Goal: Task Accomplishment & Management: Complete application form

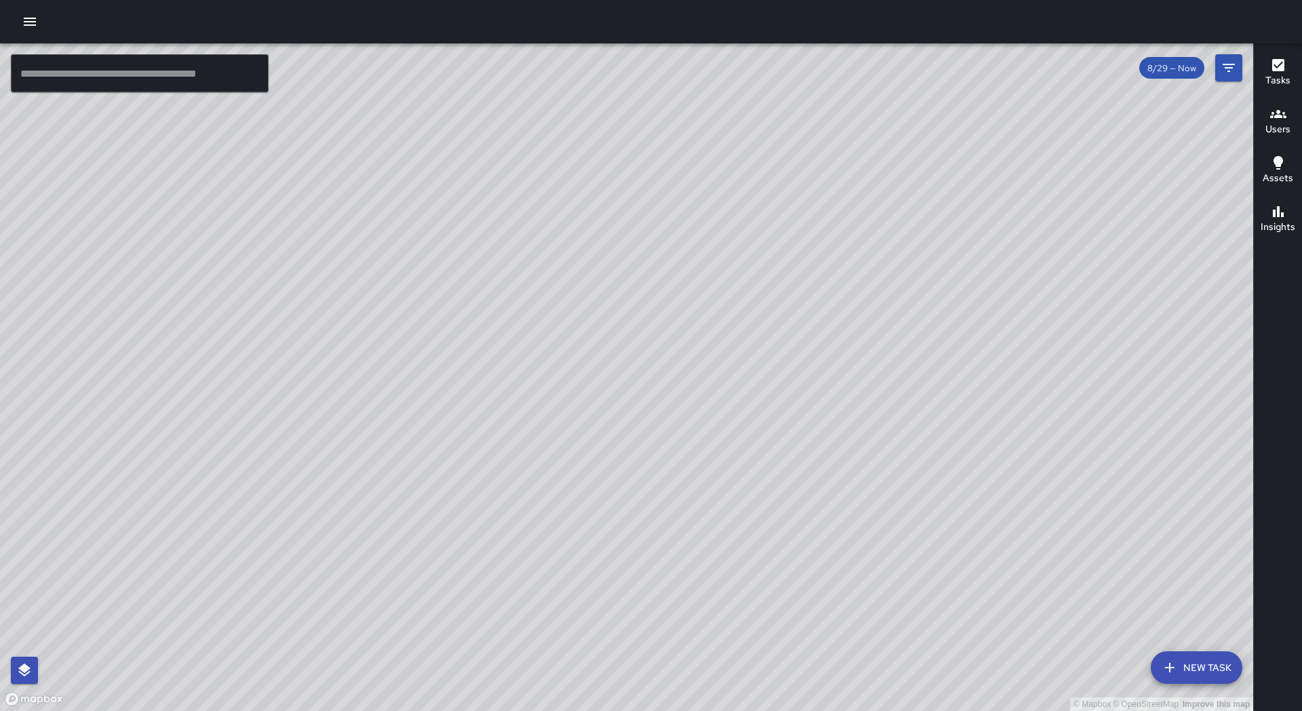
click at [165, 77] on input "text" at bounding box center [140, 73] width 258 height 38
type input "*"
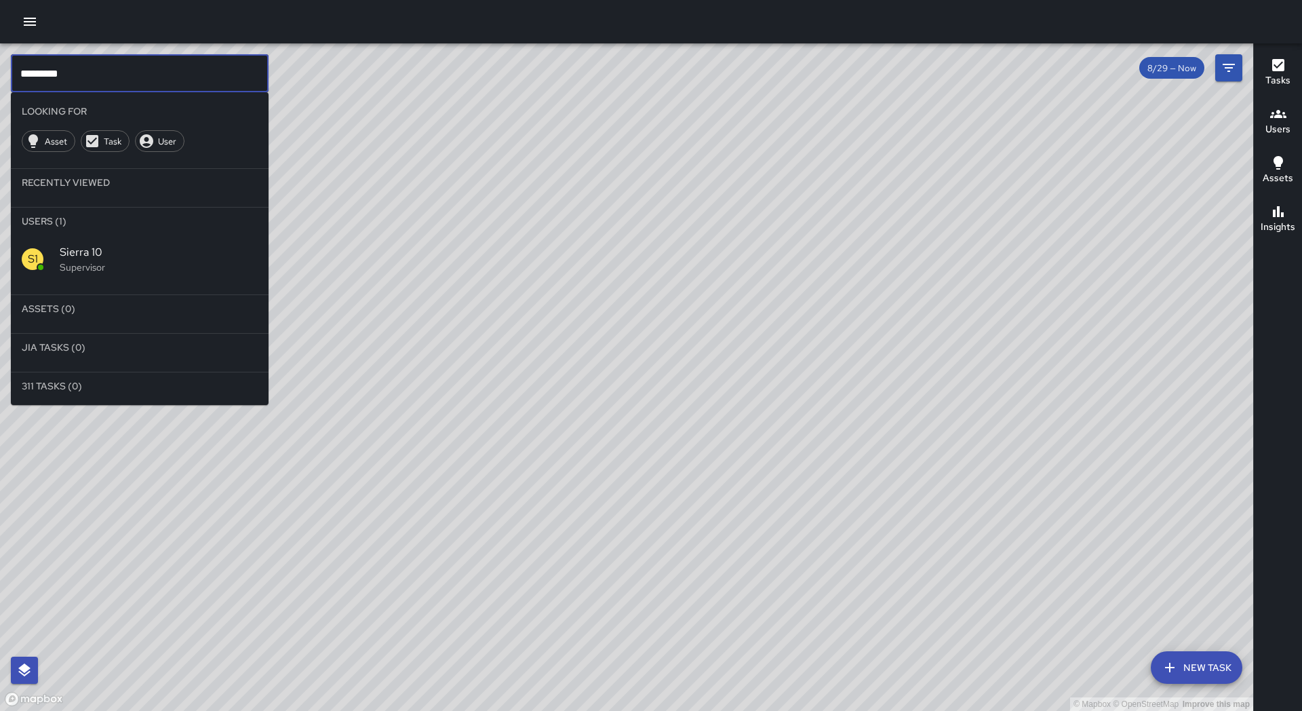
type input "*********"
click at [122, 251] on span "Sierra 10" at bounding box center [159, 252] width 198 height 16
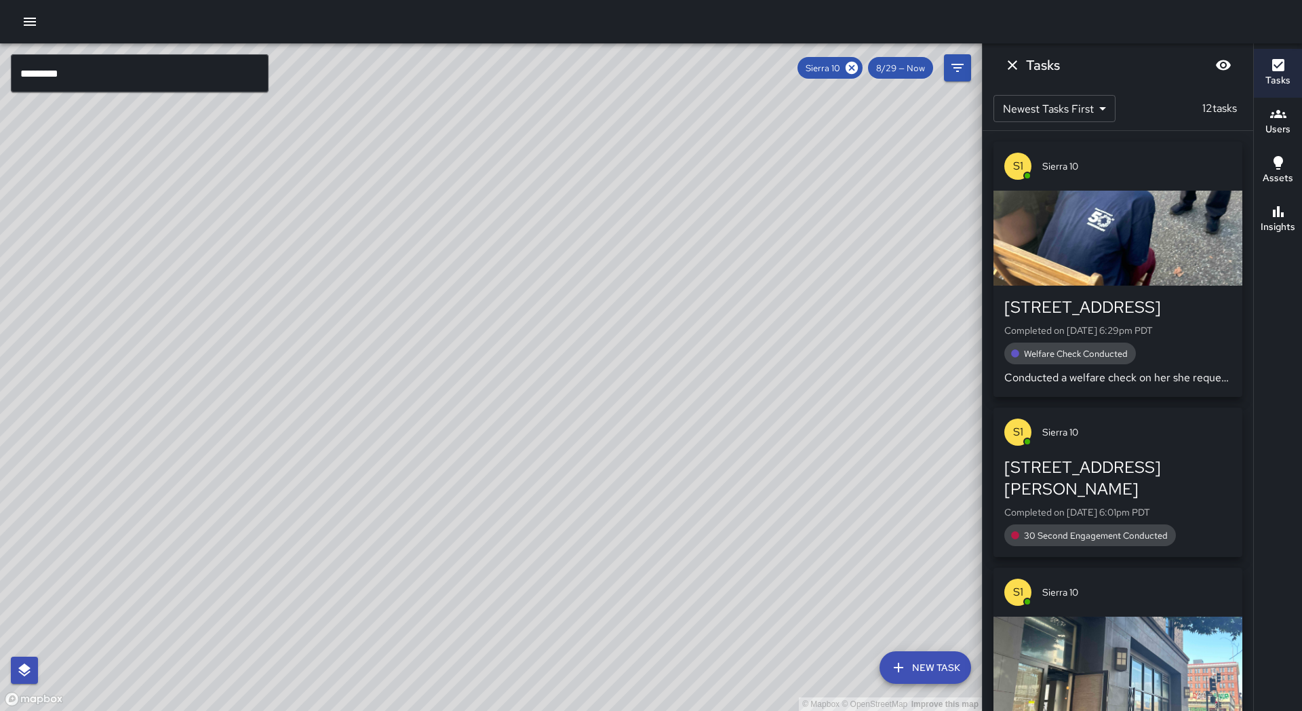
drag, startPoint x: 629, startPoint y: 338, endPoint x: 494, endPoint y: 314, distance: 137.0
click at [494, 314] on div "© Mapbox © OpenStreetMap Improve this map" at bounding box center [491, 376] width 982 height 667
click at [421, 330] on div "© Mapbox © OpenStreetMap Improve this map" at bounding box center [491, 376] width 982 height 667
drag, startPoint x: 429, startPoint y: 393, endPoint x: 471, endPoint y: 383, distance: 43.3
click at [471, 384] on div "© Mapbox © OpenStreetMap Improve this map" at bounding box center [491, 376] width 982 height 667
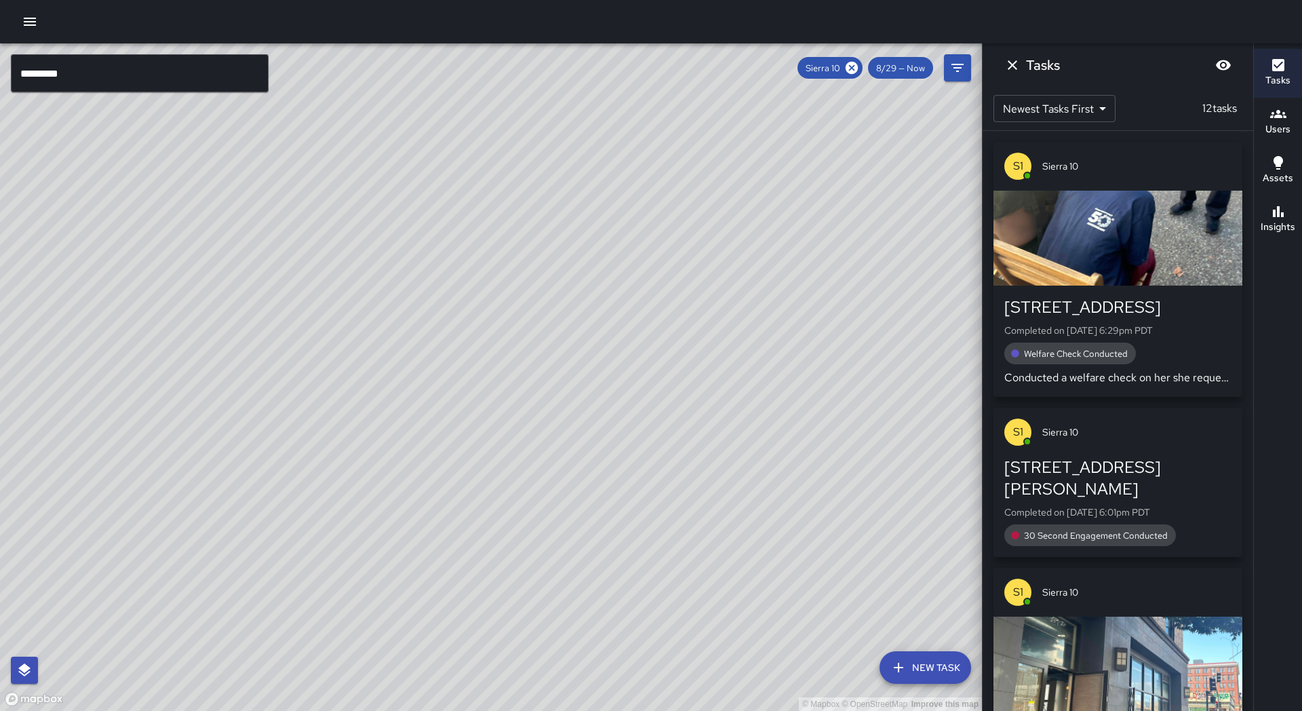
drag, startPoint x: 454, startPoint y: 407, endPoint x: 445, endPoint y: 424, distance: 19.4
click at [445, 424] on div "© Mapbox © OpenStreetMap Improve this map" at bounding box center [491, 376] width 982 height 667
drag, startPoint x: 313, startPoint y: 525, endPoint x: 306, endPoint y: 534, distance: 11.1
click at [308, 534] on div "© Mapbox © OpenStreetMap Improve this map" at bounding box center [491, 376] width 982 height 667
drag, startPoint x: 492, startPoint y: 296, endPoint x: 380, endPoint y: 508, distance: 239.0
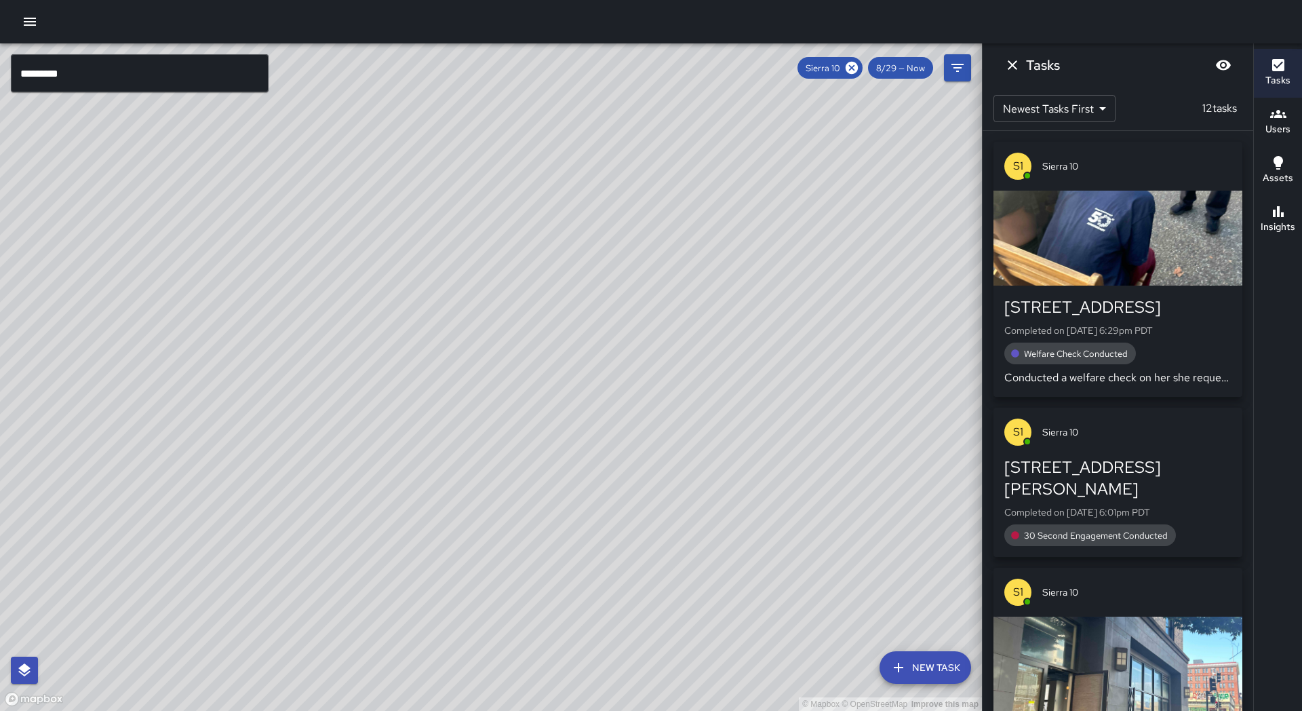
click at [374, 531] on div "© Mapbox © OpenStreetMap Improve this map" at bounding box center [491, 376] width 982 height 667
drag, startPoint x: 389, startPoint y: 467, endPoint x: 487, endPoint y: 287, distance: 205.1
click at [487, 287] on div "© Mapbox © OpenStreetMap Improve this map" at bounding box center [491, 376] width 982 height 667
click at [1273, 216] on icon "button" at bounding box center [1278, 211] width 11 height 11
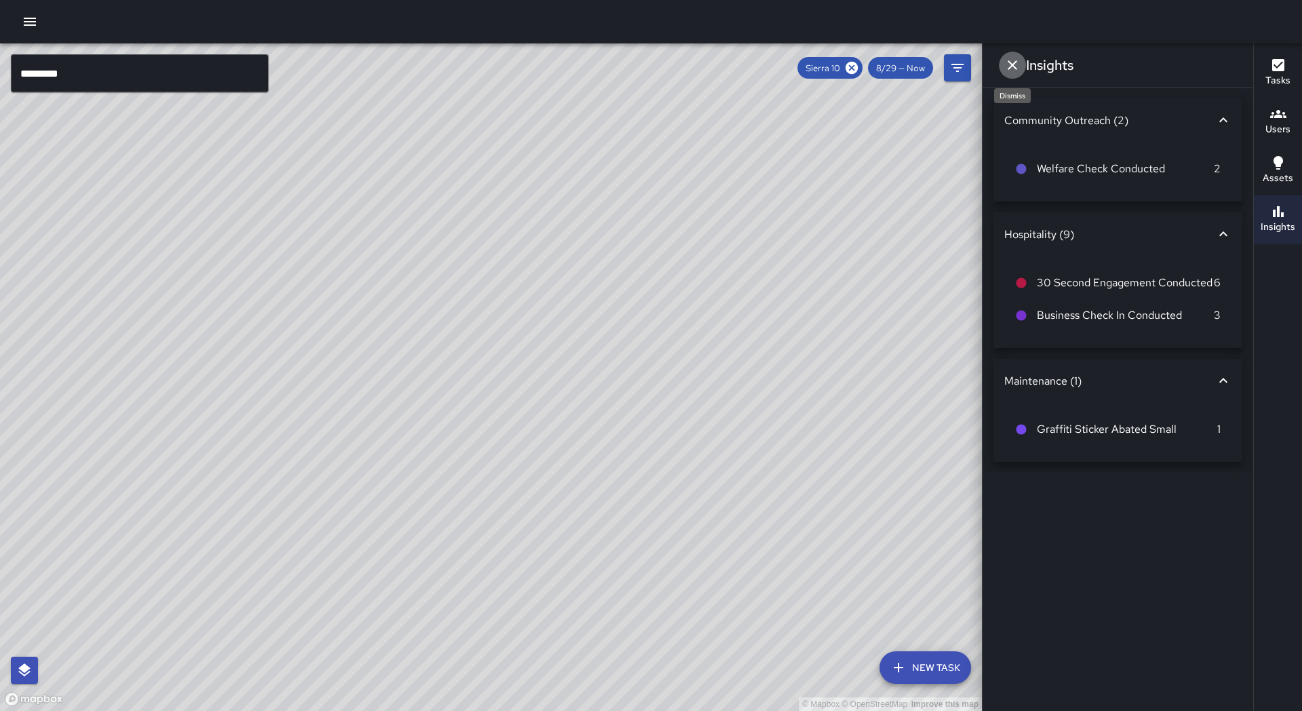
click at [1008, 63] on icon "Dismiss" at bounding box center [1012, 65] width 16 height 16
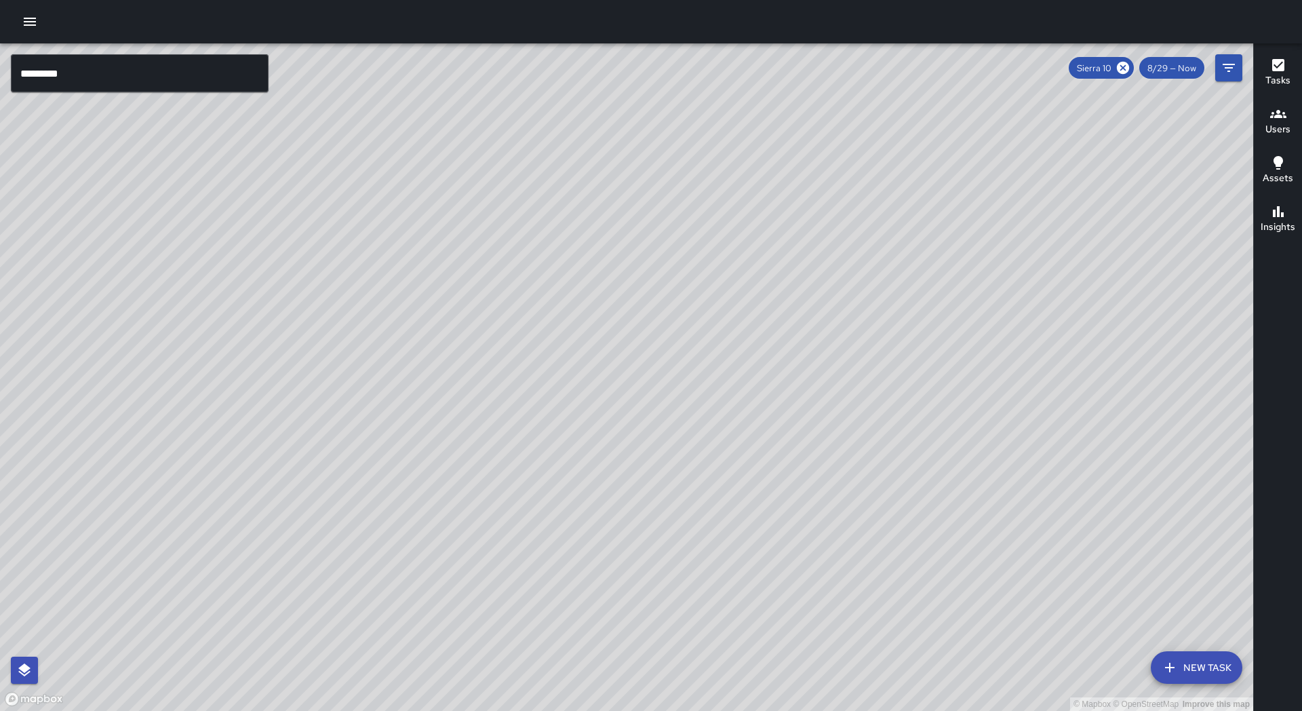
click at [1127, 71] on icon at bounding box center [1123, 68] width 12 height 12
drag, startPoint x: 831, startPoint y: 370, endPoint x: 847, endPoint y: 317, distance: 54.7
click at [847, 317] on div "© Mapbox © OpenStreetMap Improve this map" at bounding box center [626, 376] width 1253 height 667
click at [217, 68] on input "*********" at bounding box center [140, 73] width 258 height 38
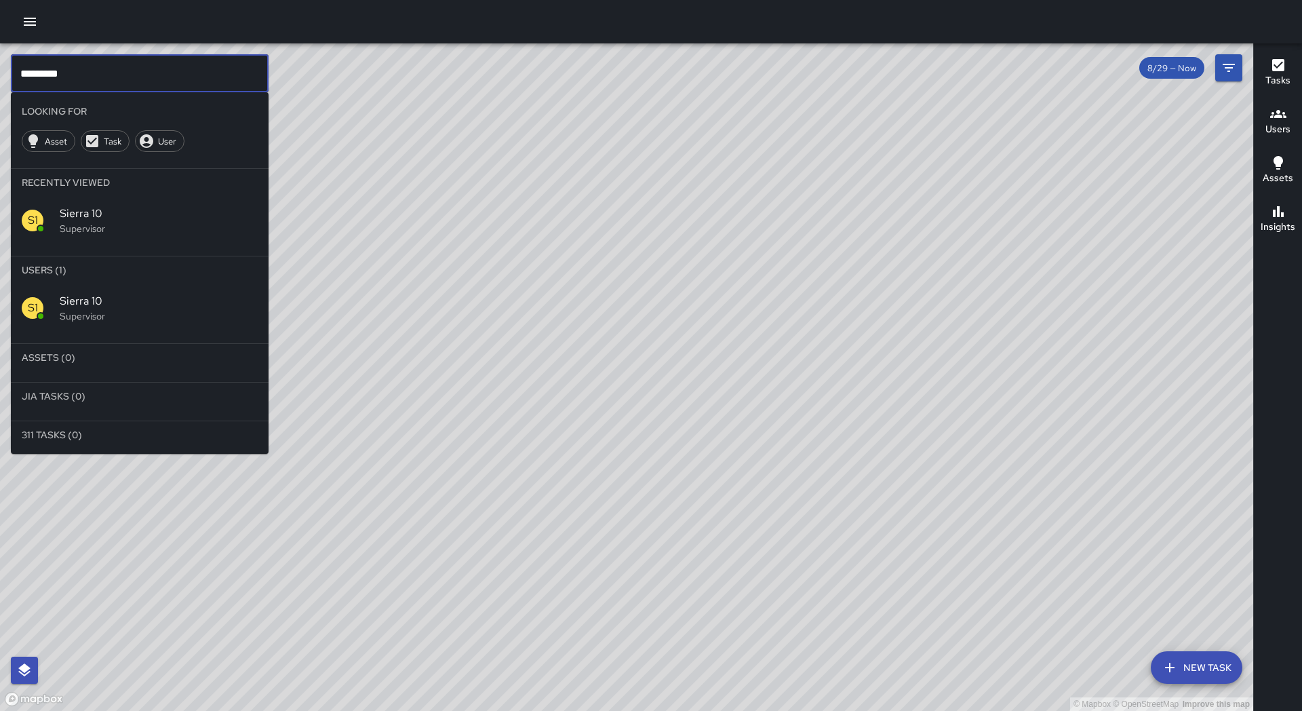
click at [110, 222] on p "Supervisor" at bounding box center [159, 229] width 198 height 14
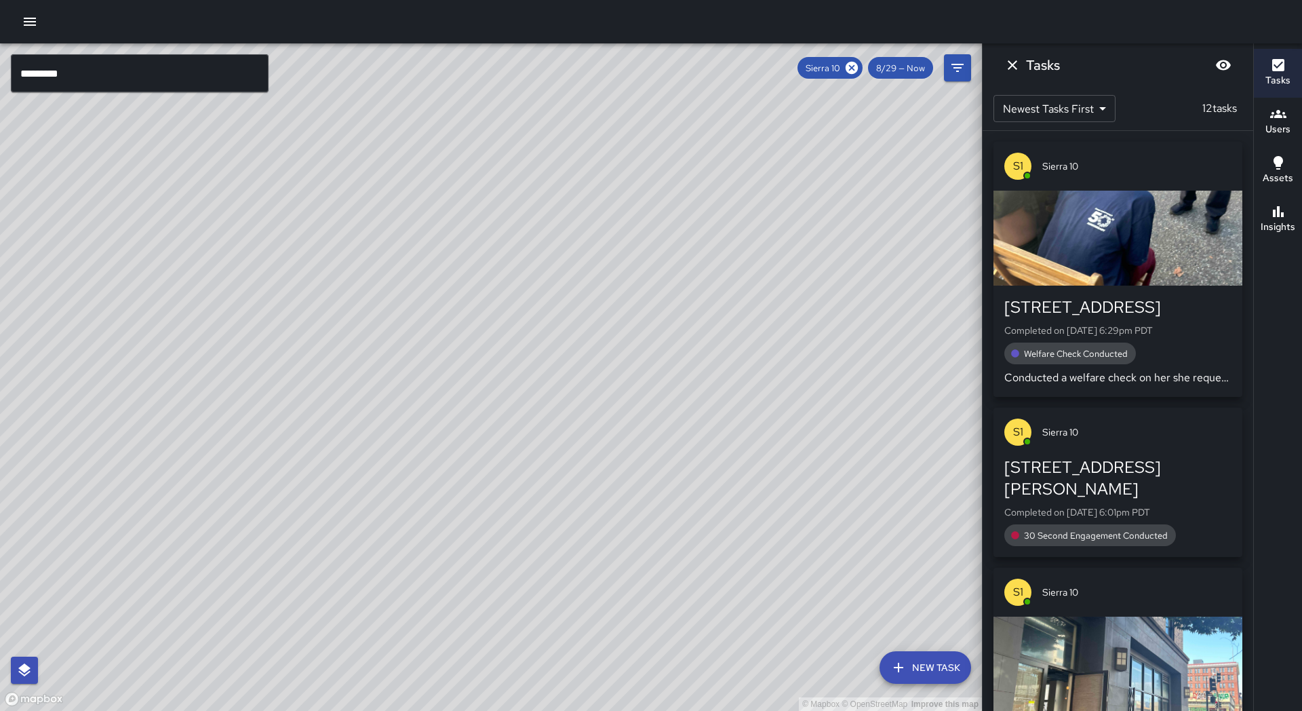
drag, startPoint x: 403, startPoint y: 412, endPoint x: 393, endPoint y: 386, distance: 27.3
click at [393, 386] on div "© Mapbox © OpenStreetMap Improve this map" at bounding box center [491, 376] width 982 height 667
drag, startPoint x: 403, startPoint y: 366, endPoint x: 395, endPoint y: 342, distance: 25.3
click at [404, 365] on div "© Mapbox © OpenStreetMap Improve this map" at bounding box center [491, 376] width 982 height 667
click at [855, 70] on icon at bounding box center [851, 67] width 15 height 15
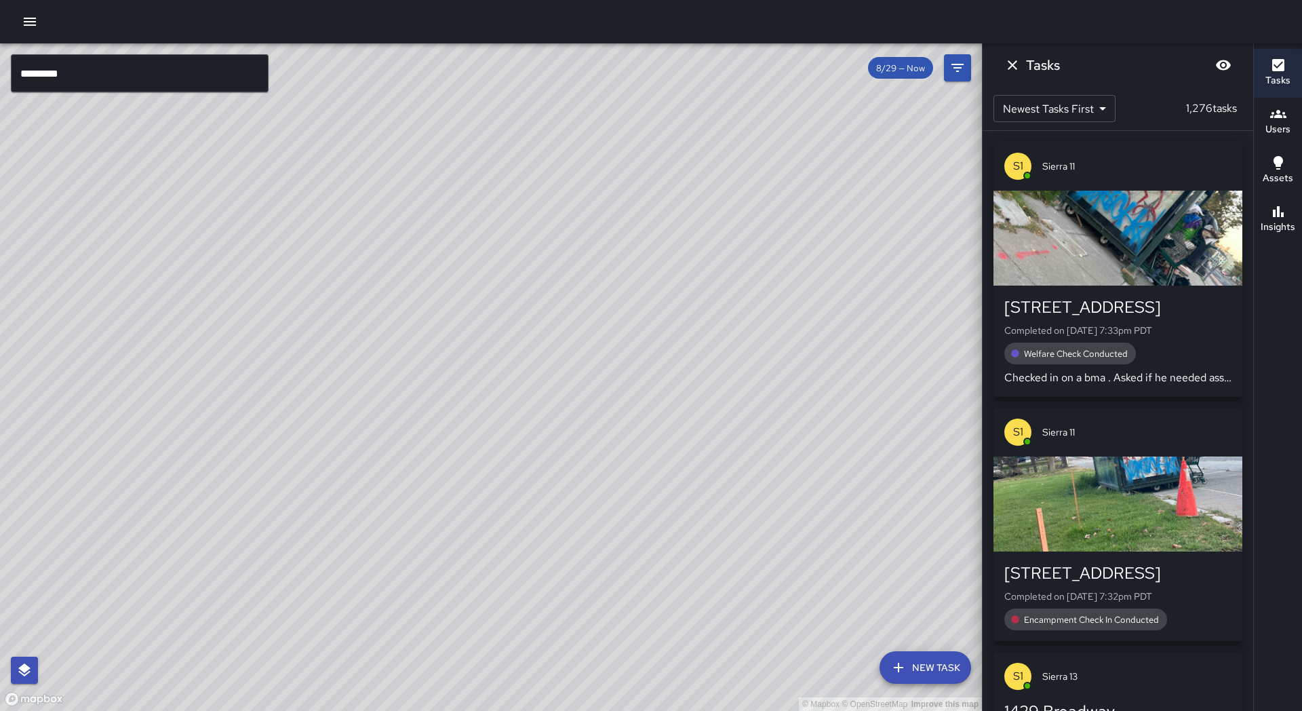
click at [1010, 70] on icon "Dismiss" at bounding box center [1012, 65] width 16 height 16
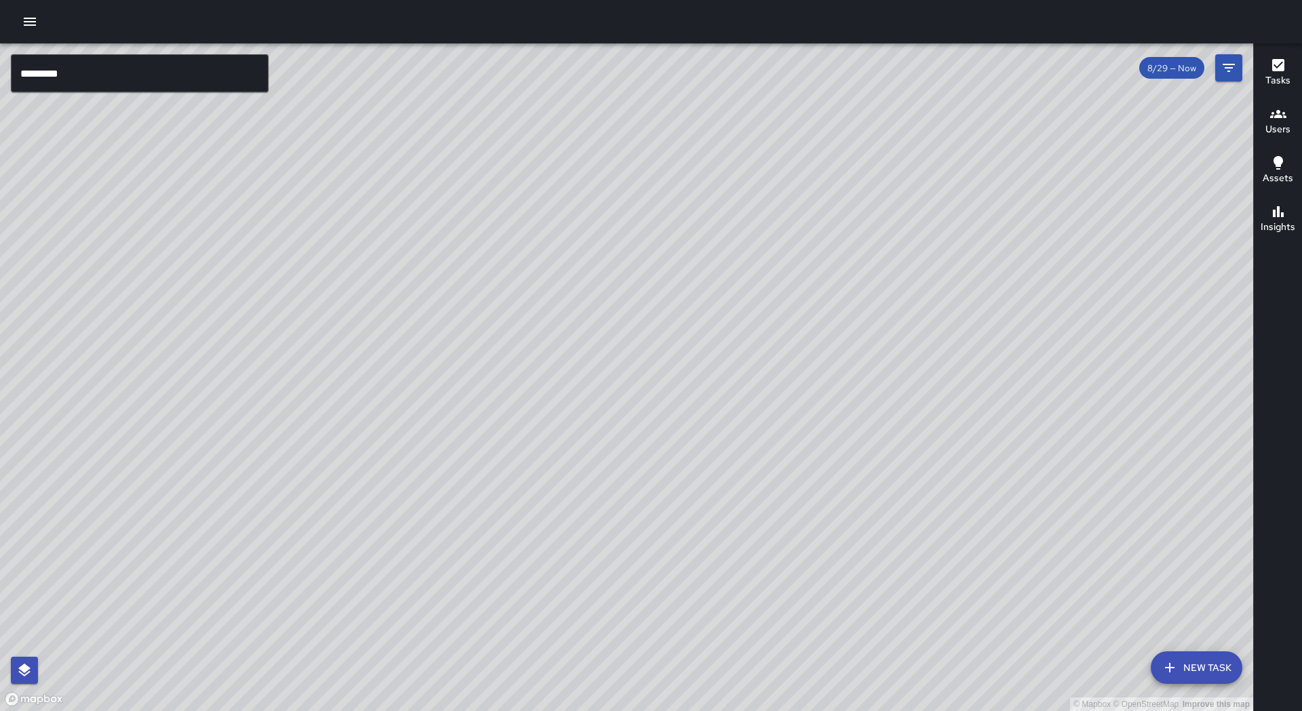
drag, startPoint x: 1008, startPoint y: 293, endPoint x: 979, endPoint y: 296, distance: 28.7
click at [977, 300] on div "© Mapbox © OpenStreetMap Improve this map" at bounding box center [626, 376] width 1253 height 667
drag, startPoint x: 426, startPoint y: 332, endPoint x: 479, endPoint y: 326, distance: 52.6
click at [479, 326] on div "© Mapbox © OpenStreetMap Improve this map" at bounding box center [626, 376] width 1253 height 667
click at [35, 20] on icon "button" at bounding box center [30, 22] width 16 height 16
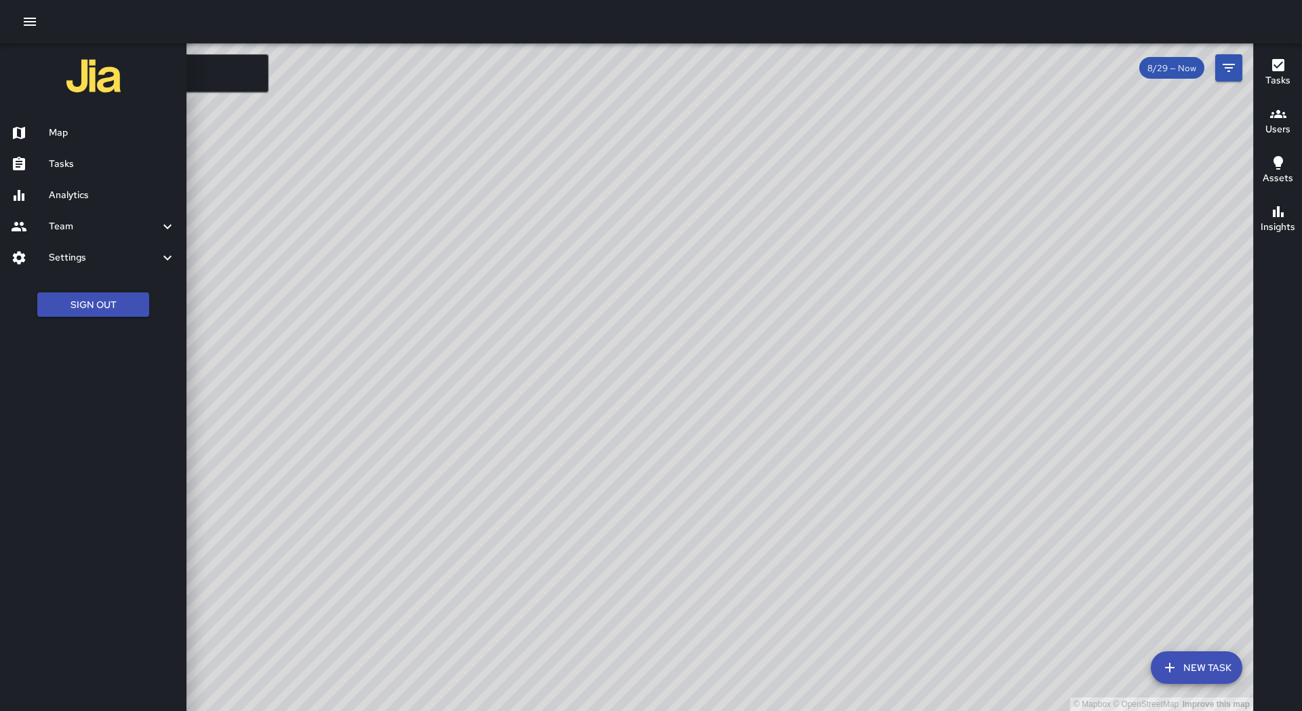
click at [89, 157] on h6 "Tasks" at bounding box center [112, 164] width 127 height 15
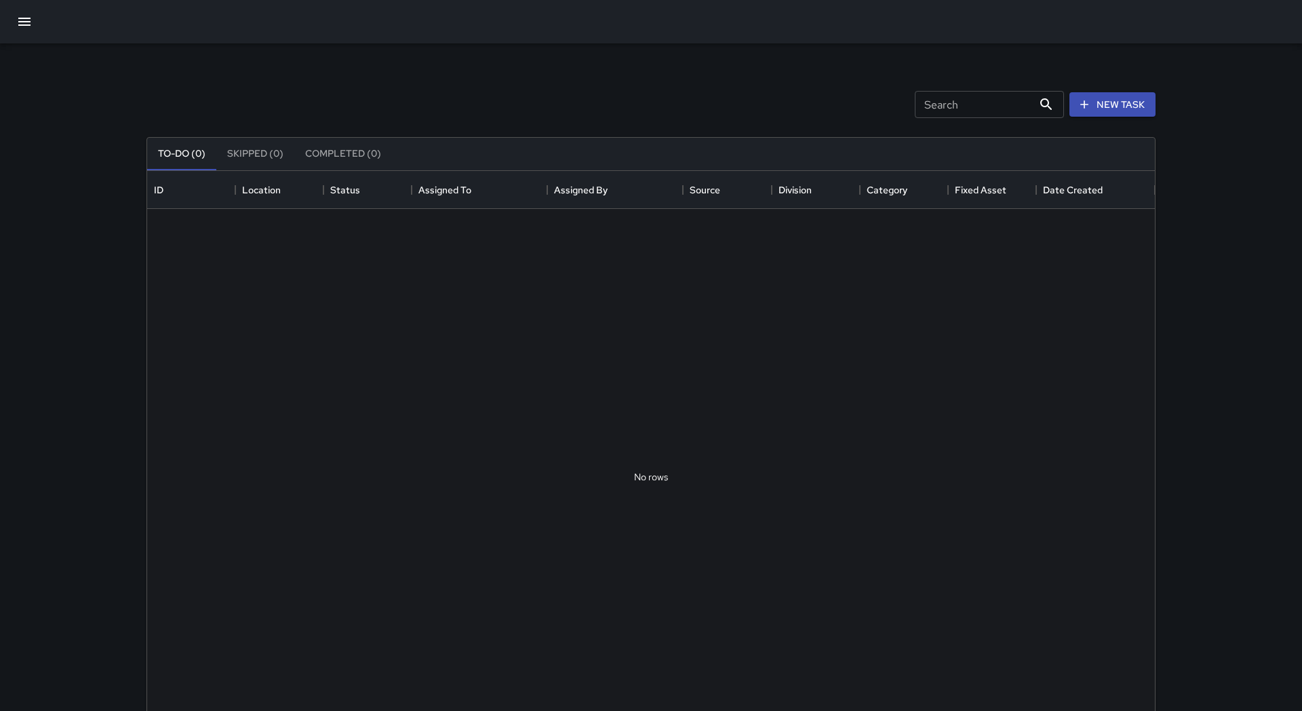
scroll to position [1, 1]
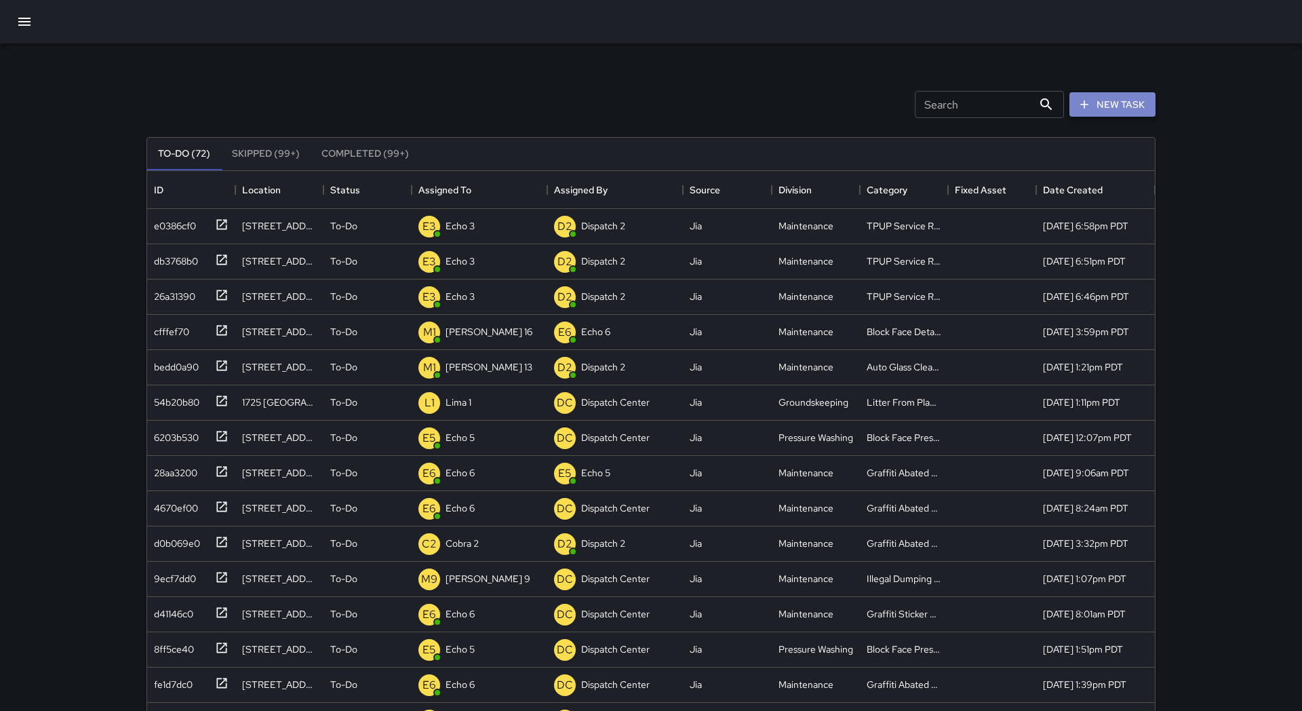
click at [1117, 110] on button "New Task" at bounding box center [1112, 104] width 86 height 25
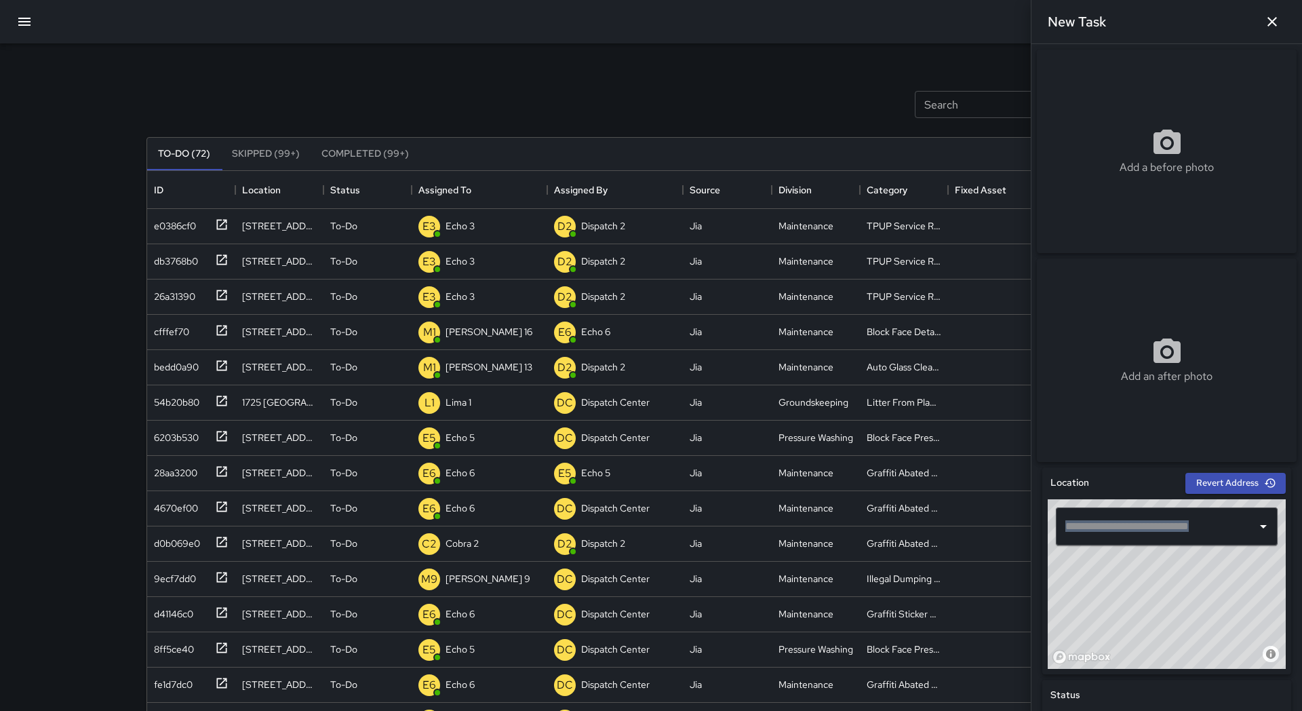
drag, startPoint x: 1153, startPoint y: 579, endPoint x: 1163, endPoint y: 668, distance: 89.4
drag, startPoint x: 1151, startPoint y: 601, endPoint x: 1140, endPoint y: 652, distance: 52.0
click at [1138, 654] on div "© Mapbox © OpenStreetMap Improve this map" at bounding box center [1167, 584] width 238 height 170
drag, startPoint x: 1166, startPoint y: 594, endPoint x: 1234, endPoint y: 596, distance: 67.8
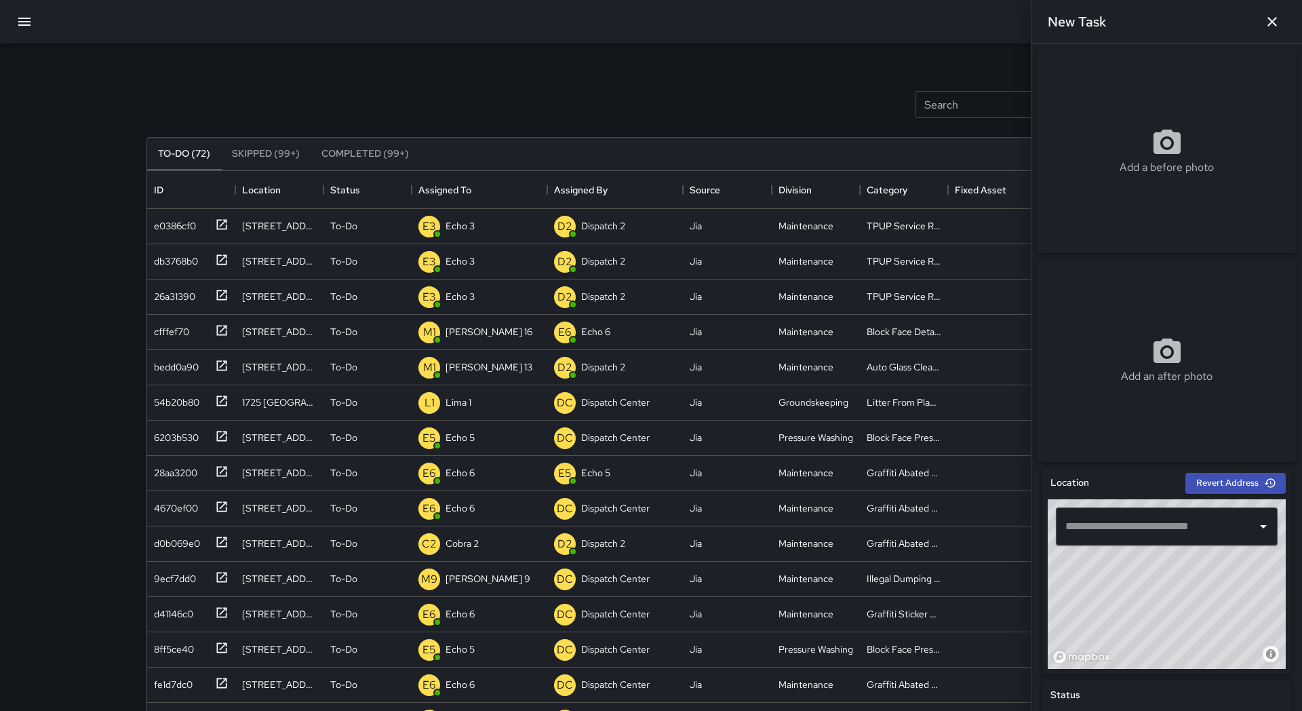
click at [1259, 601] on div "© Mapbox © OpenStreetMap Improve this map" at bounding box center [1167, 584] width 238 height 170
click at [1234, 596] on div "© Mapbox © OpenStreetMap Improve this map" at bounding box center [1167, 584] width 238 height 170
click at [1160, 614] on div "© Mapbox © OpenStreetMap Improve this map" at bounding box center [1167, 584] width 238 height 170
type input "**********"
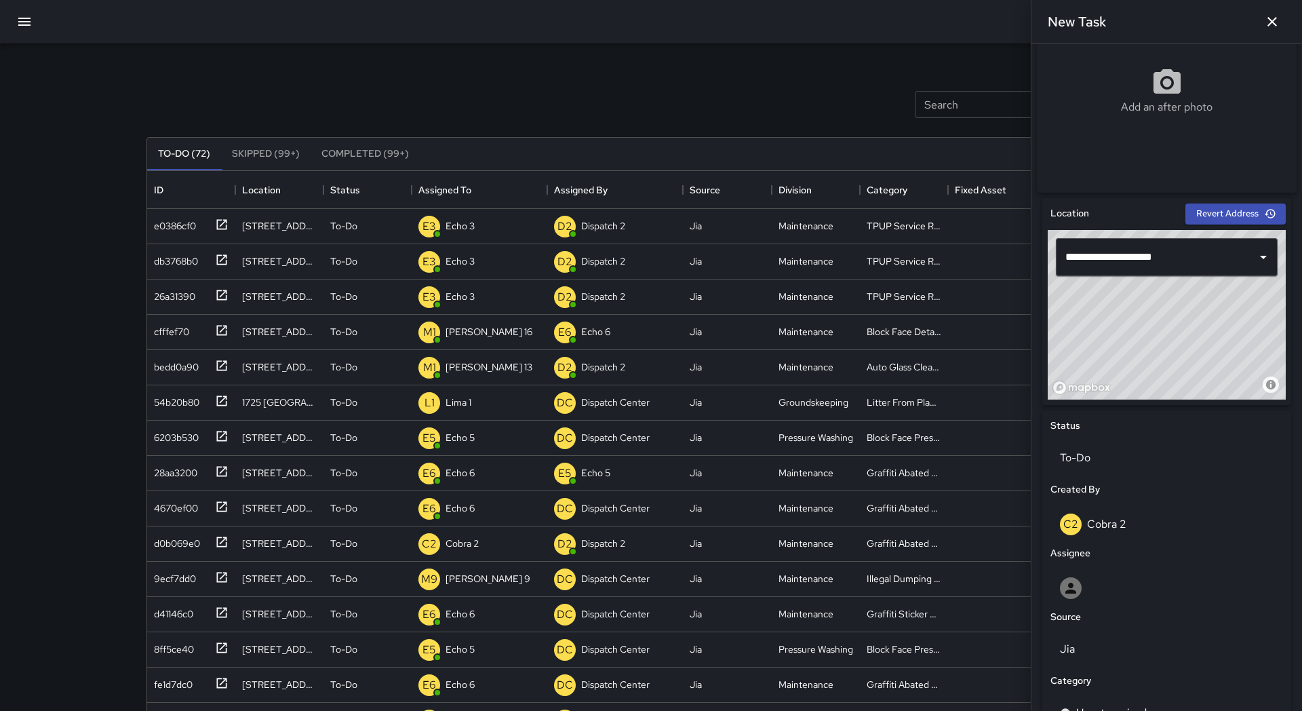
scroll to position [277, 0]
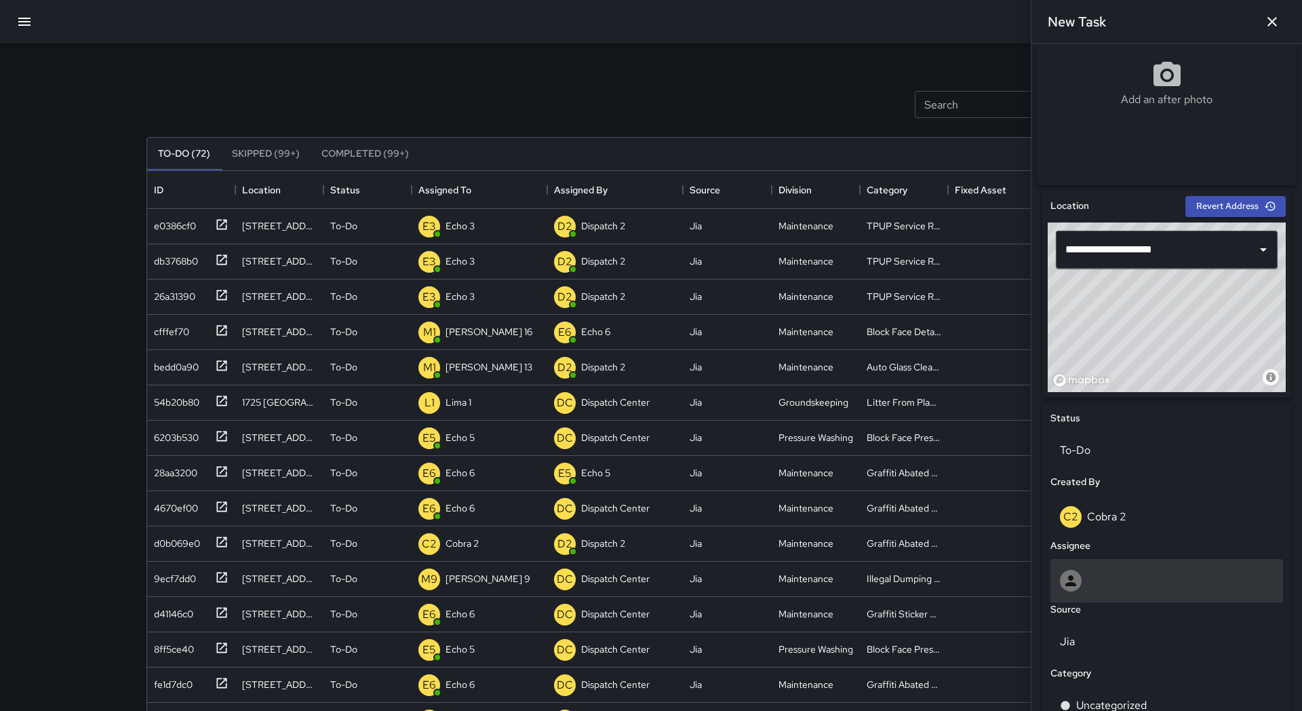
click at [1159, 587] on div at bounding box center [1167, 581] width 214 height 22
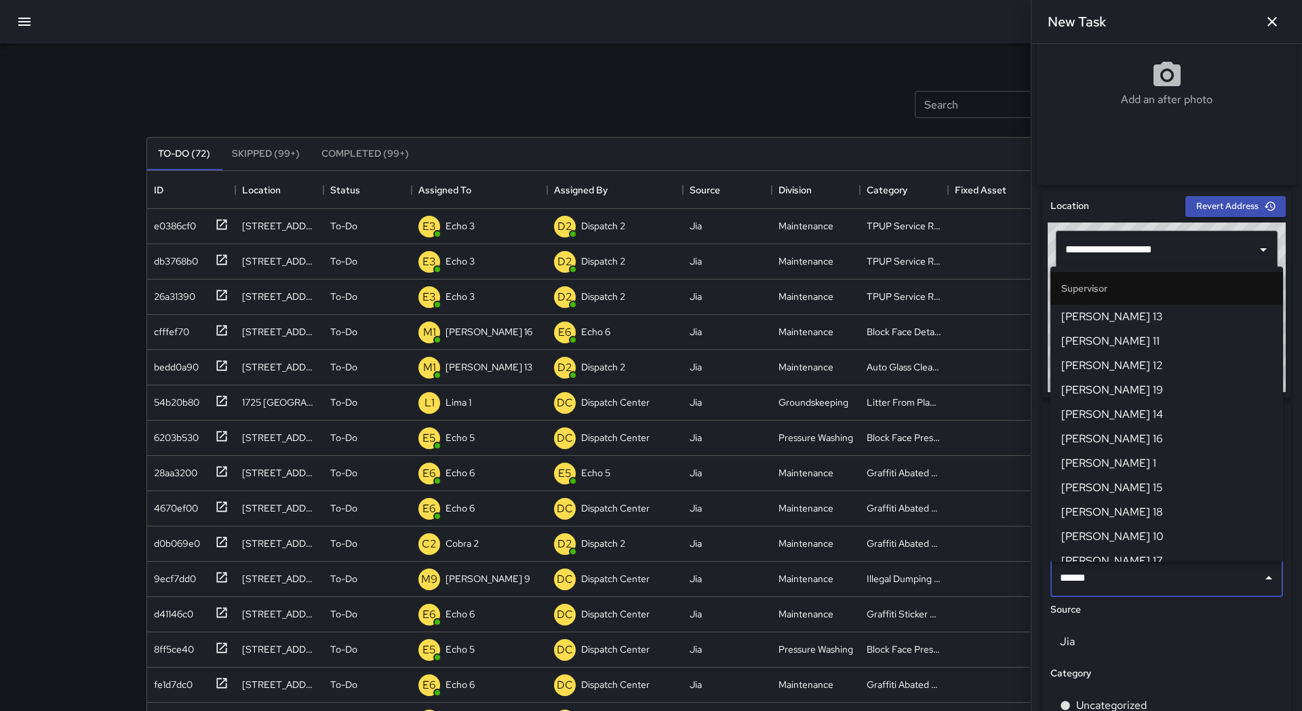
type input "*******"
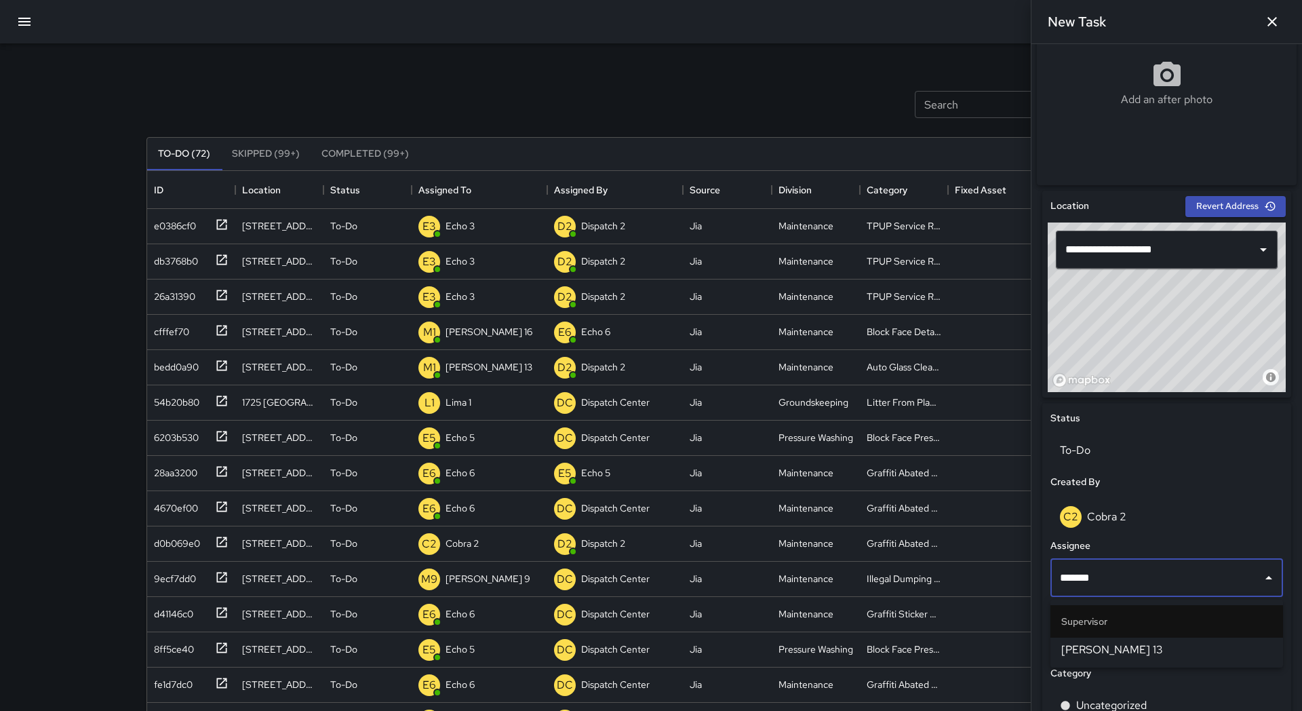
click at [1135, 648] on span "[PERSON_NAME] 13" at bounding box center [1166, 649] width 211 height 16
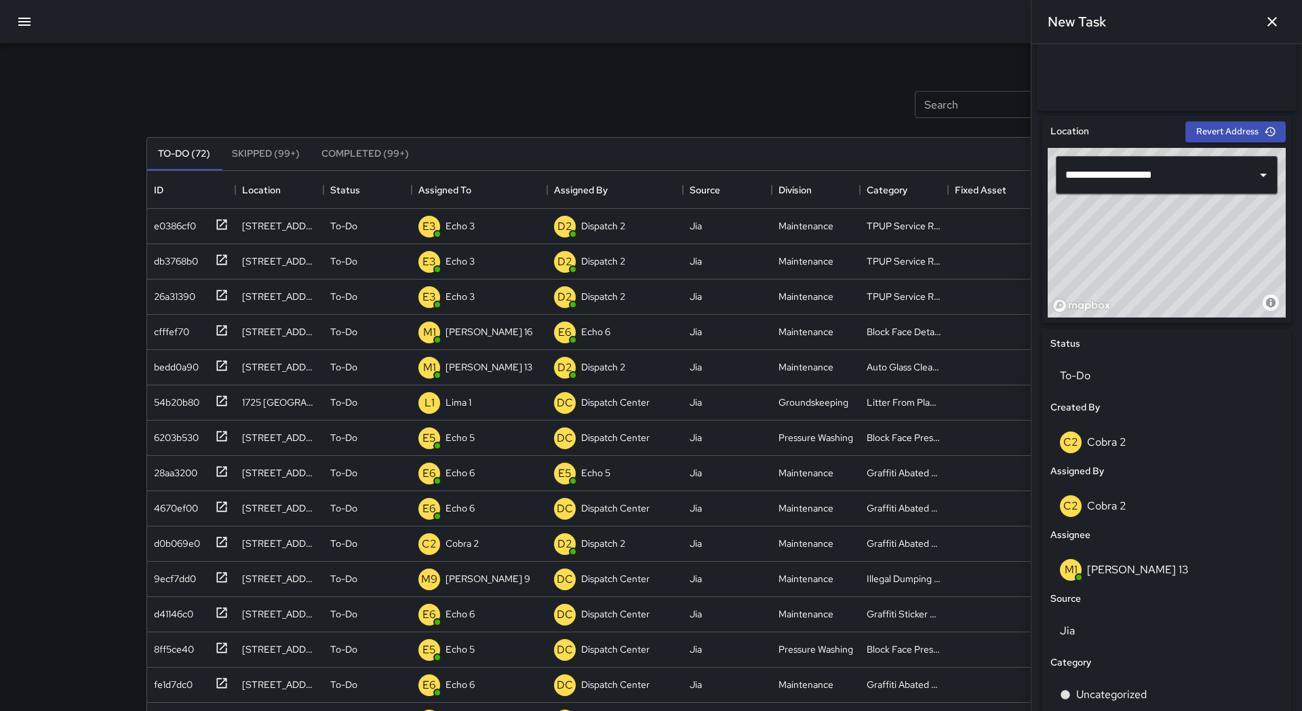
scroll to position [355, 0]
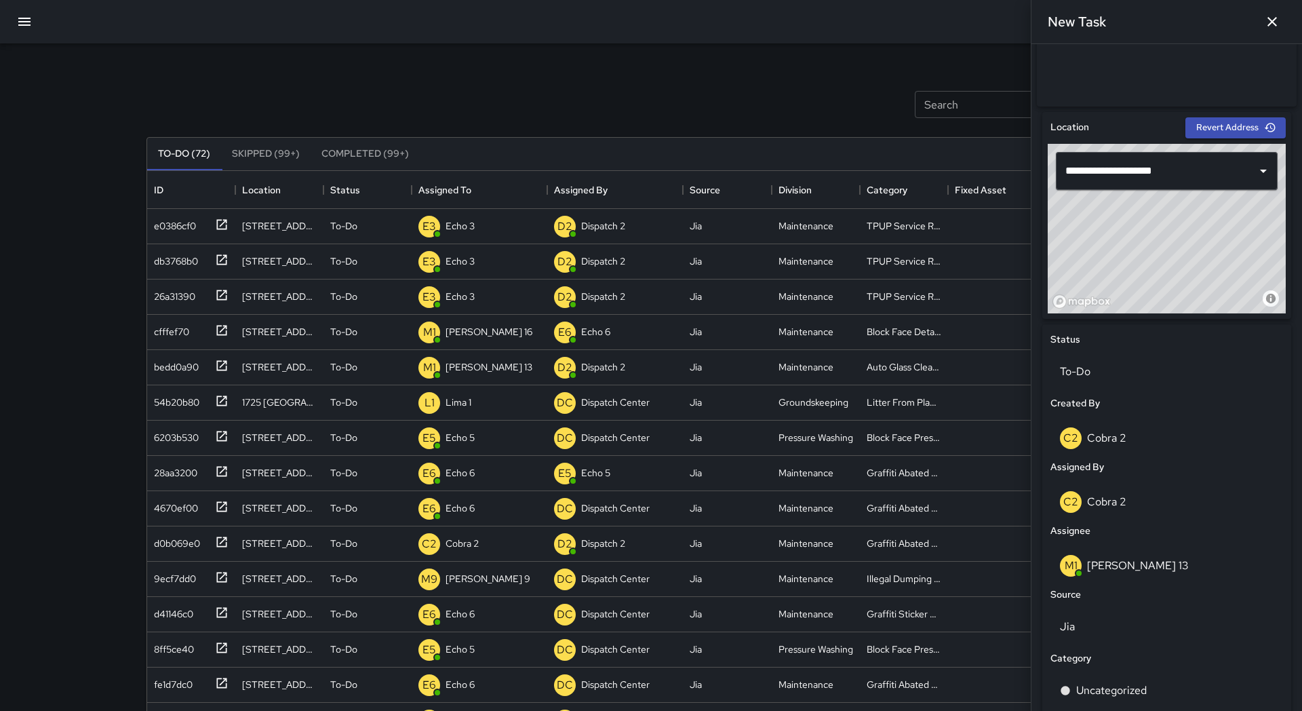
click at [1121, 444] on p "Cobra 2" at bounding box center [1106, 438] width 39 height 14
click at [1106, 500] on p "Cobra 2" at bounding box center [1106, 501] width 39 height 14
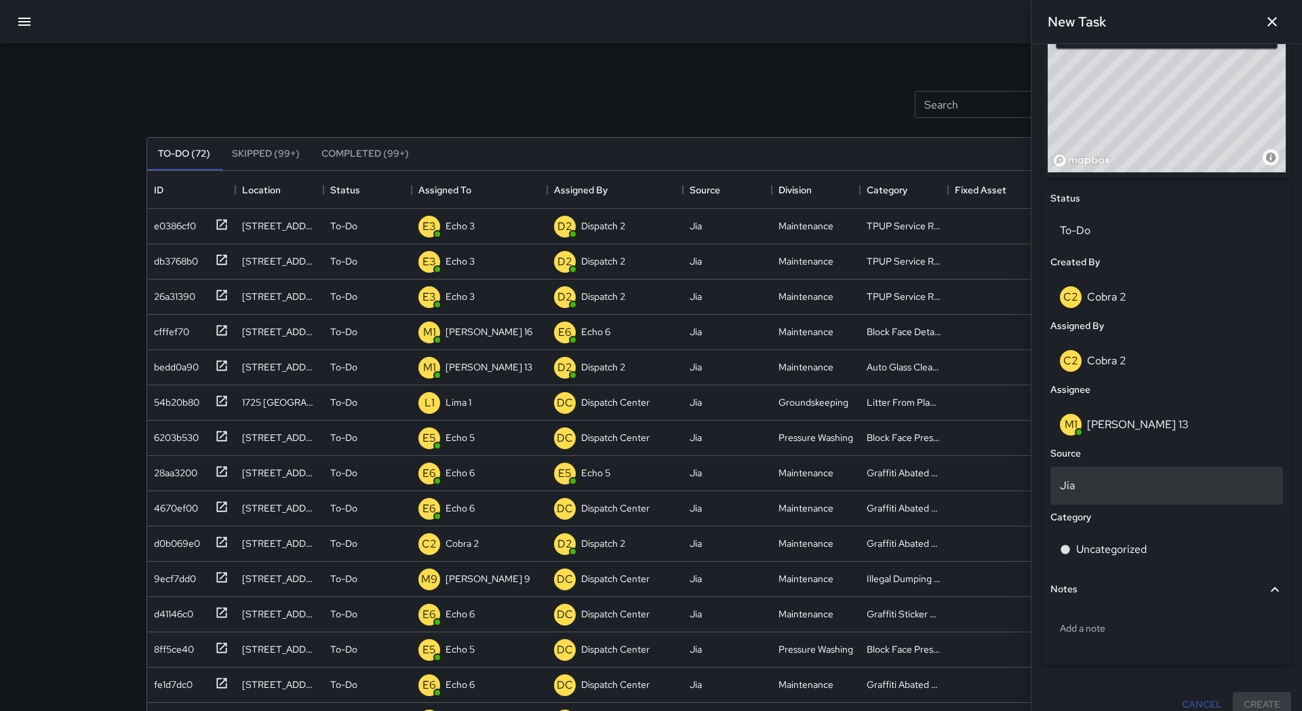
scroll to position [513, 0]
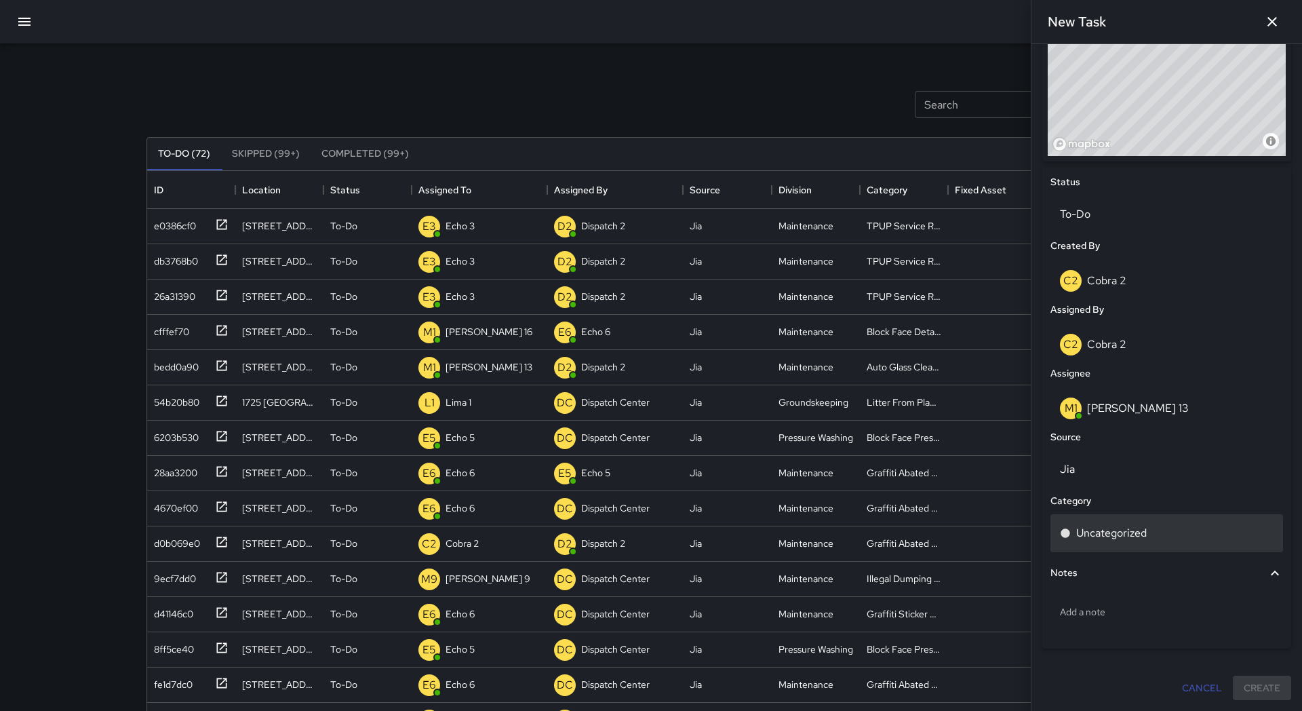
click at [1126, 532] on p "Uncategorized" at bounding box center [1111, 533] width 71 height 16
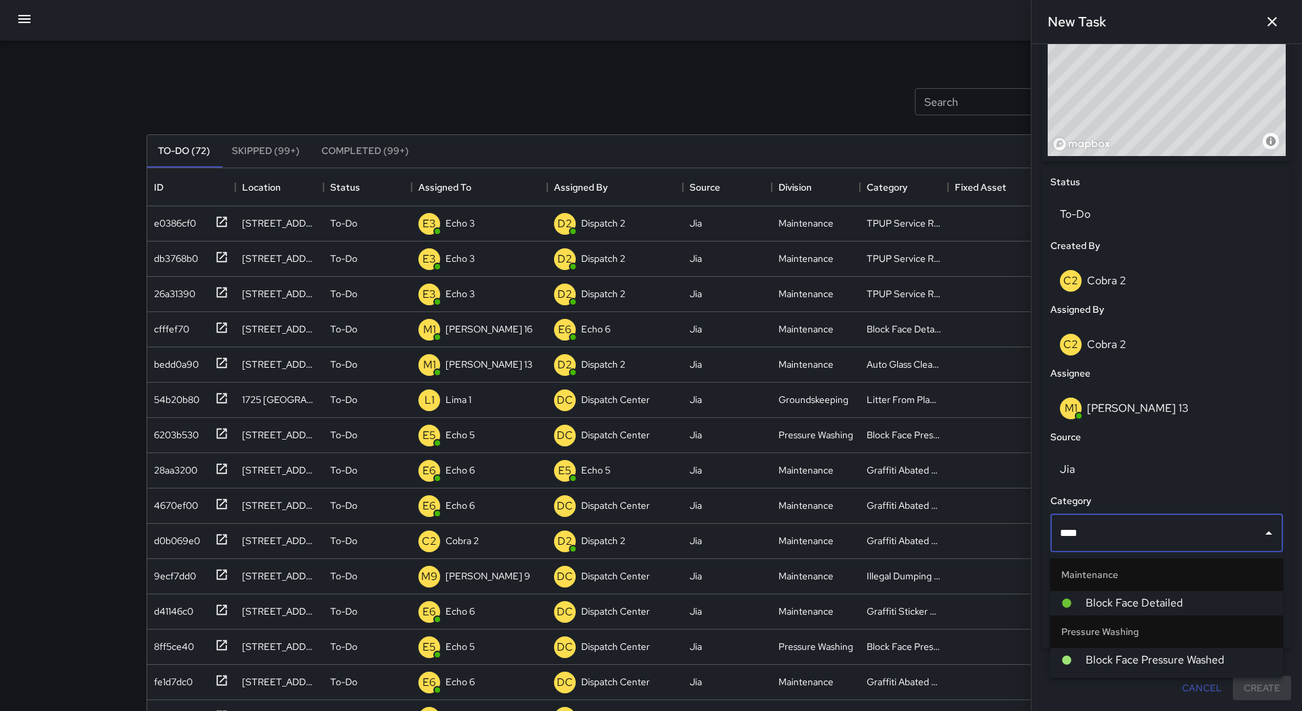
type input "*****"
click at [1139, 599] on span "Block Face Detailed" at bounding box center [1179, 603] width 186 height 16
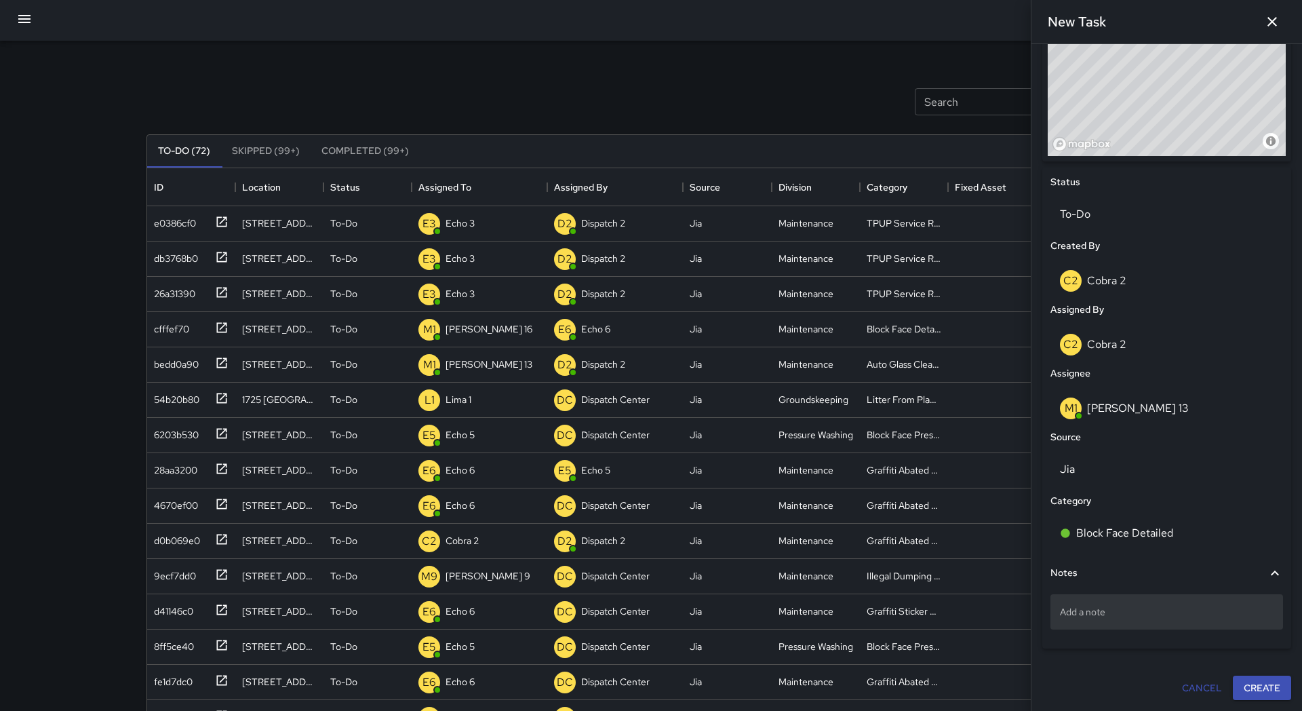
click at [1138, 605] on p "Add a note" at bounding box center [1167, 612] width 214 height 14
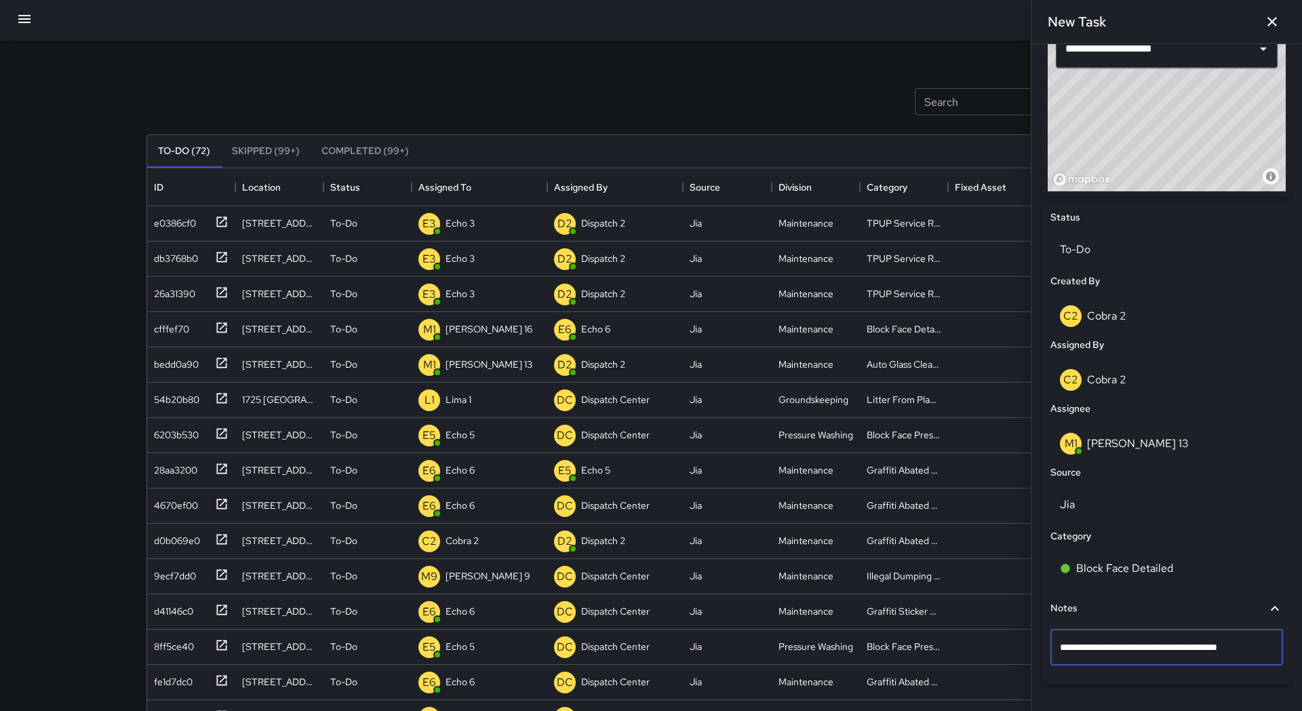
type textarea "**********"
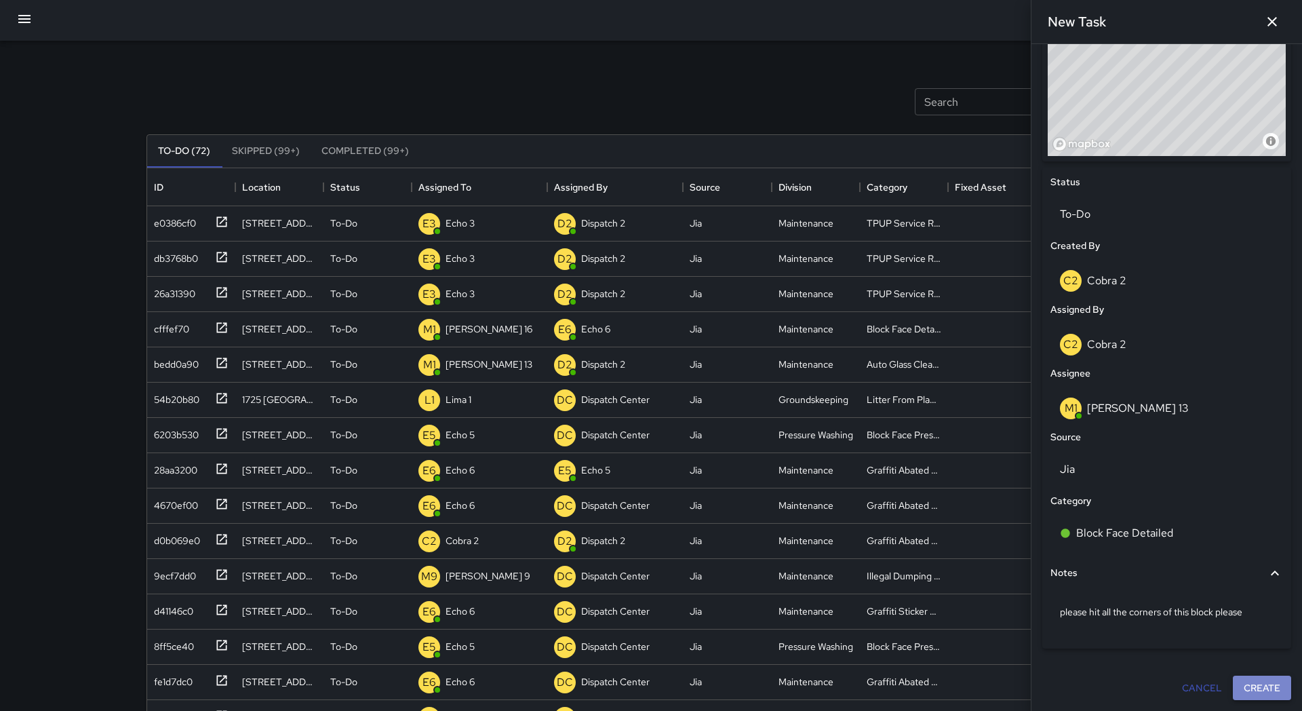
click at [1257, 690] on div "**********" at bounding box center [1167, 121] width 260 height 1168
click at [1256, 691] on button "Create" at bounding box center [1262, 687] width 58 height 25
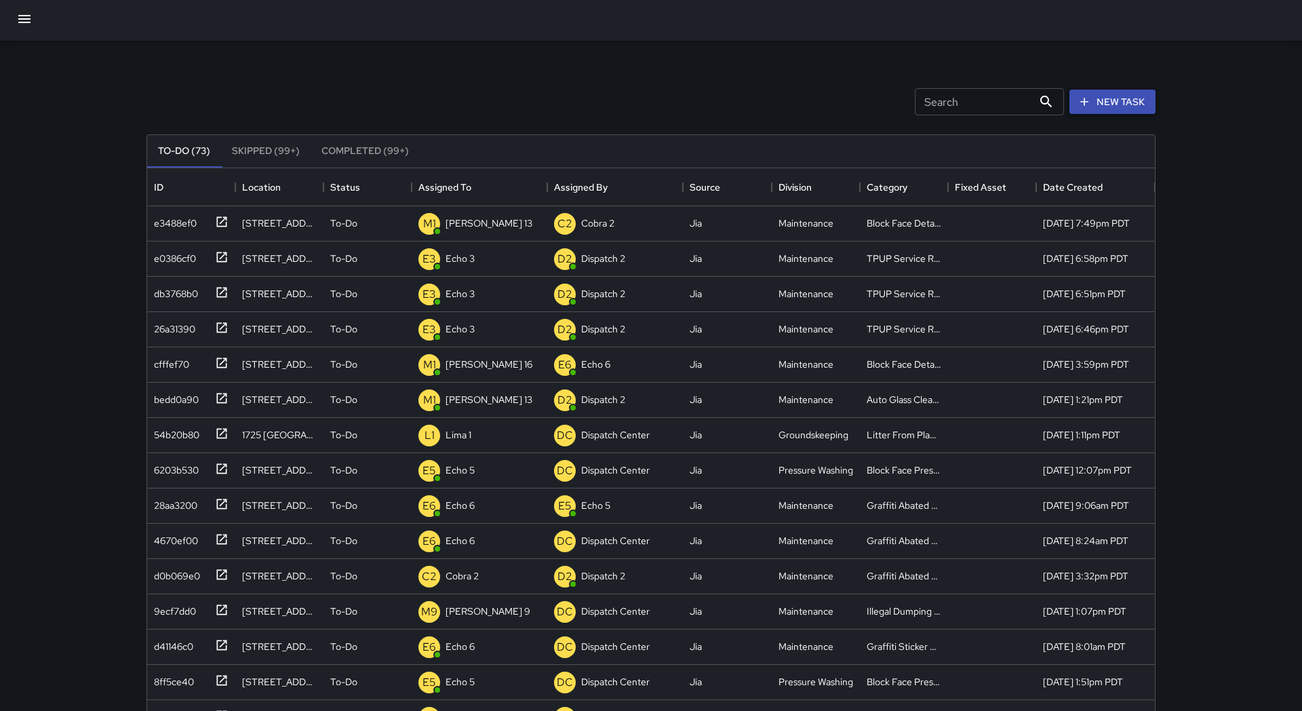
click at [1109, 101] on button "New Task" at bounding box center [1112, 101] width 86 height 25
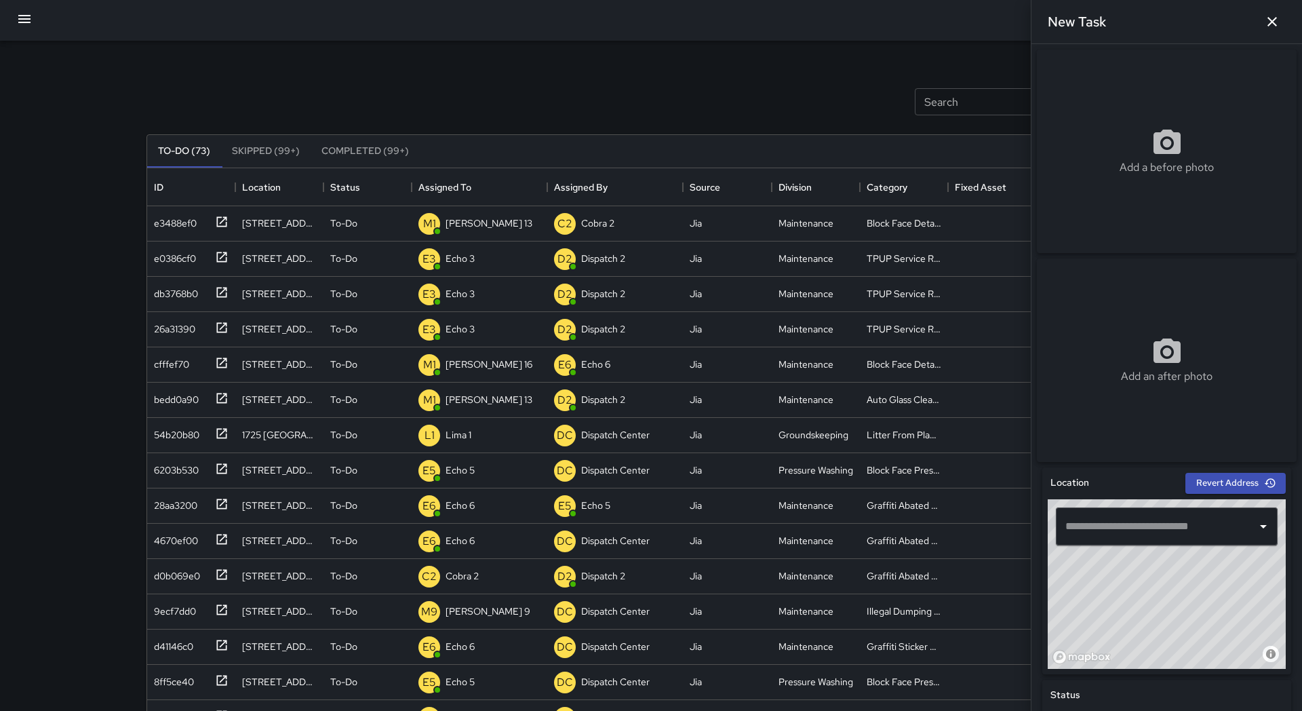
drag, startPoint x: 1171, startPoint y: 570, endPoint x: 1187, endPoint y: 624, distance: 56.6
click at [1187, 625] on div "© Mapbox © OpenStreetMap Improve this map" at bounding box center [1167, 584] width 238 height 170
drag, startPoint x: 1159, startPoint y: 629, endPoint x: 1245, endPoint y: 542, distance: 121.8
click at [1245, 541] on div "© Mapbox © OpenStreetMap Improve this map ​" at bounding box center [1167, 584] width 238 height 170
click at [1185, 612] on div "© Mapbox © OpenStreetMap Improve this map" at bounding box center [1167, 584] width 238 height 170
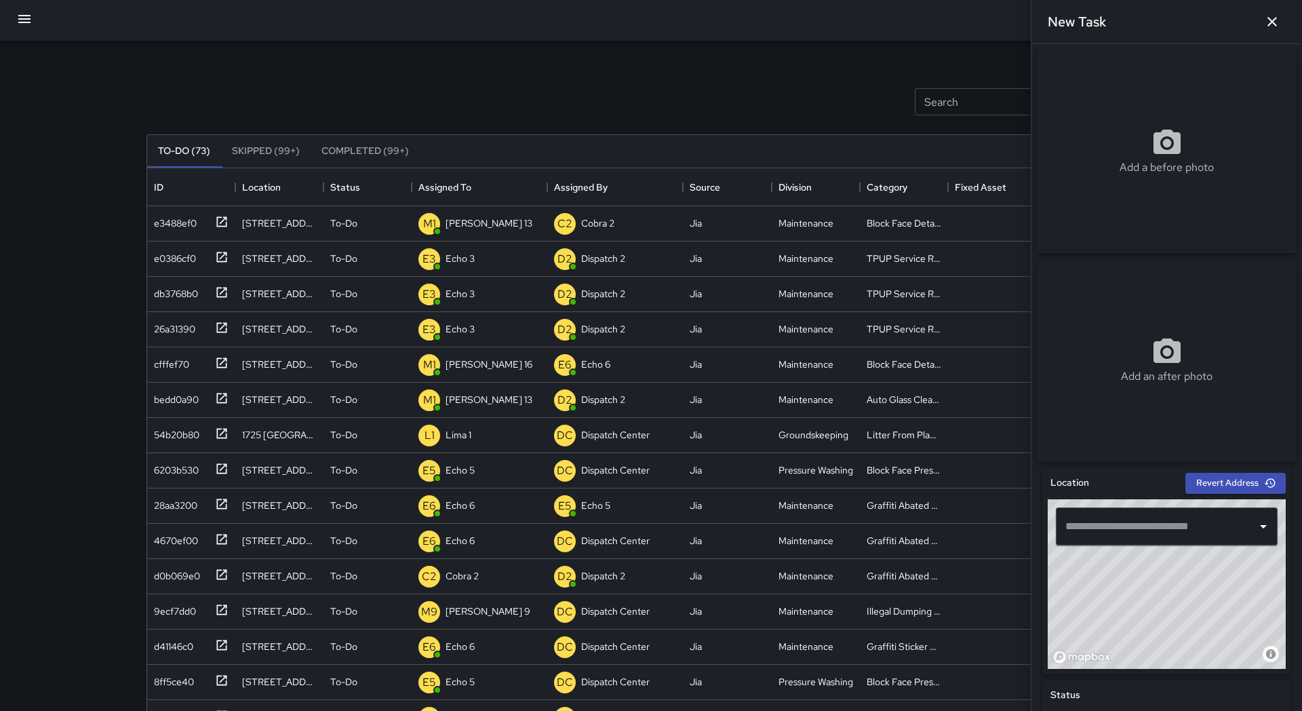
type input "**********"
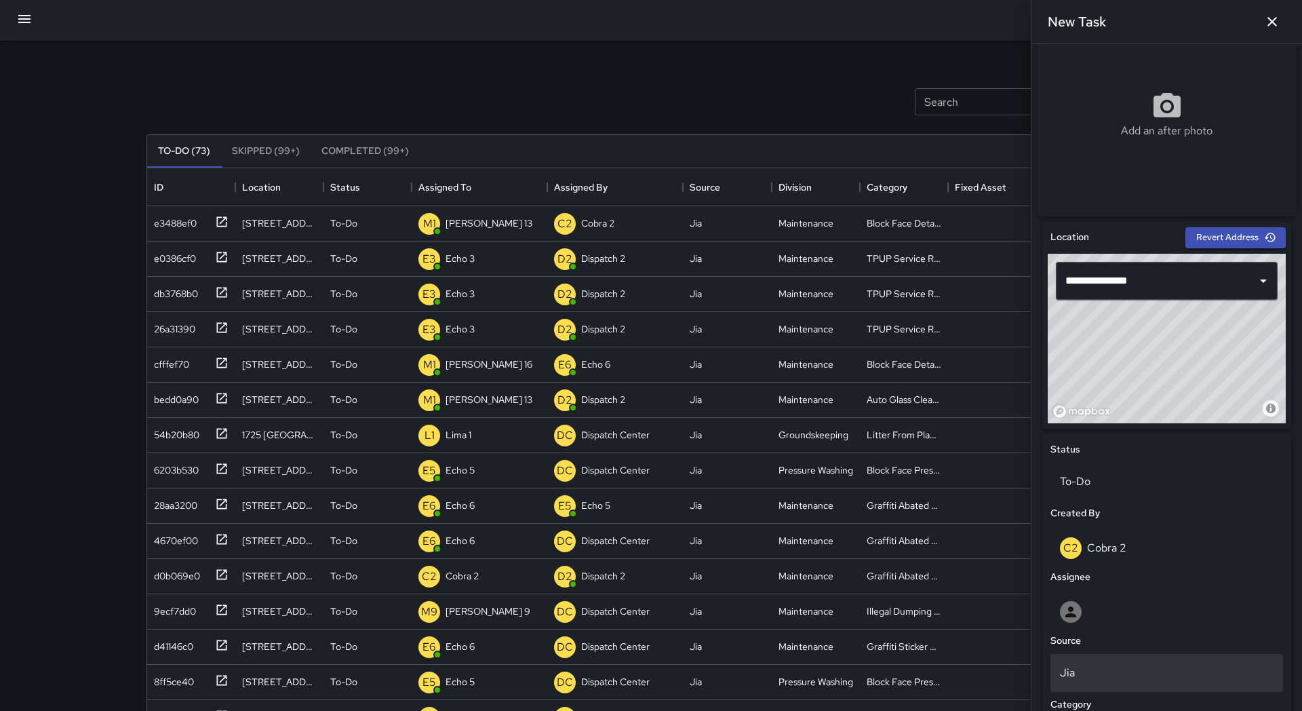
scroll to position [247, 0]
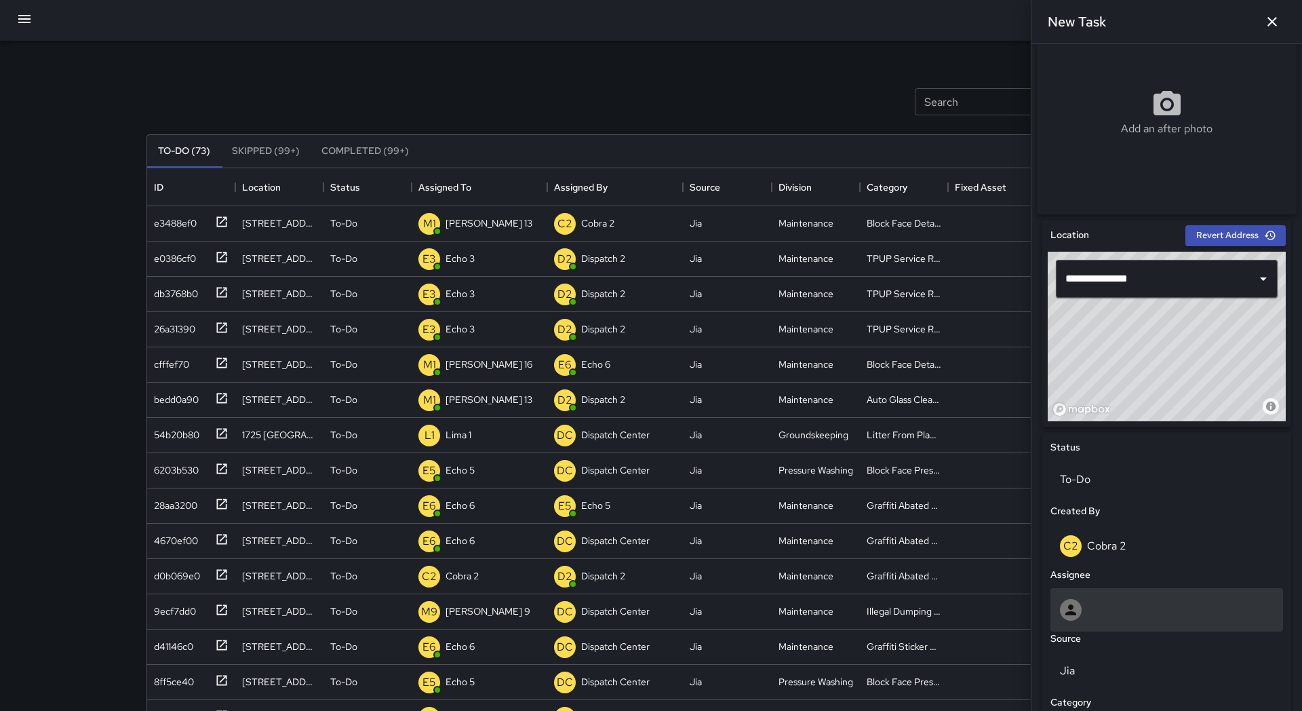
click at [1145, 612] on div at bounding box center [1167, 610] width 214 height 22
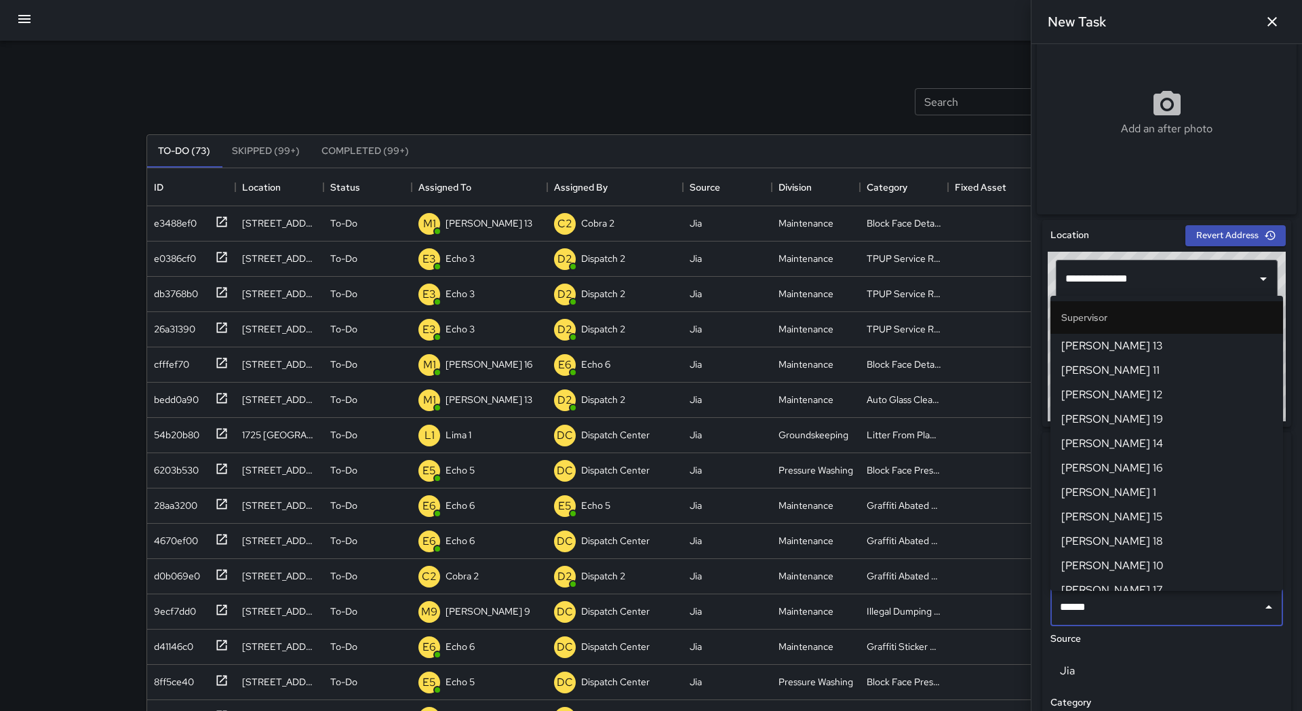
type input "*******"
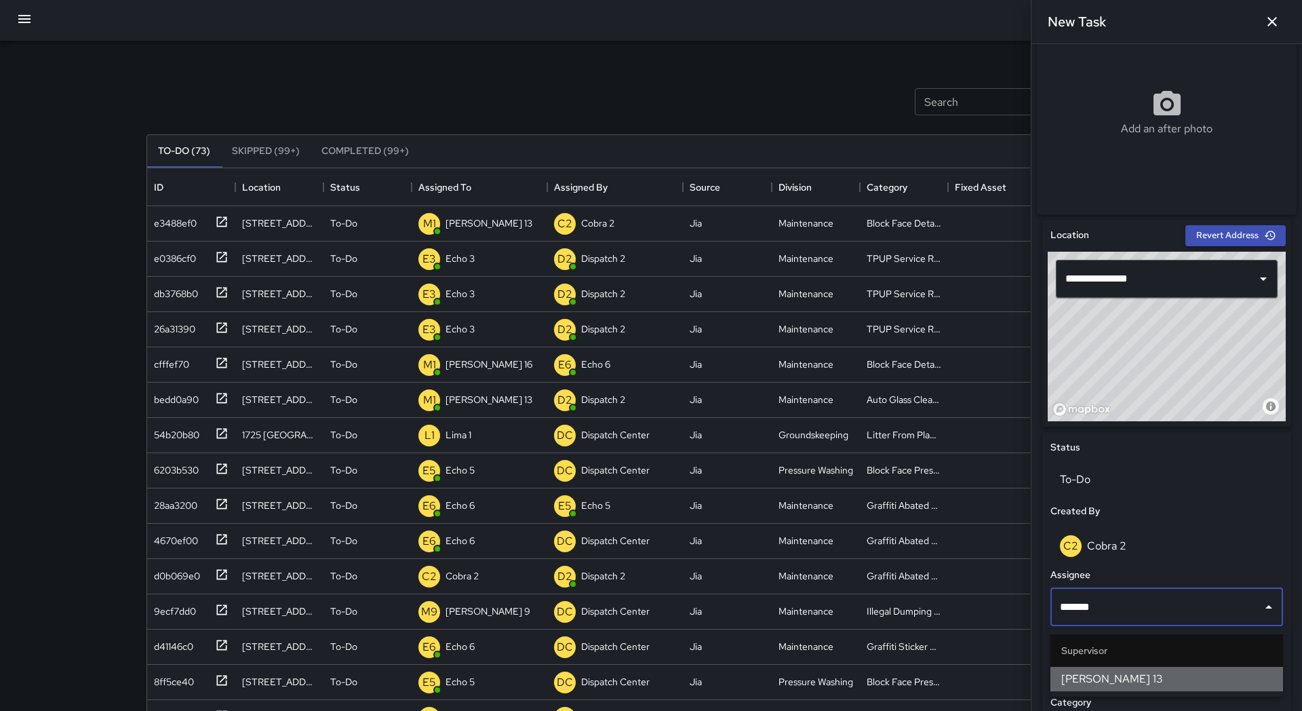
click at [1126, 676] on span "[PERSON_NAME] 13" at bounding box center [1166, 679] width 211 height 16
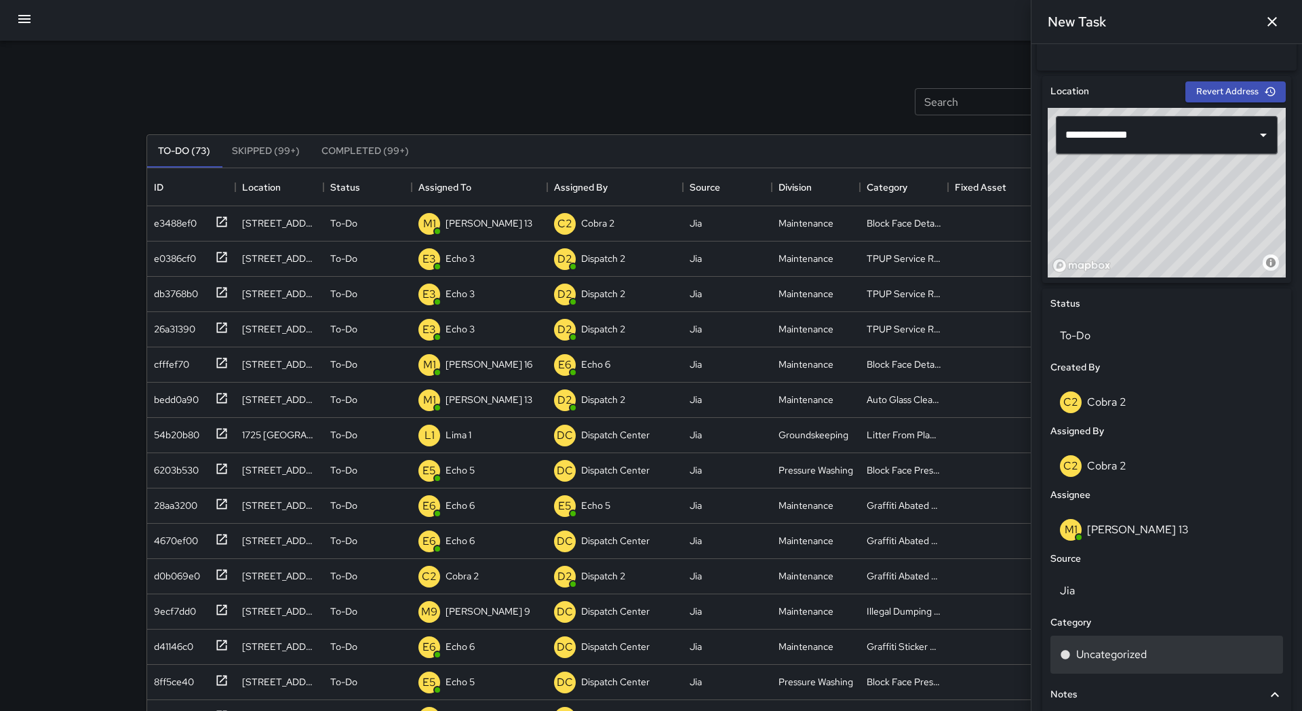
scroll to position [393, 0]
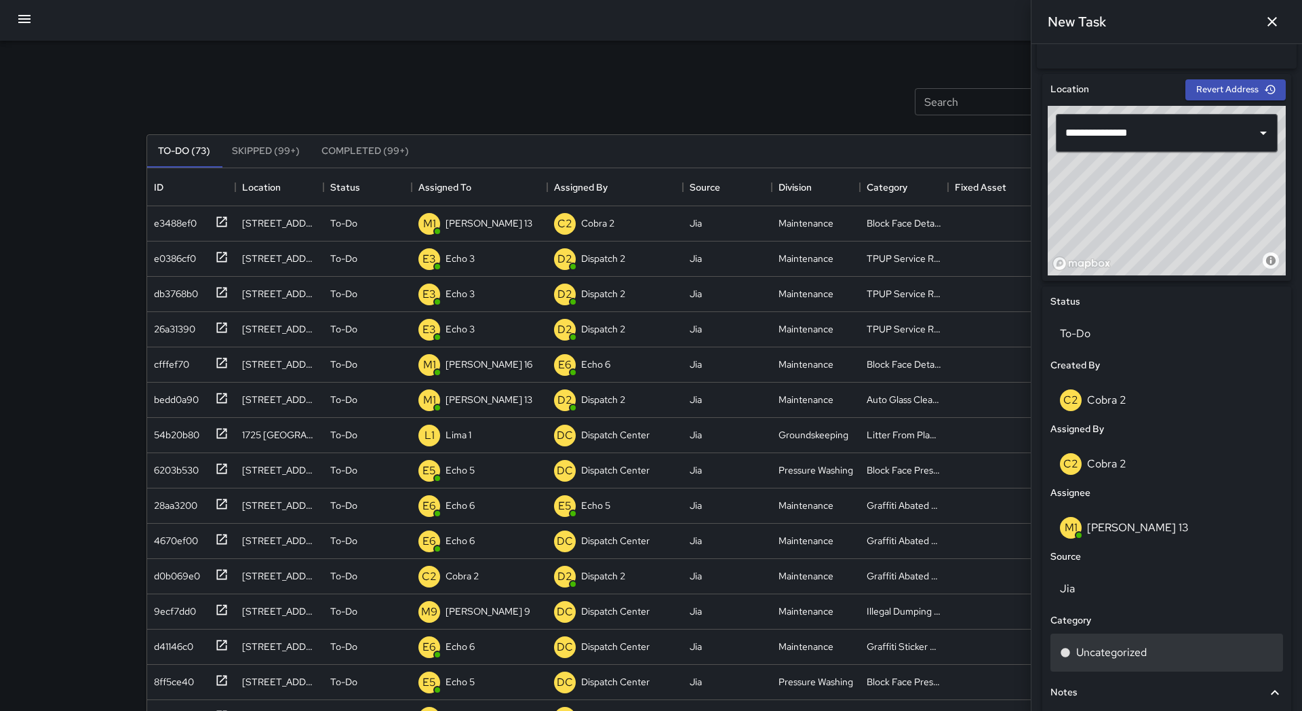
click at [1136, 654] on p "Uncategorized" at bounding box center [1111, 652] width 71 height 16
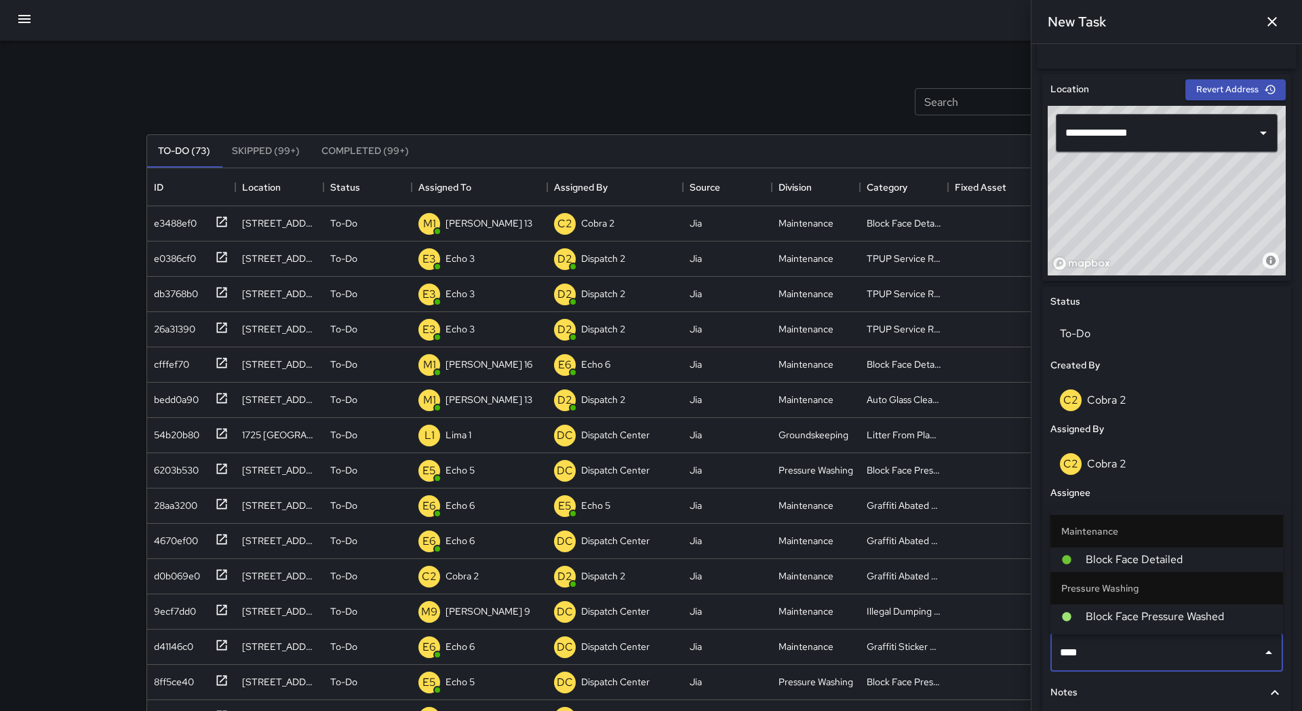
type input "*****"
click at [1138, 568] on li "Block Face Detailed" at bounding box center [1166, 559] width 233 height 24
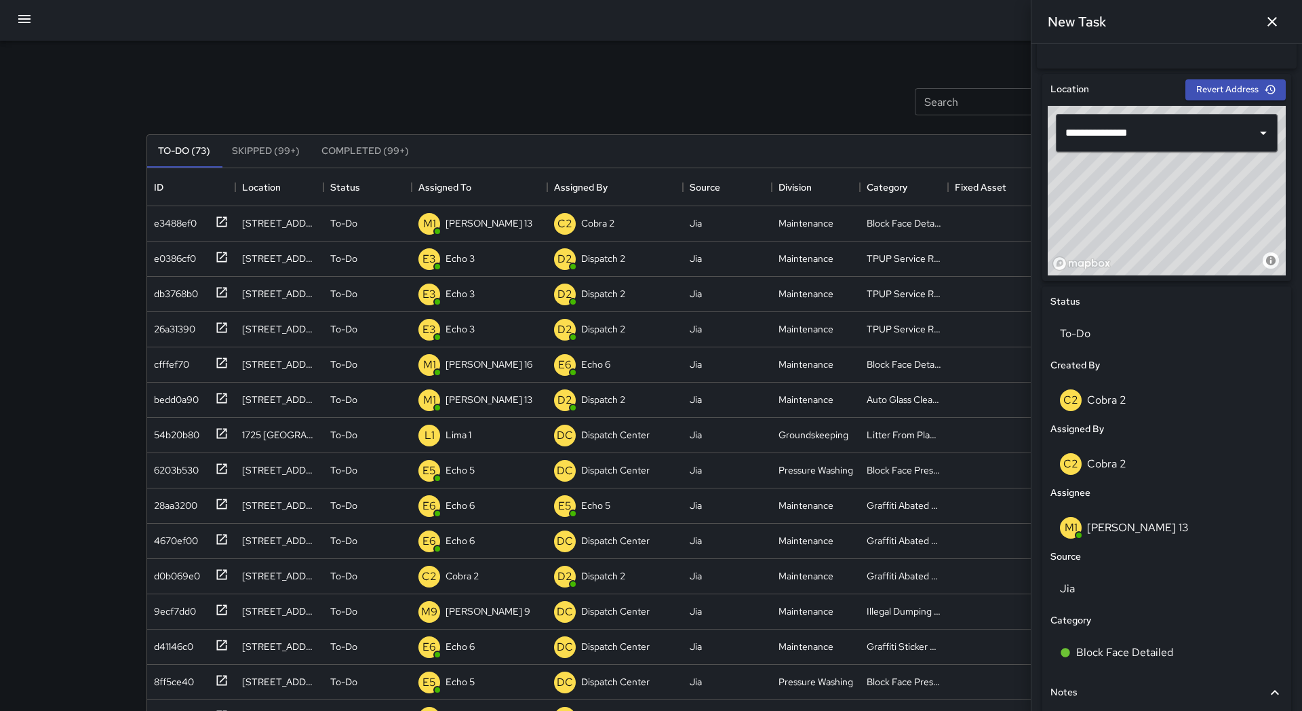
click at [1137, 557] on div "Source" at bounding box center [1167, 556] width 238 height 20
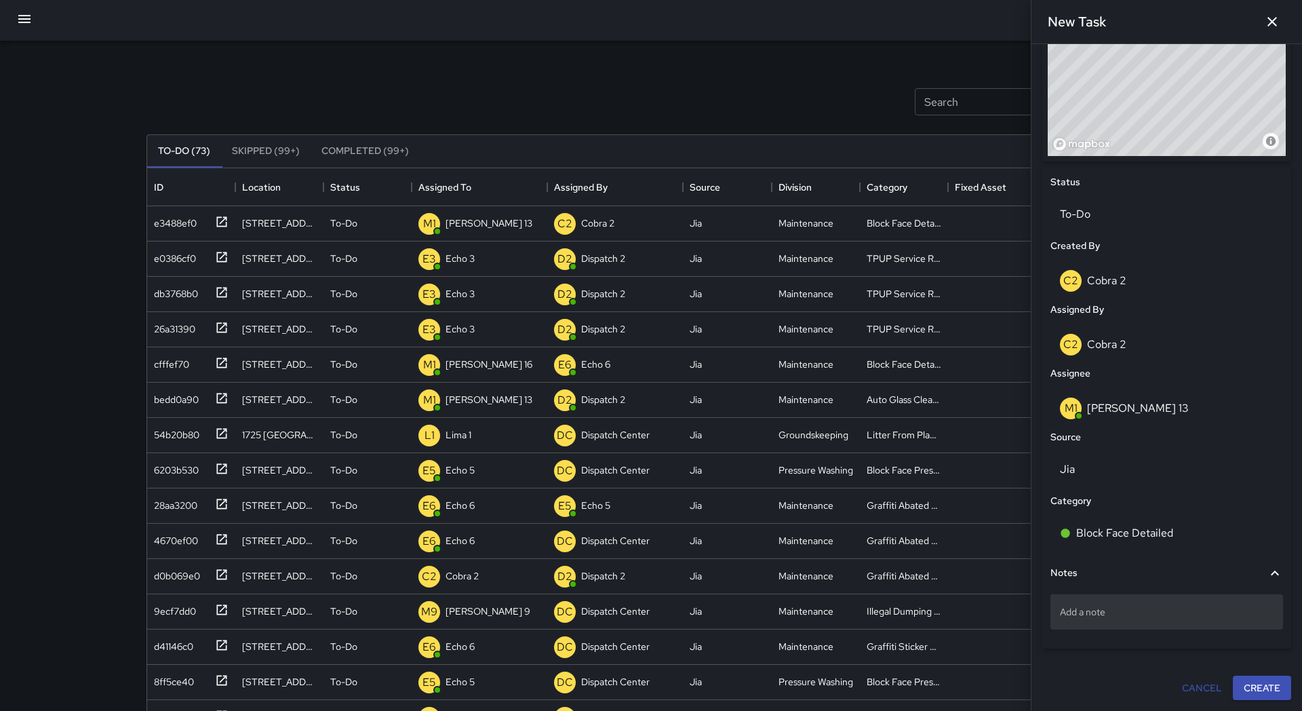
scroll to position [3, 1]
click at [1136, 612] on p "Add a note" at bounding box center [1167, 612] width 214 height 14
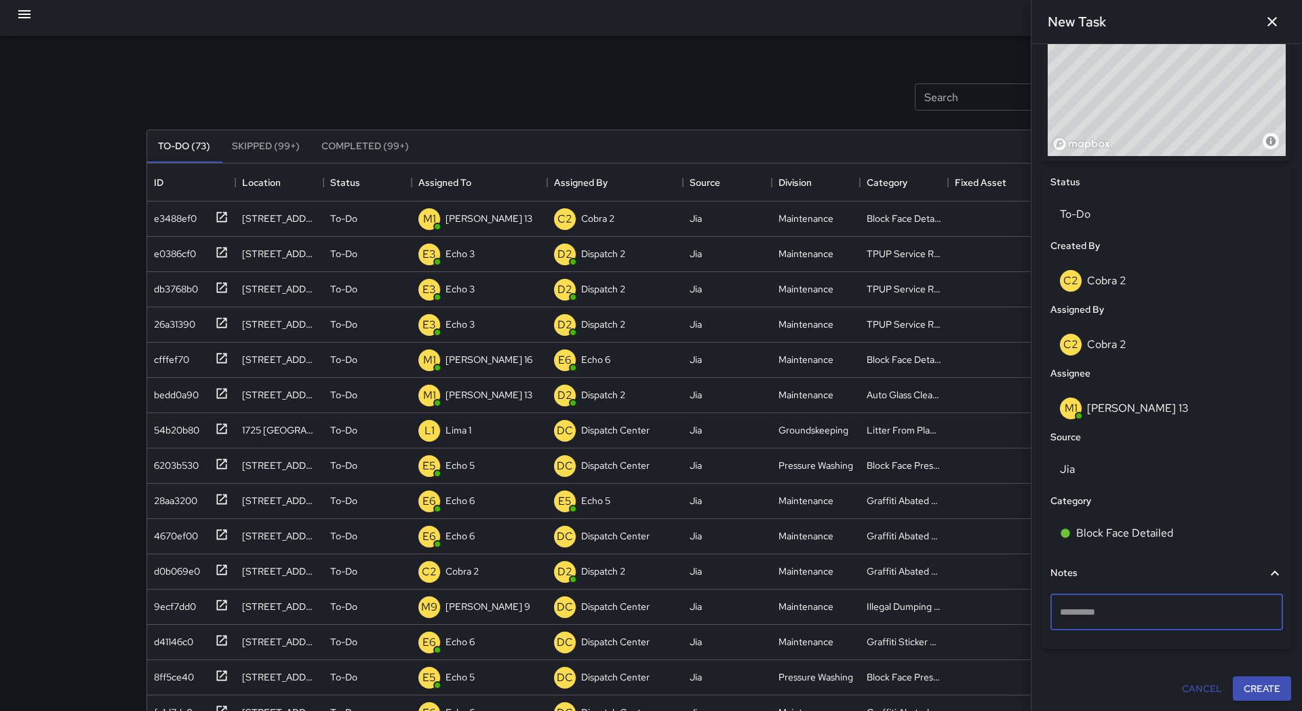
scroll to position [477, 0]
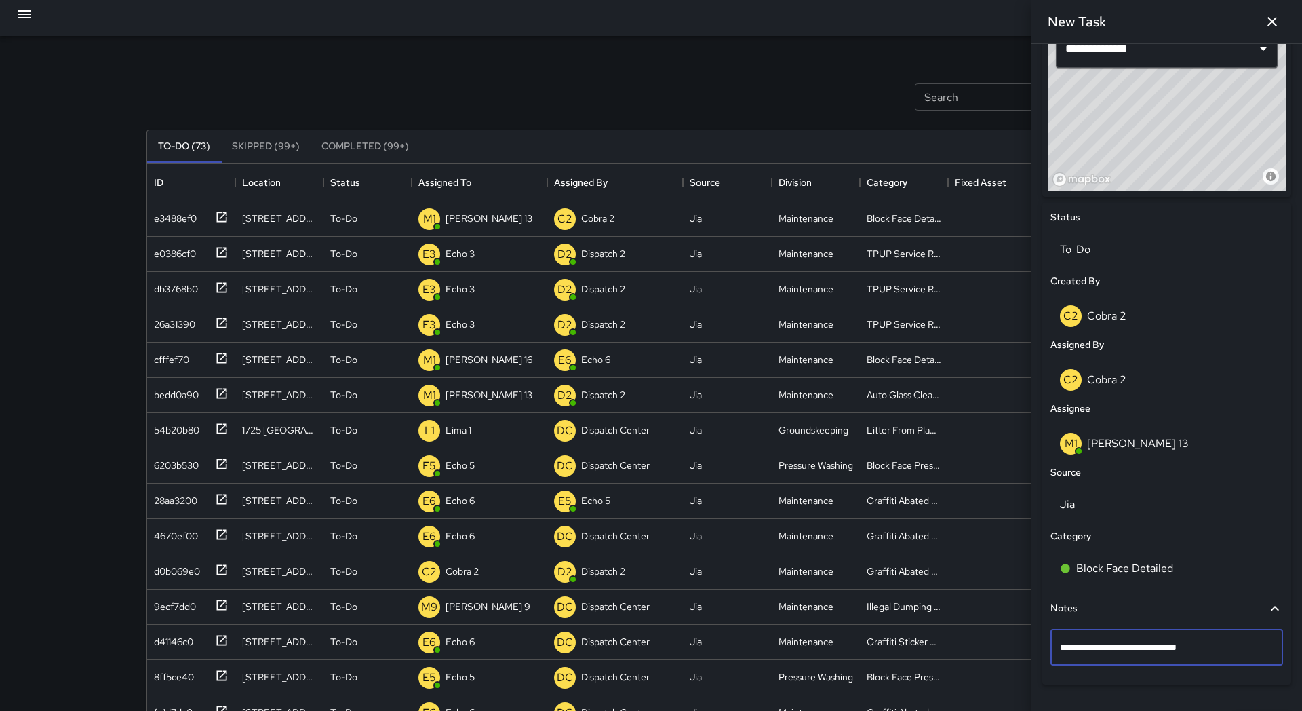
type textarea "**********"
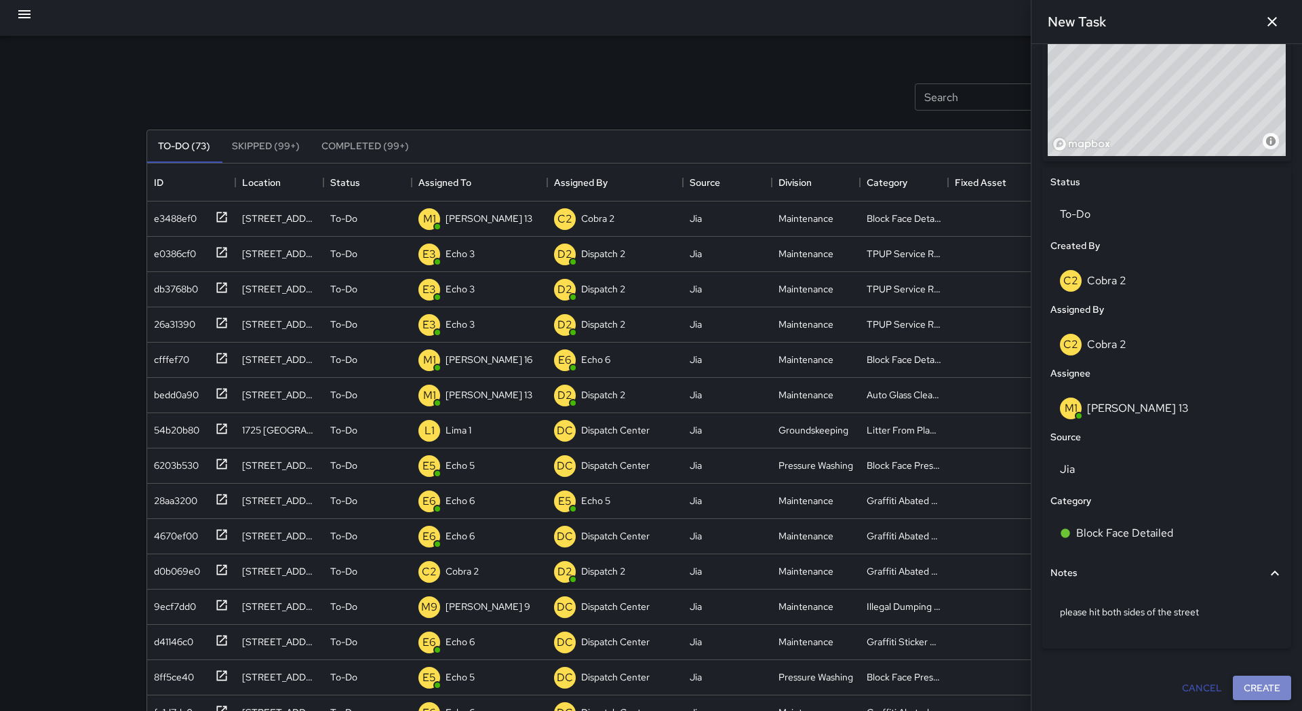
click at [1253, 685] on div "**********" at bounding box center [1167, 121] width 260 height 1168
click at [1254, 685] on button "Create" at bounding box center [1262, 687] width 58 height 25
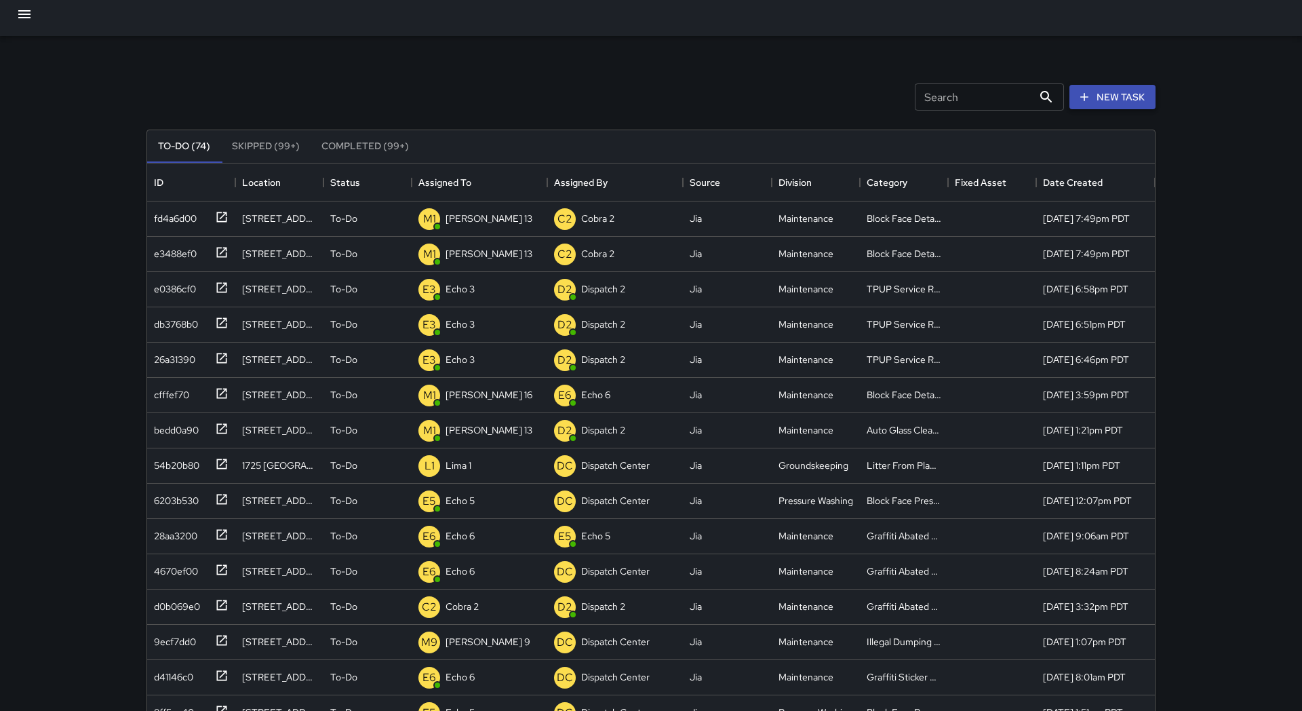
click at [1126, 100] on button "New Task" at bounding box center [1112, 97] width 86 height 25
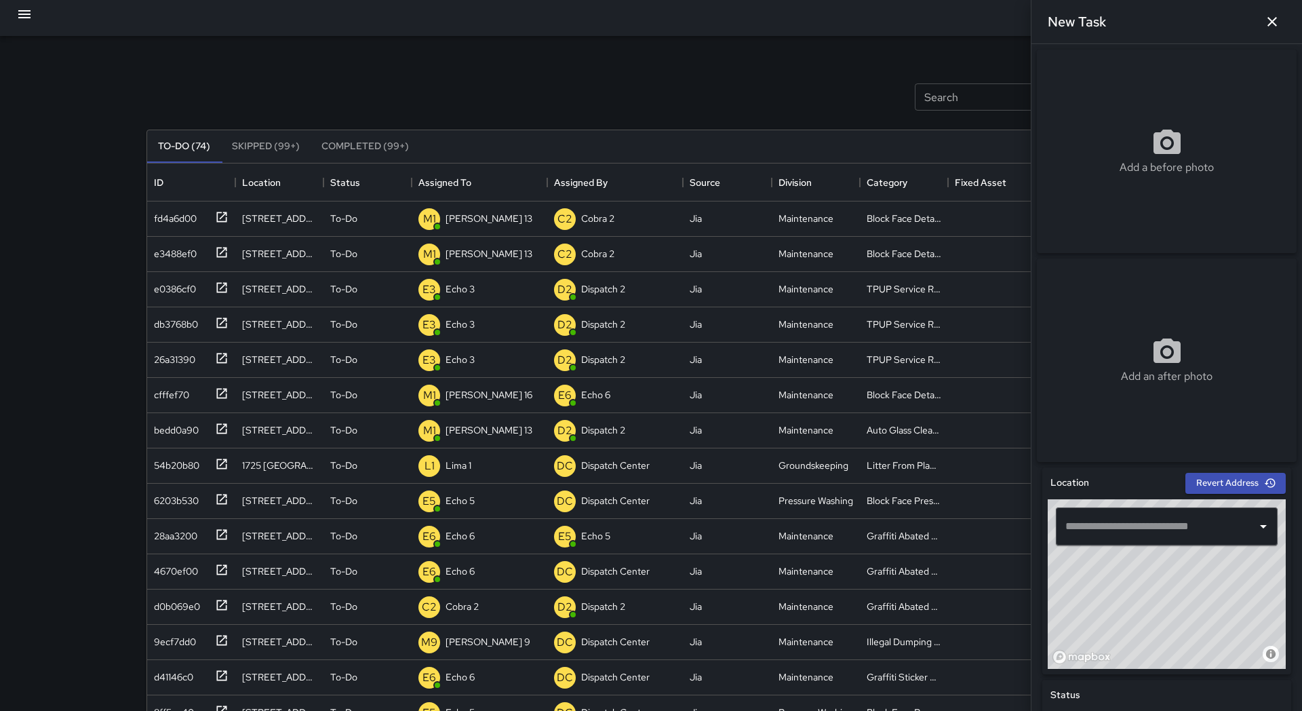
drag, startPoint x: 1161, startPoint y: 579, endPoint x: 1161, endPoint y: 614, distance: 34.6
click at [1161, 614] on div "© Mapbox © OpenStreetMap Improve this map" at bounding box center [1167, 584] width 238 height 170
drag, startPoint x: 1140, startPoint y: 582, endPoint x: 1218, endPoint y: 617, distance: 85.3
click at [1218, 617] on div "© Mapbox © OpenStreetMap Improve this map" at bounding box center [1167, 584] width 238 height 170
drag, startPoint x: 1186, startPoint y: 580, endPoint x: 1153, endPoint y: 610, distance: 44.6
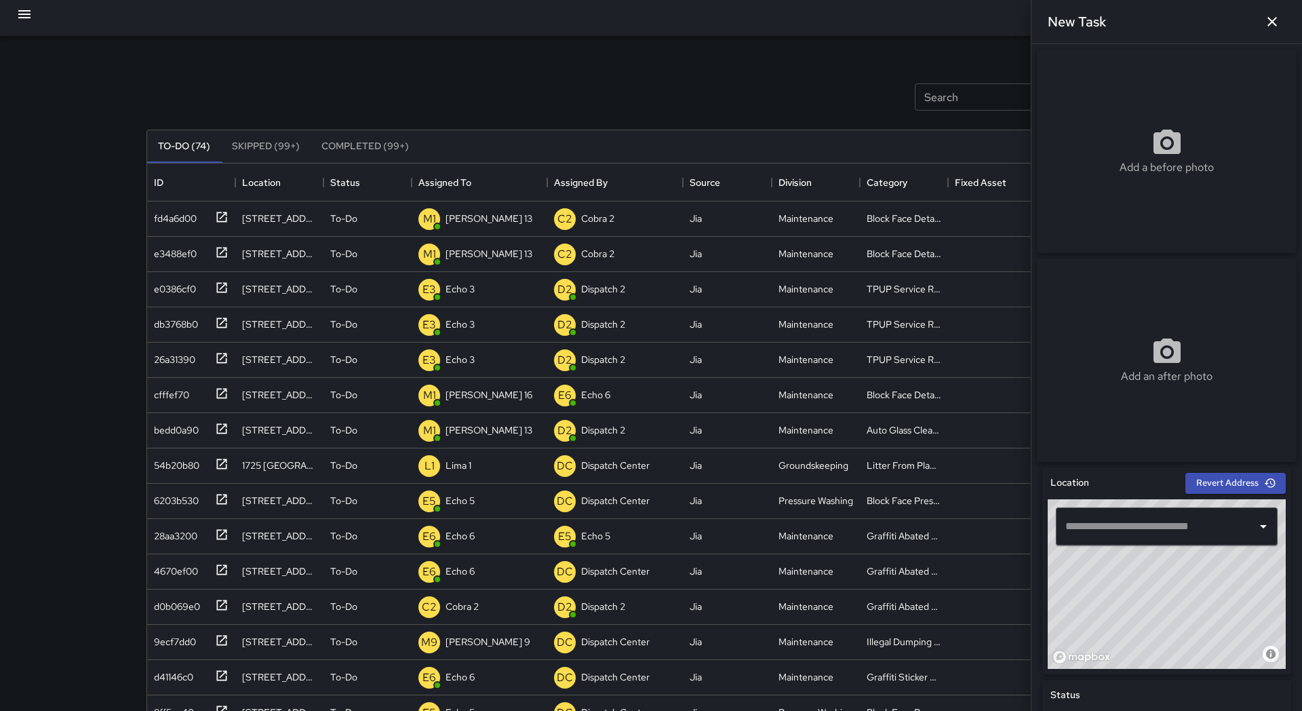
click at [1155, 610] on div "© Mapbox © OpenStreetMap Improve this map" at bounding box center [1167, 584] width 238 height 170
drag, startPoint x: 1153, startPoint y: 608, endPoint x: 1147, endPoint y: 591, distance: 17.8
click at [1147, 591] on div "© Mapbox © OpenStreetMap Improve this map" at bounding box center [1167, 584] width 238 height 170
drag, startPoint x: 1184, startPoint y: 601, endPoint x: 1146, endPoint y: 584, distance: 41.6
click at [1146, 584] on div "© Mapbox © OpenStreetMap Improve this map" at bounding box center [1167, 584] width 238 height 170
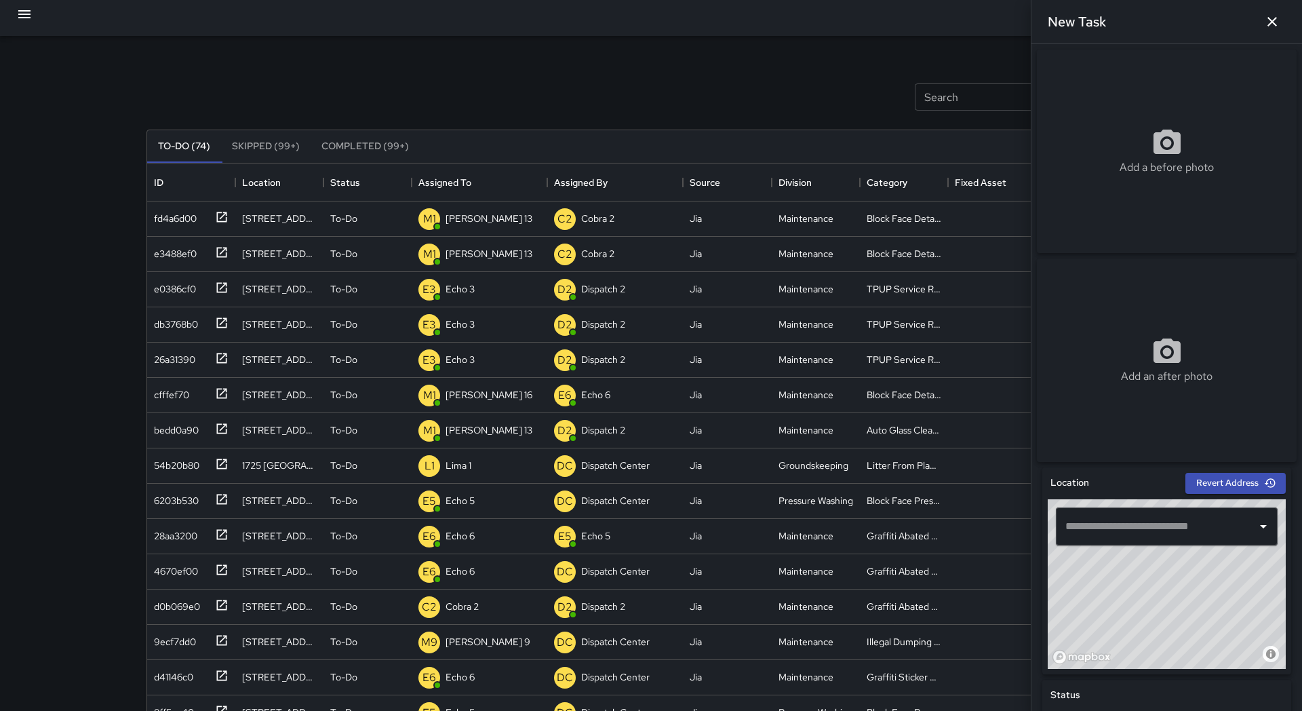
drag, startPoint x: 1095, startPoint y: 635, endPoint x: 1139, endPoint y: 598, distance: 57.7
click at [1139, 598] on div "© Mapbox © OpenStreetMap Improve this map" at bounding box center [1167, 584] width 238 height 170
drag, startPoint x: 1133, startPoint y: 634, endPoint x: 1178, endPoint y: 562, distance: 85.0
click at [1178, 562] on div "© Mapbox © OpenStreetMap Improve this map" at bounding box center [1167, 584] width 238 height 170
drag, startPoint x: 1156, startPoint y: 654, endPoint x: 1110, endPoint y: 657, distance: 46.2
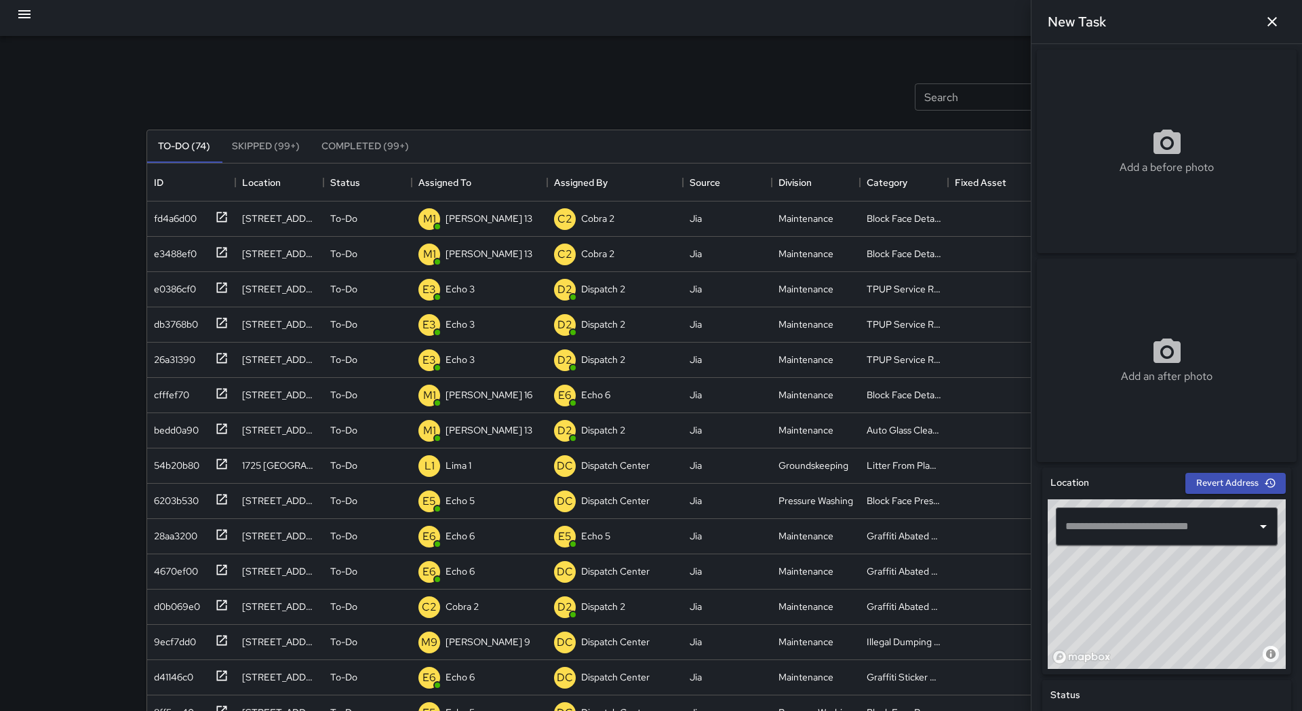
click at [1110, 657] on div "© Mapbox © OpenStreetMap Improve this map" at bounding box center [1167, 584] width 238 height 170
drag, startPoint x: 1146, startPoint y: 590, endPoint x: 1101, endPoint y: 652, distance: 76.8
click at [1090, 669] on div "© Mapbox © OpenStreetMap Improve this map" at bounding box center [1167, 584] width 238 height 170
drag, startPoint x: 1110, startPoint y: 622, endPoint x: 1122, endPoint y: 652, distance: 32.2
click at [1121, 652] on div "© Mapbox © OpenStreetMap Improve this map" at bounding box center [1167, 584] width 238 height 170
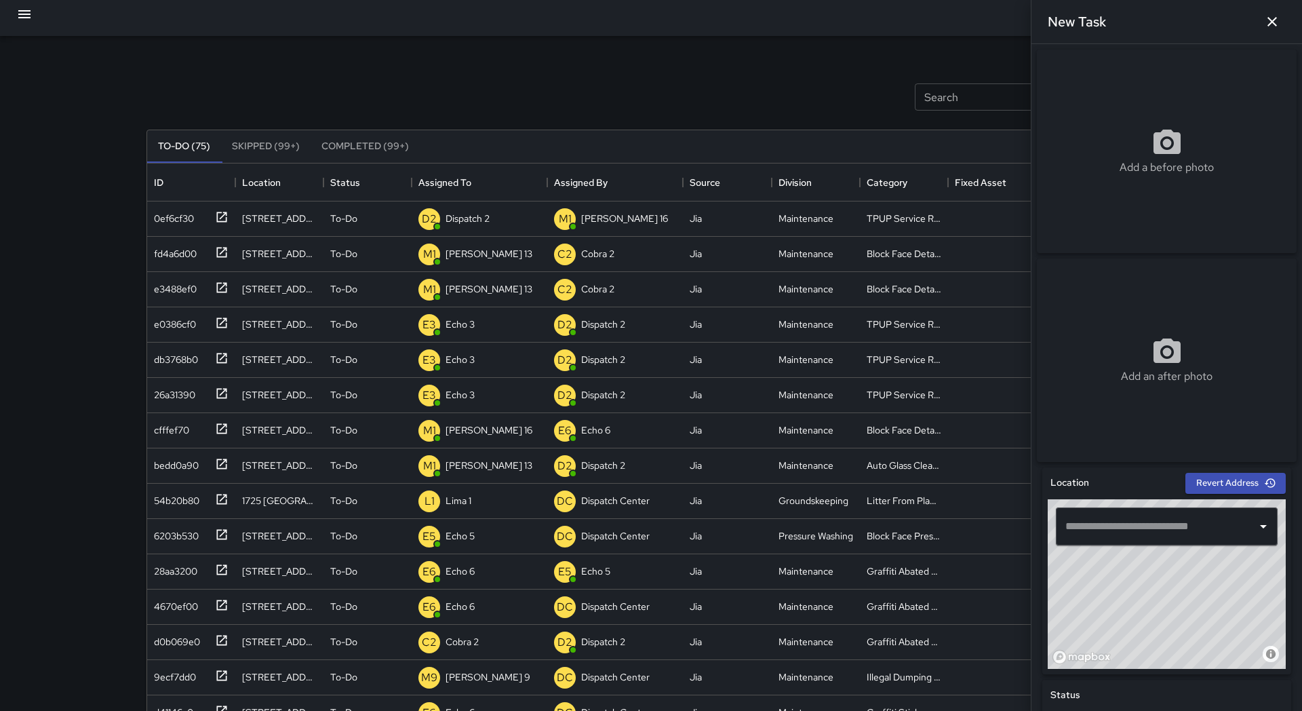
drag, startPoint x: 1126, startPoint y: 640, endPoint x: 1137, endPoint y: 626, distance: 17.8
click at [1137, 626] on div "© Mapbox © OpenStreetMap Improve this map" at bounding box center [1167, 584] width 238 height 170
click at [1277, 28] on icon "button" at bounding box center [1272, 22] width 16 height 16
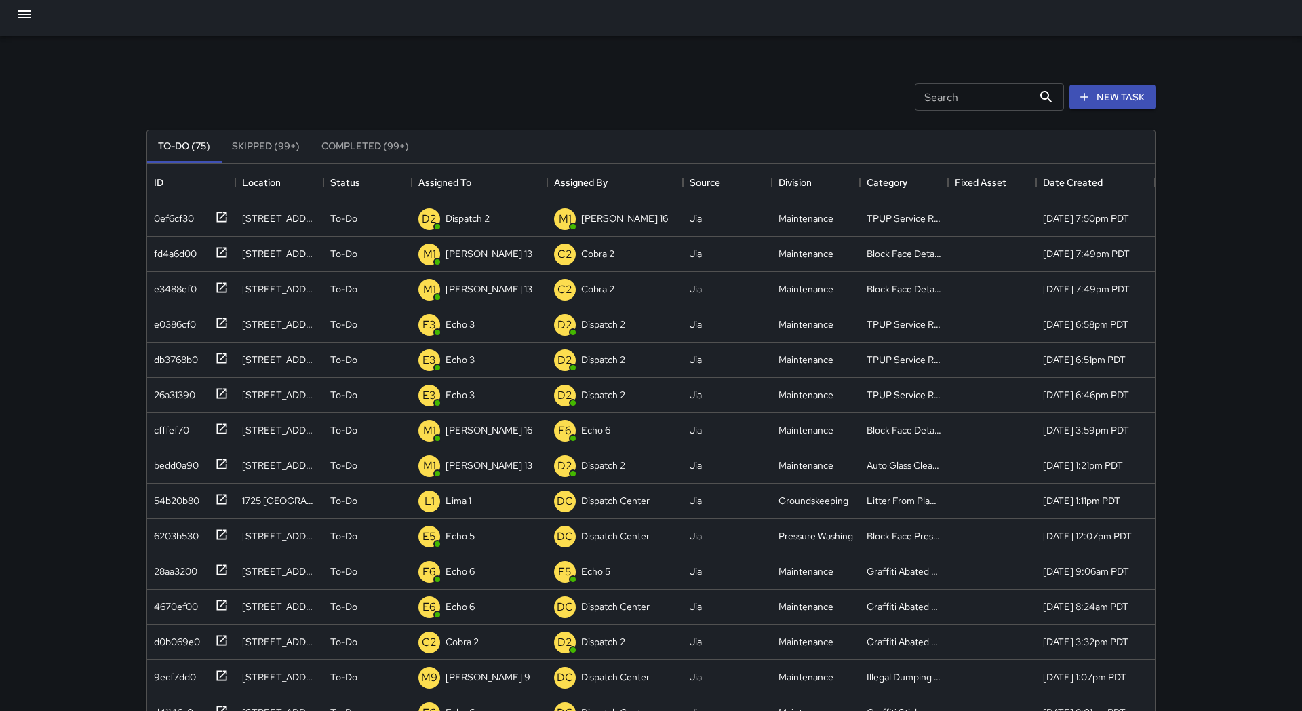
click at [28, 25] on button "button" at bounding box center [24, 14] width 33 height 33
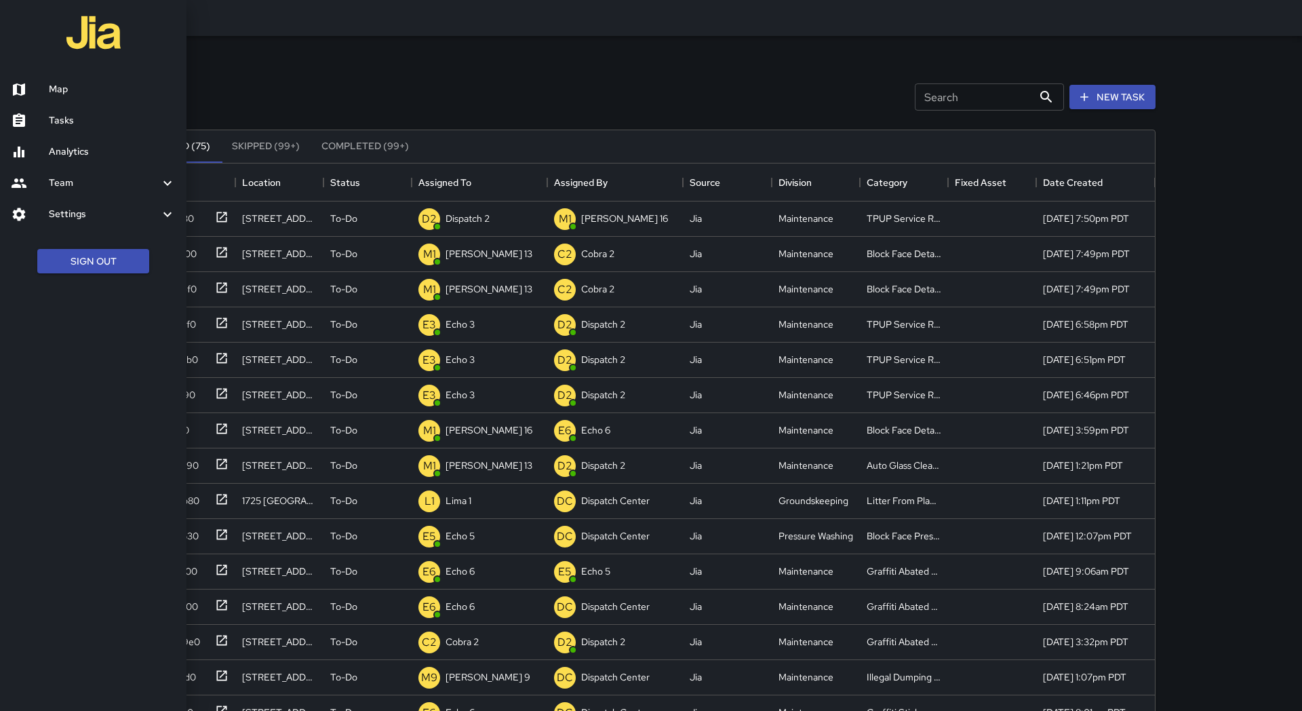
click at [59, 81] on link "Map" at bounding box center [93, 89] width 186 height 31
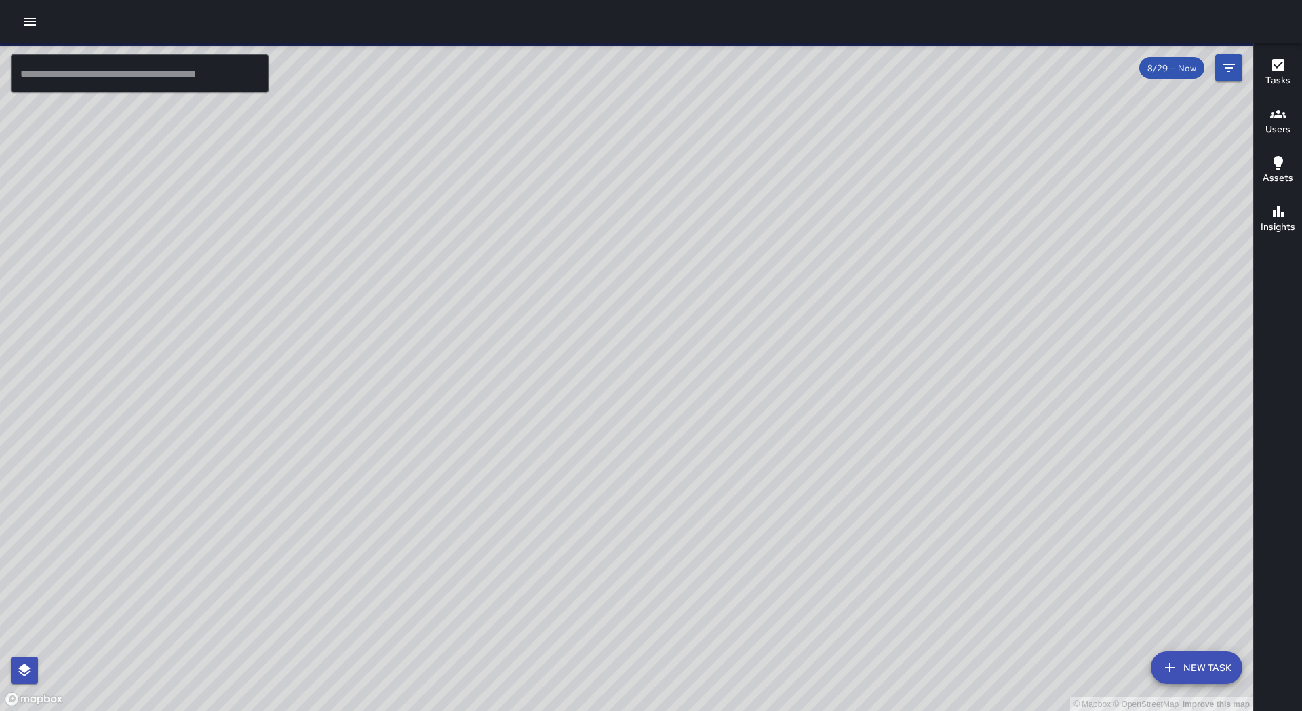
drag, startPoint x: 675, startPoint y: 299, endPoint x: 437, endPoint y: 511, distance: 318.9
click at [437, 511] on div "© Mapbox © OpenStreetMap Improve this map" at bounding box center [626, 376] width 1253 height 667
drag, startPoint x: 534, startPoint y: 357, endPoint x: 523, endPoint y: 439, distance: 82.8
click at [523, 439] on div "© Mapbox © OpenStreetMap Improve this map" at bounding box center [626, 376] width 1253 height 667
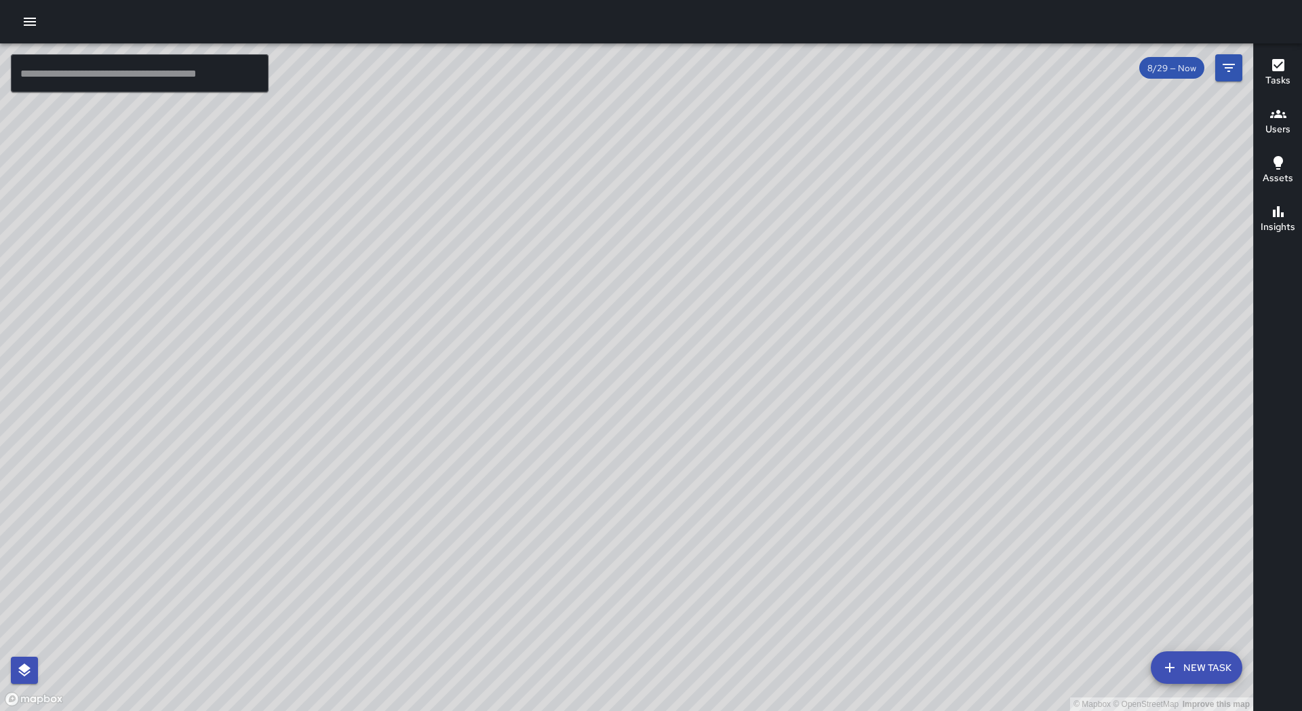
click at [28, 32] on button "button" at bounding box center [29, 21] width 27 height 27
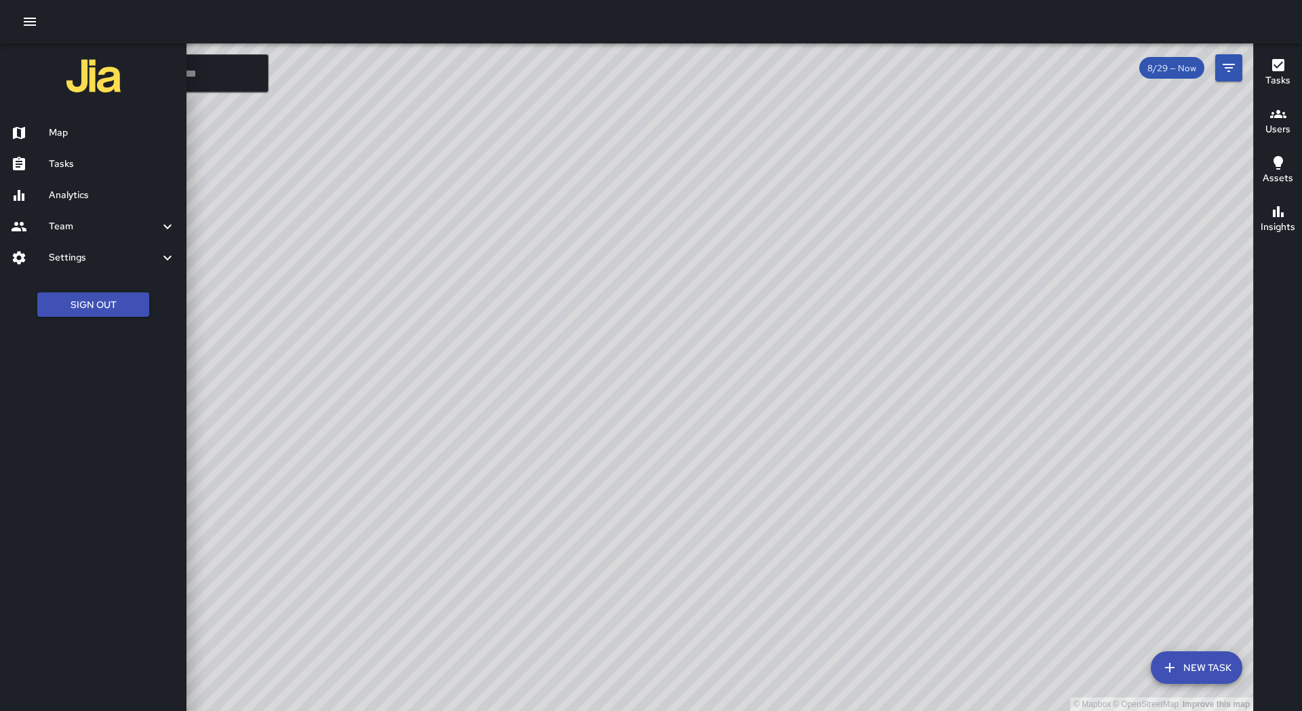
click at [109, 167] on h6 "Tasks" at bounding box center [112, 164] width 127 height 15
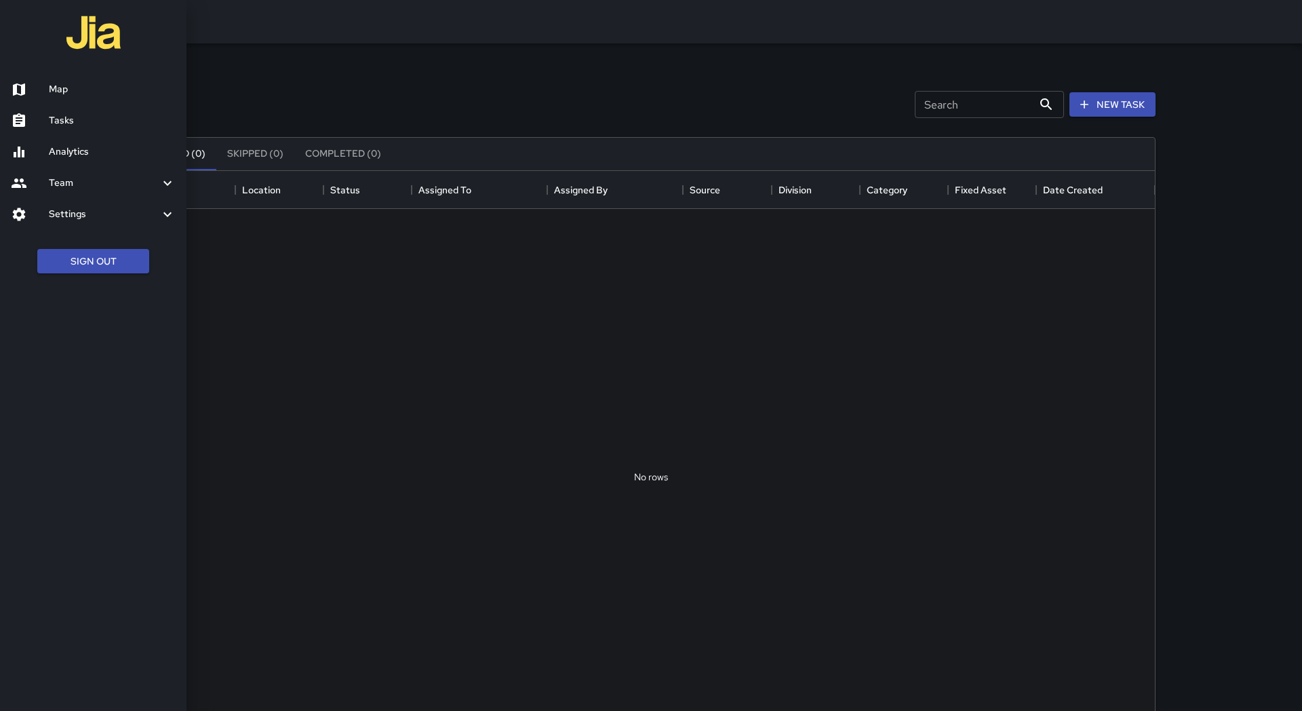
scroll to position [1, 1]
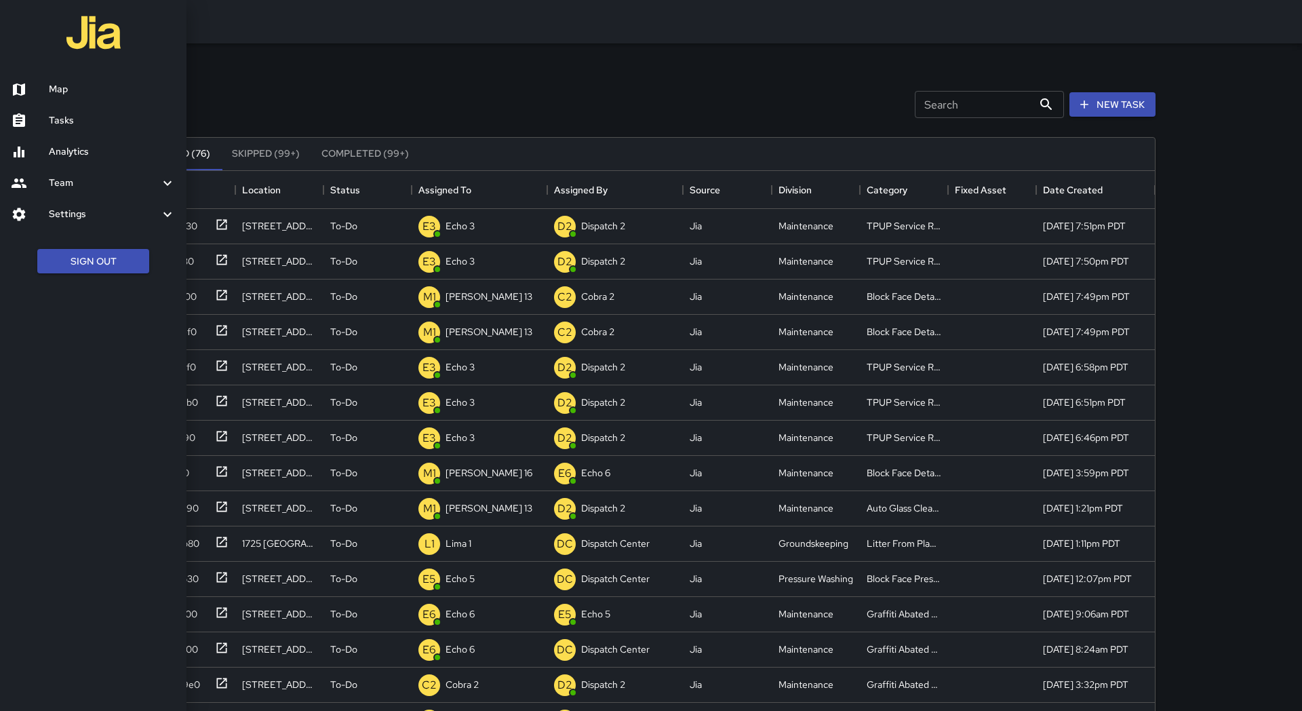
click at [477, 124] on div at bounding box center [651, 355] width 1302 height 711
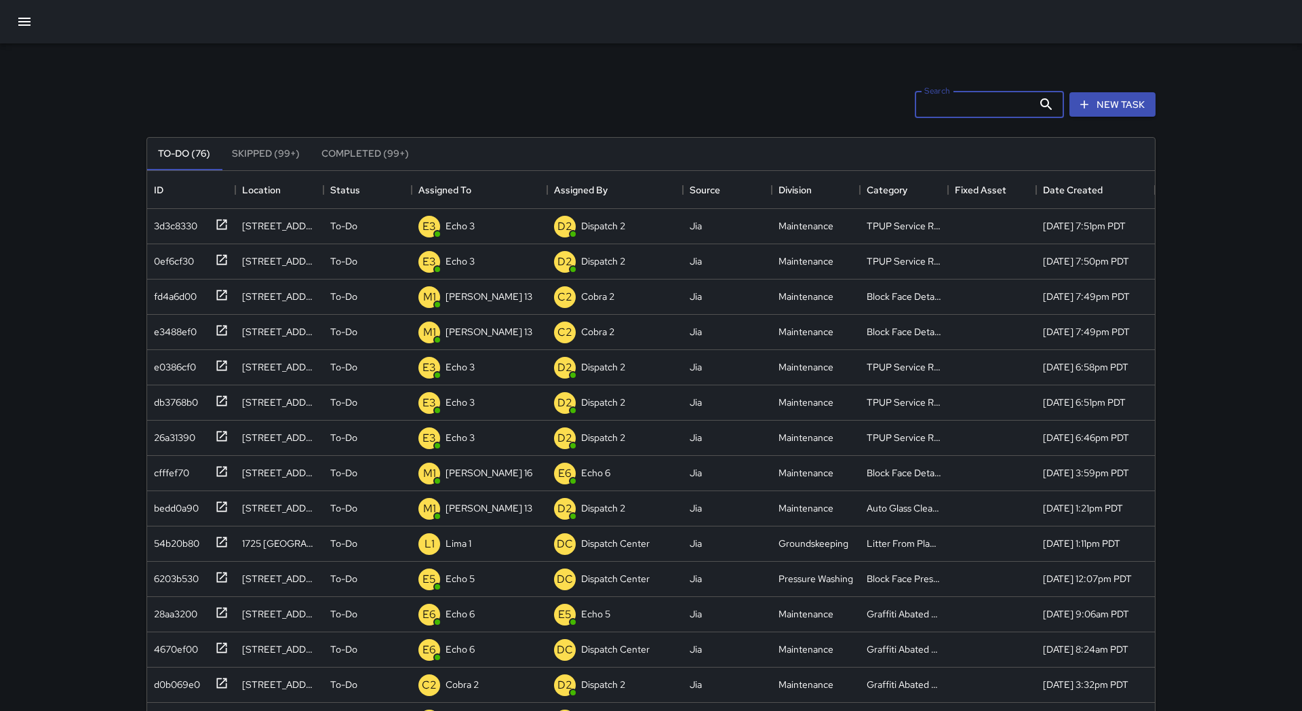
click at [915, 108] on input "Search" at bounding box center [974, 104] width 118 height 27
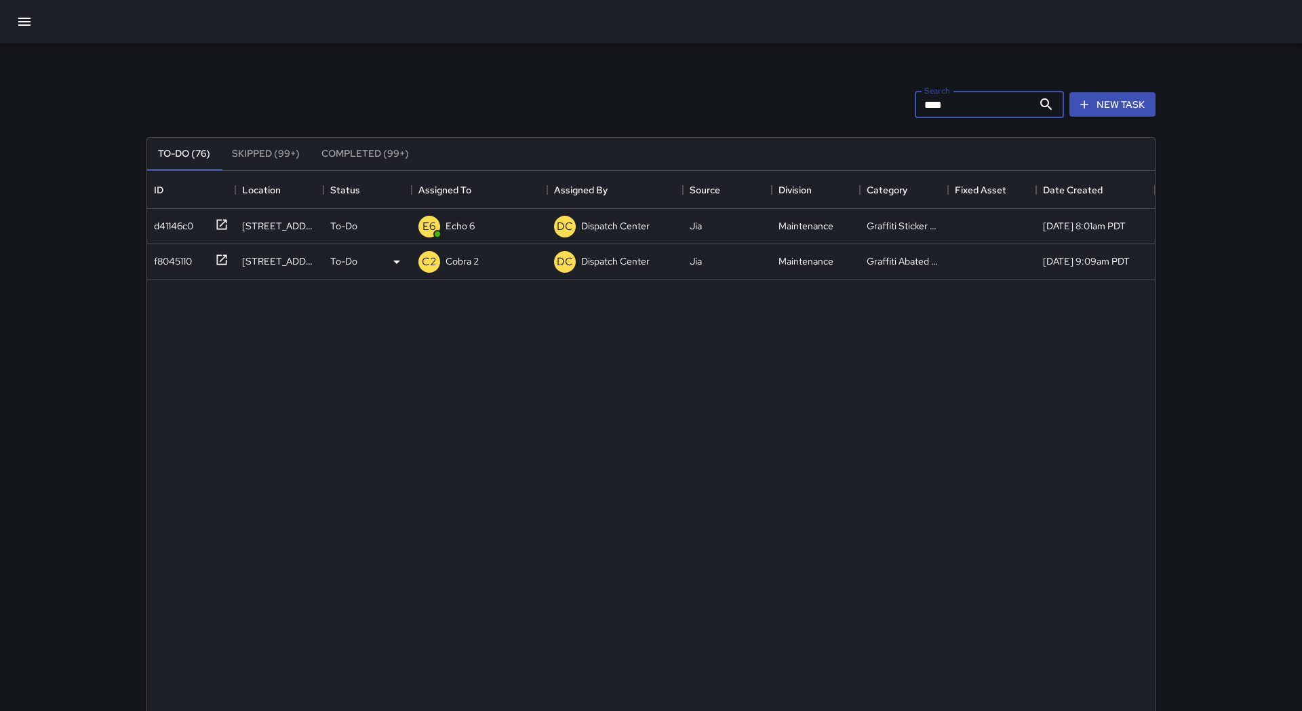
type input "****"
click at [221, 263] on icon at bounding box center [222, 260] width 14 height 14
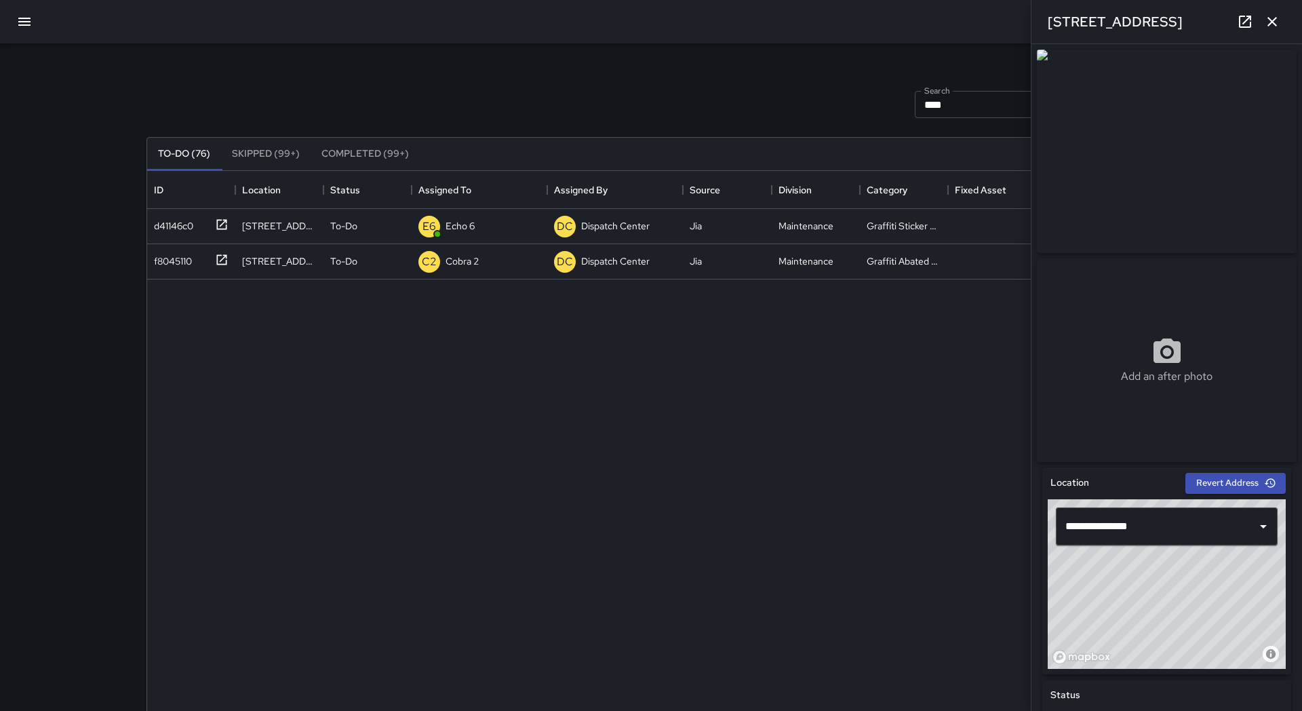
click at [1274, 30] on button "button" at bounding box center [1271, 21] width 27 height 27
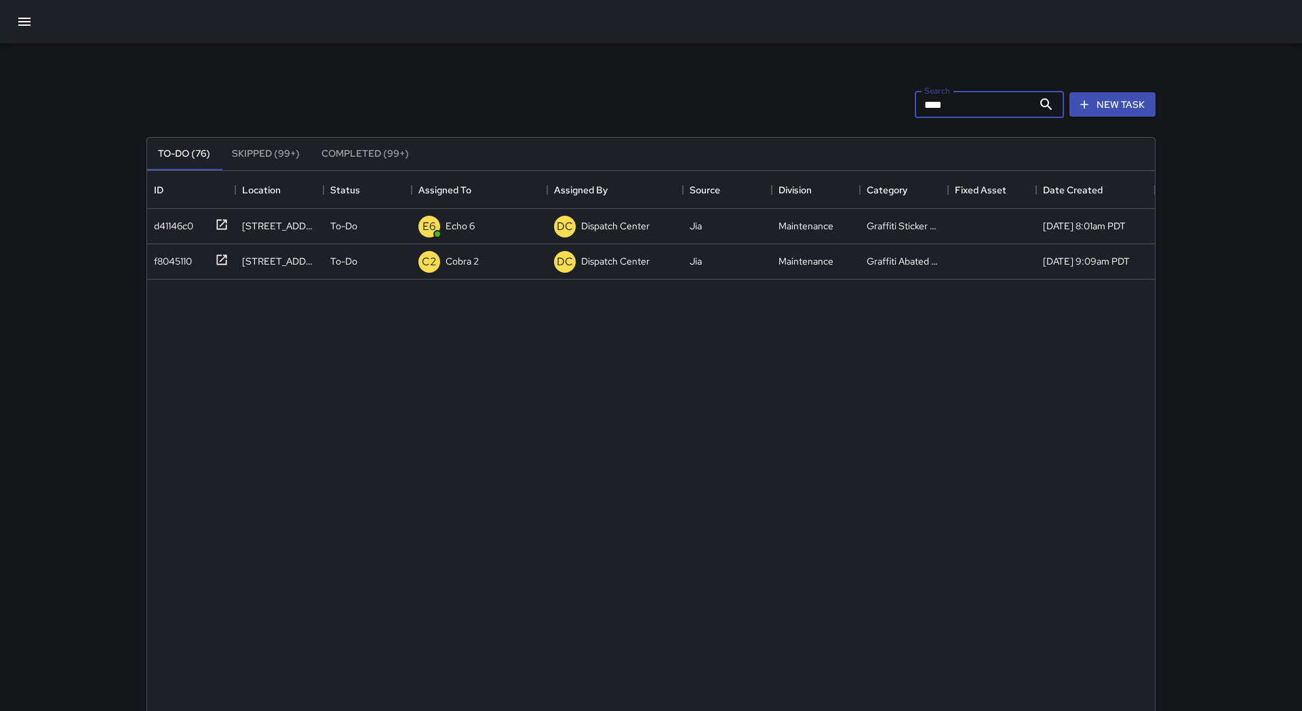
click at [942, 102] on input "****" at bounding box center [974, 104] width 118 height 27
click at [213, 223] on div at bounding box center [219, 223] width 19 height 22
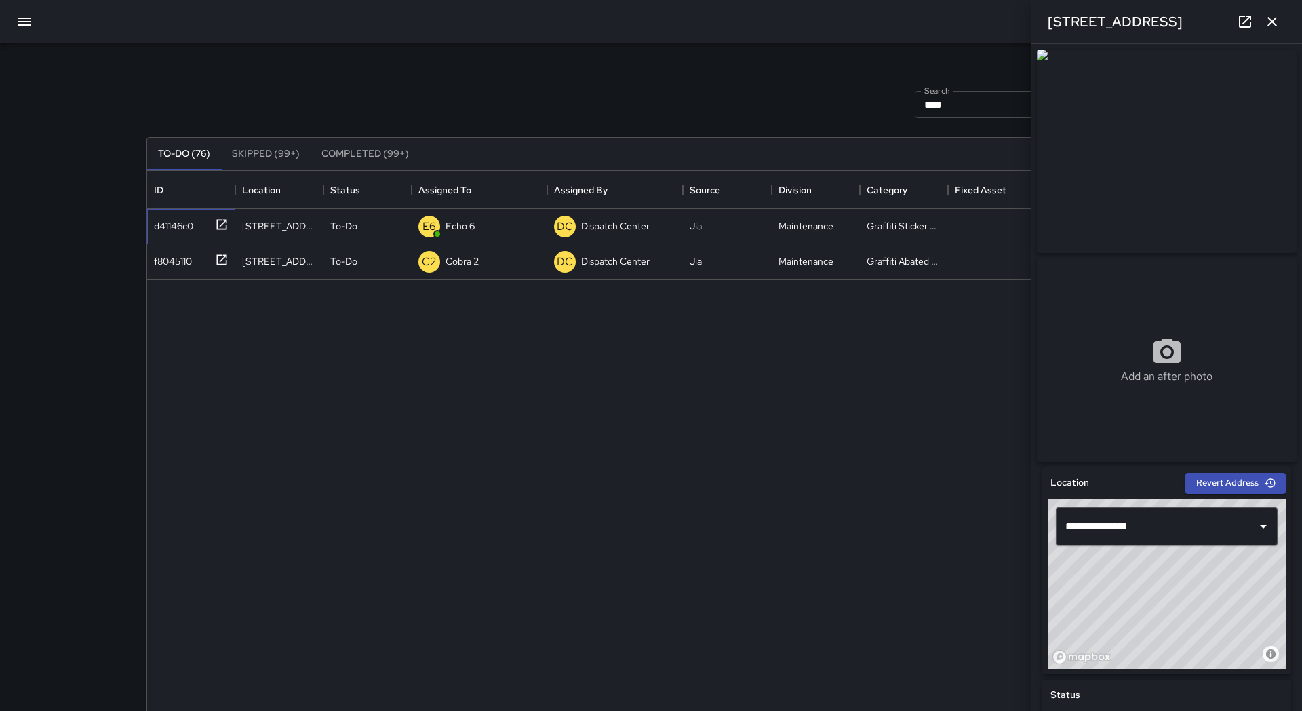
scroll to position [0, 0]
click at [452, 231] on p "Echo 6" at bounding box center [459, 226] width 29 height 14
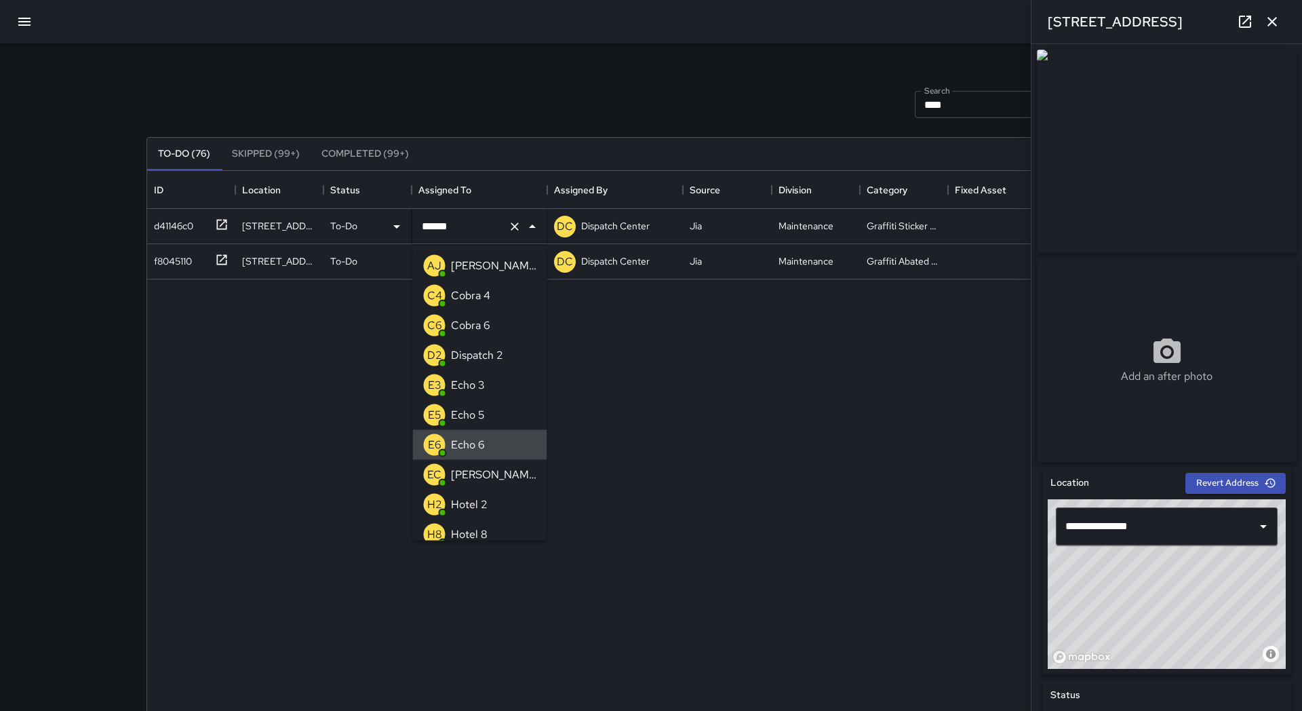
click at [480, 228] on input "******" at bounding box center [460, 227] width 84 height 26
type input "*******"
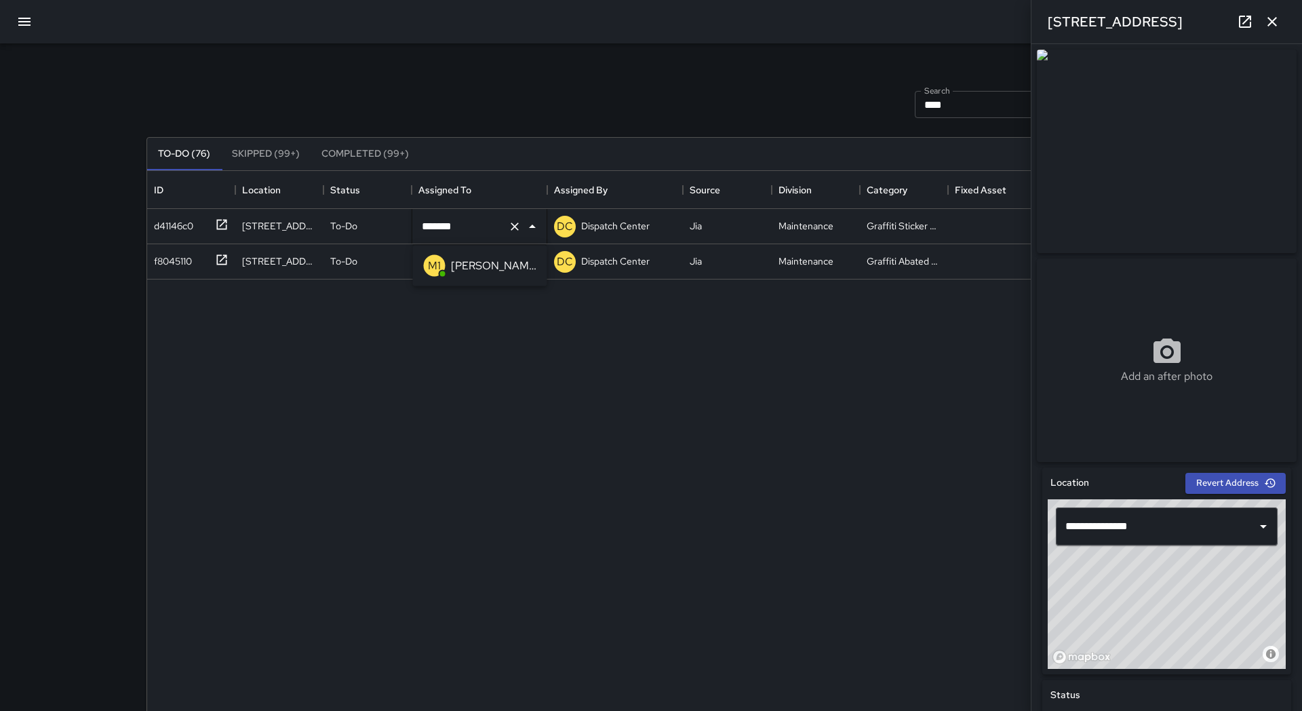
click at [471, 258] on p "[PERSON_NAME] 18" at bounding box center [493, 266] width 85 height 16
click at [1277, 23] on icon "button" at bounding box center [1272, 22] width 16 height 16
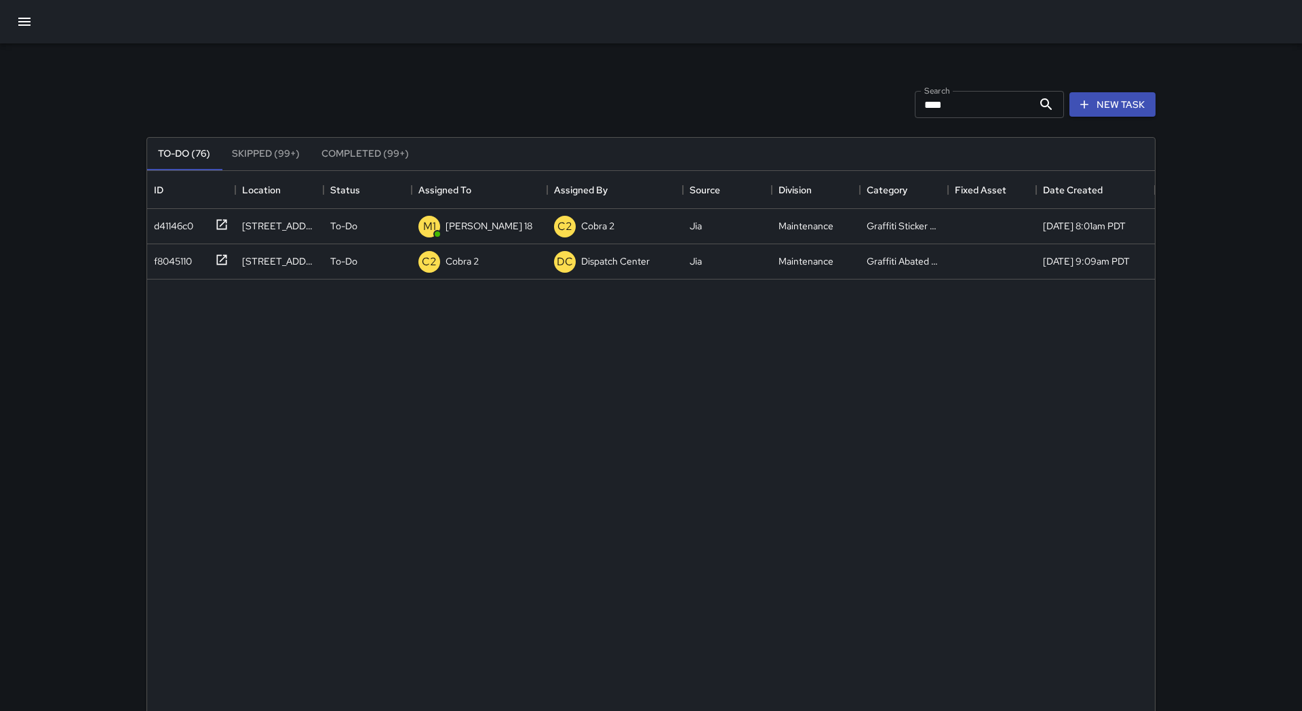
scroll to position [0, 0]
click at [932, 112] on input "****" at bounding box center [974, 104] width 118 height 27
type input "*"
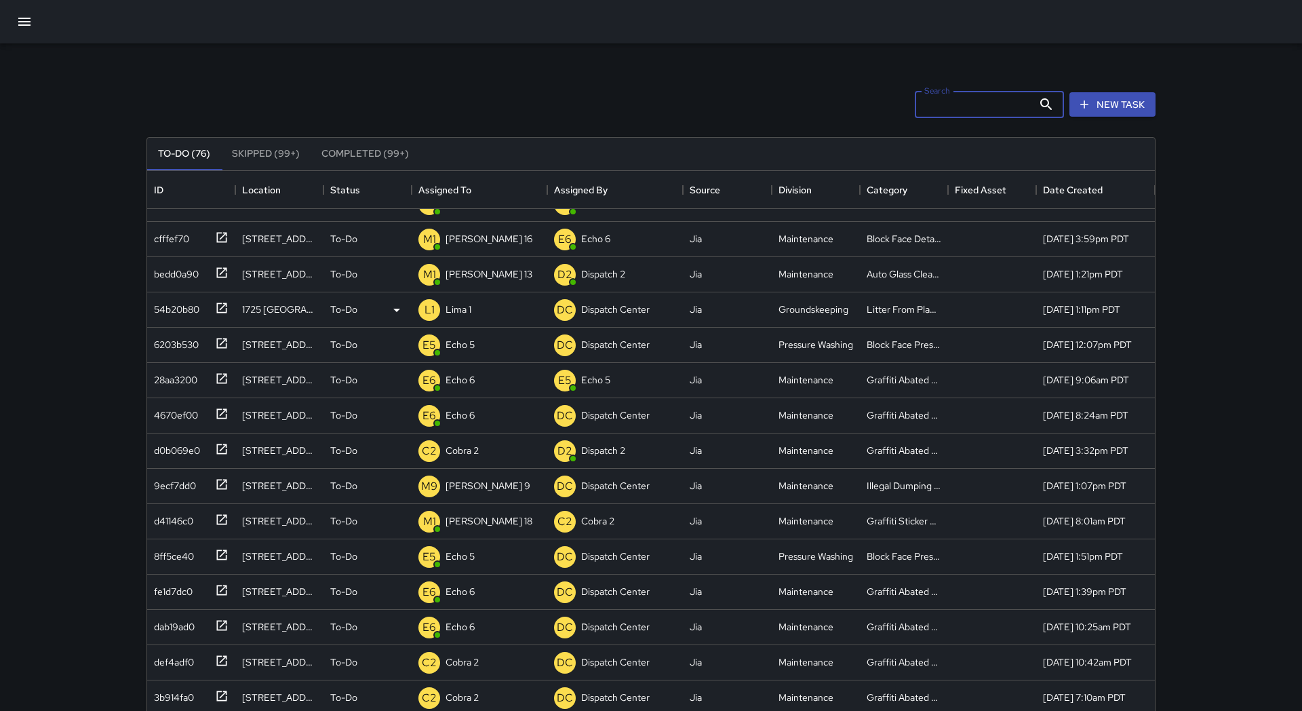
scroll to position [258, 0]
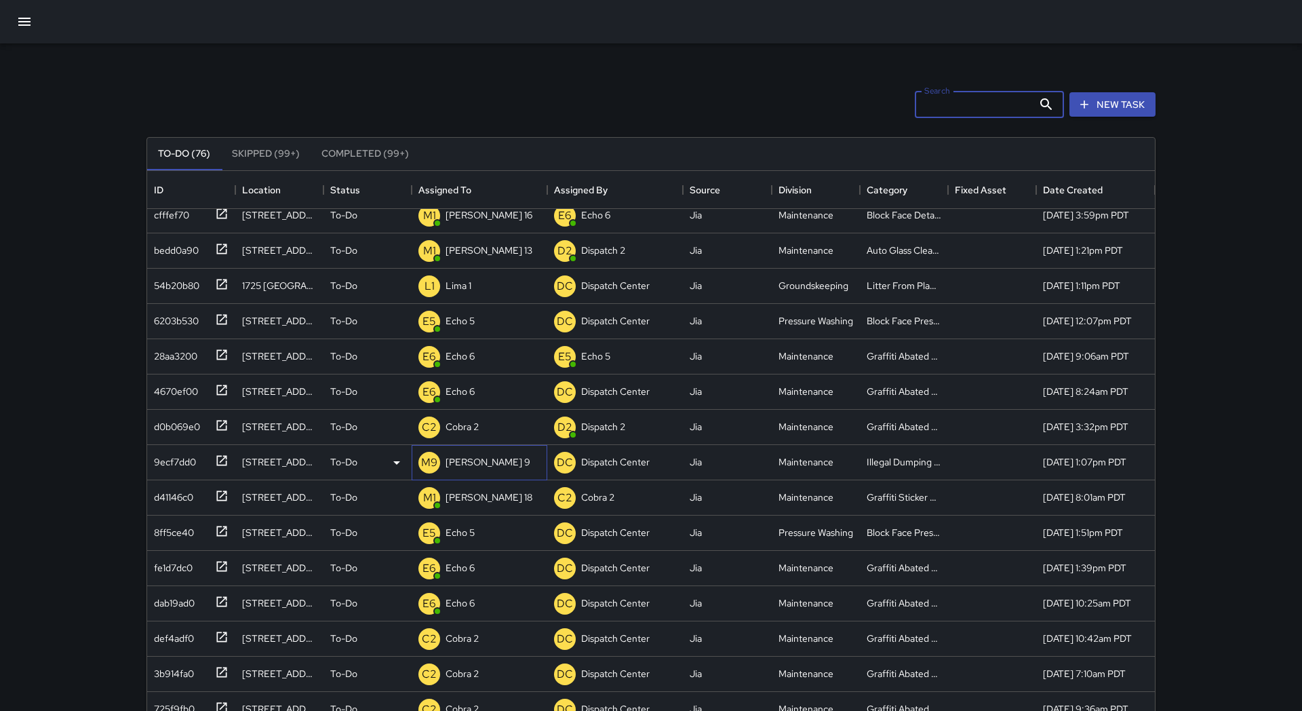
click at [468, 462] on p "[PERSON_NAME] 9" at bounding box center [487, 462] width 85 height 14
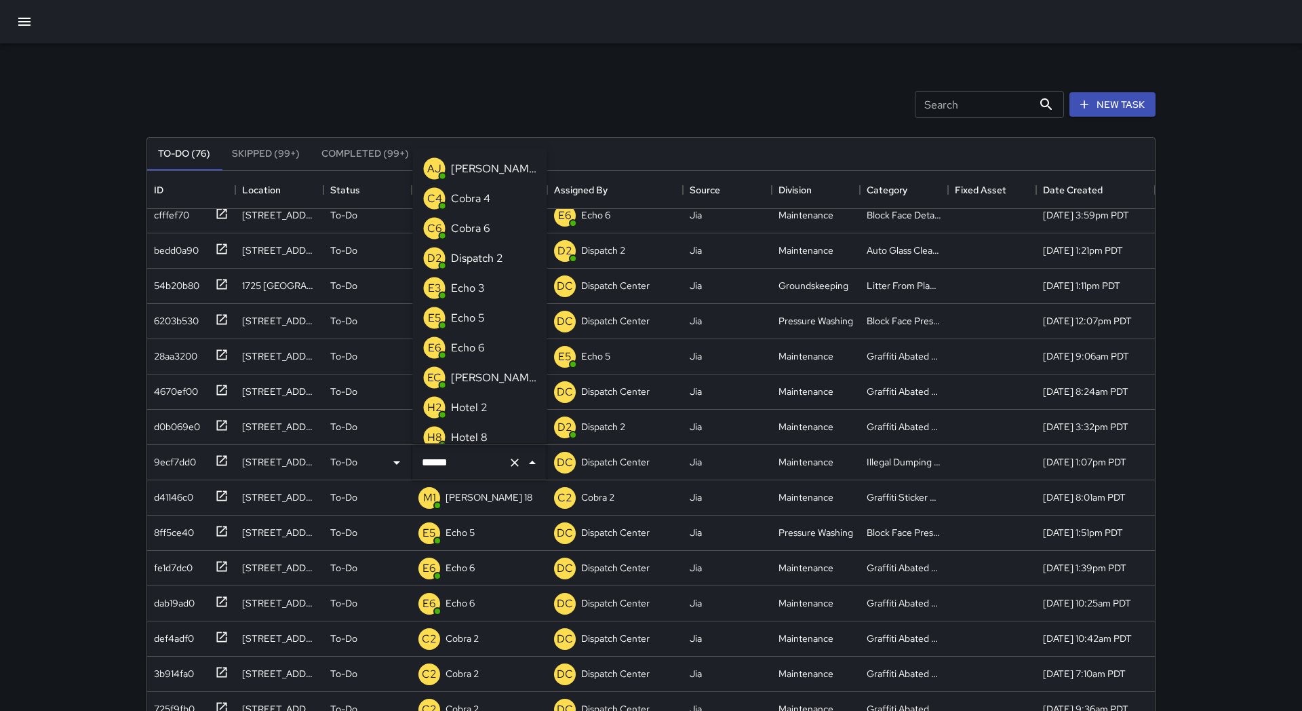
scroll to position [1679, 0]
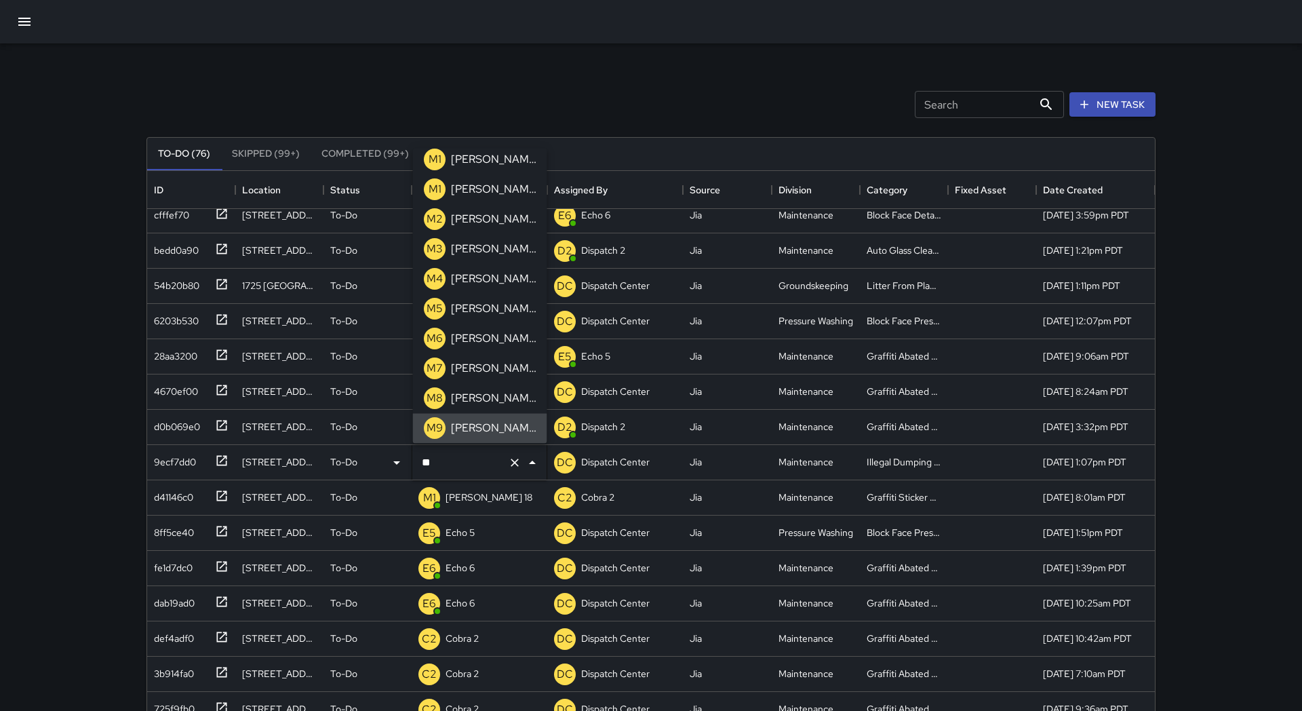
type input "*"
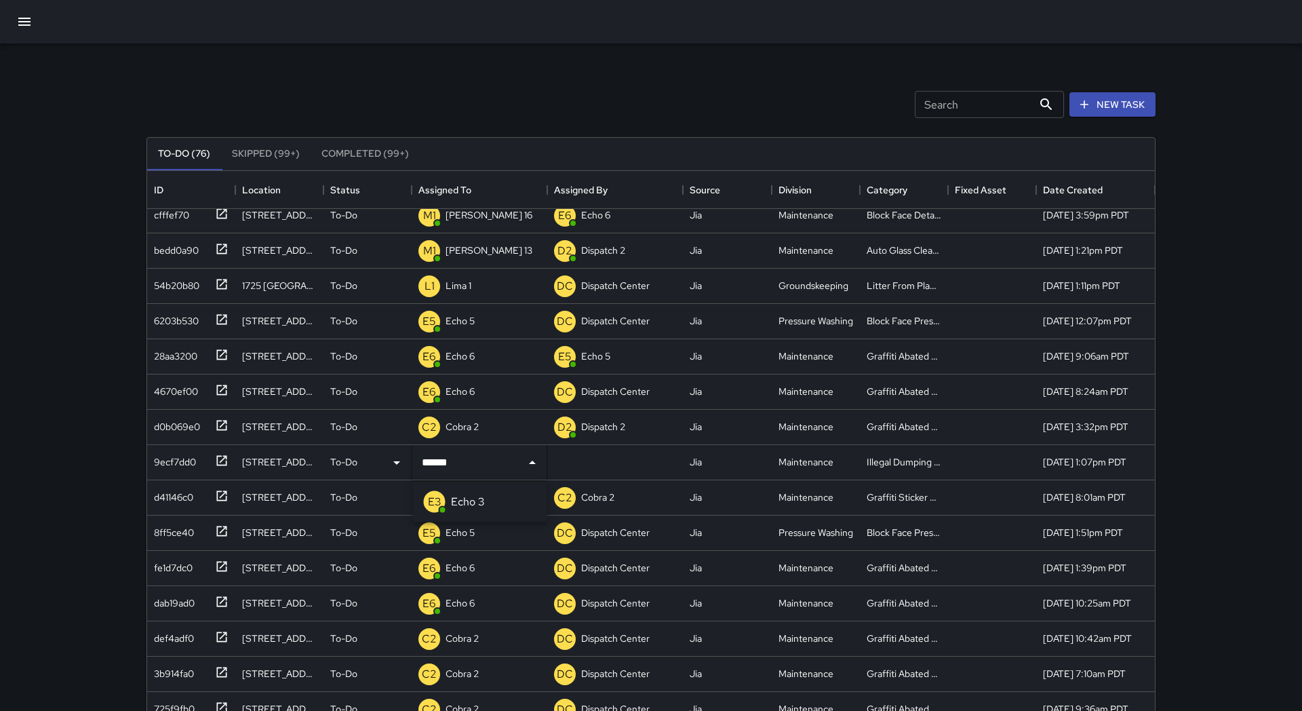
type input "******"
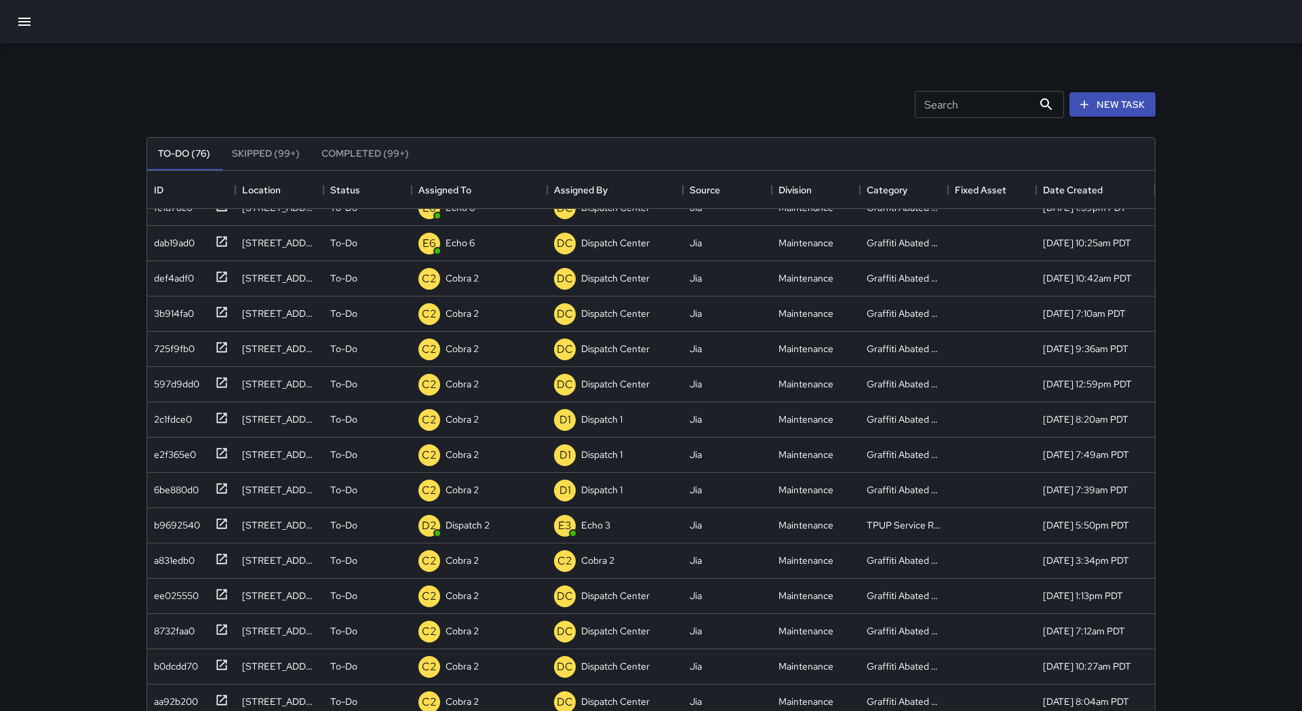
scroll to position [620, 0]
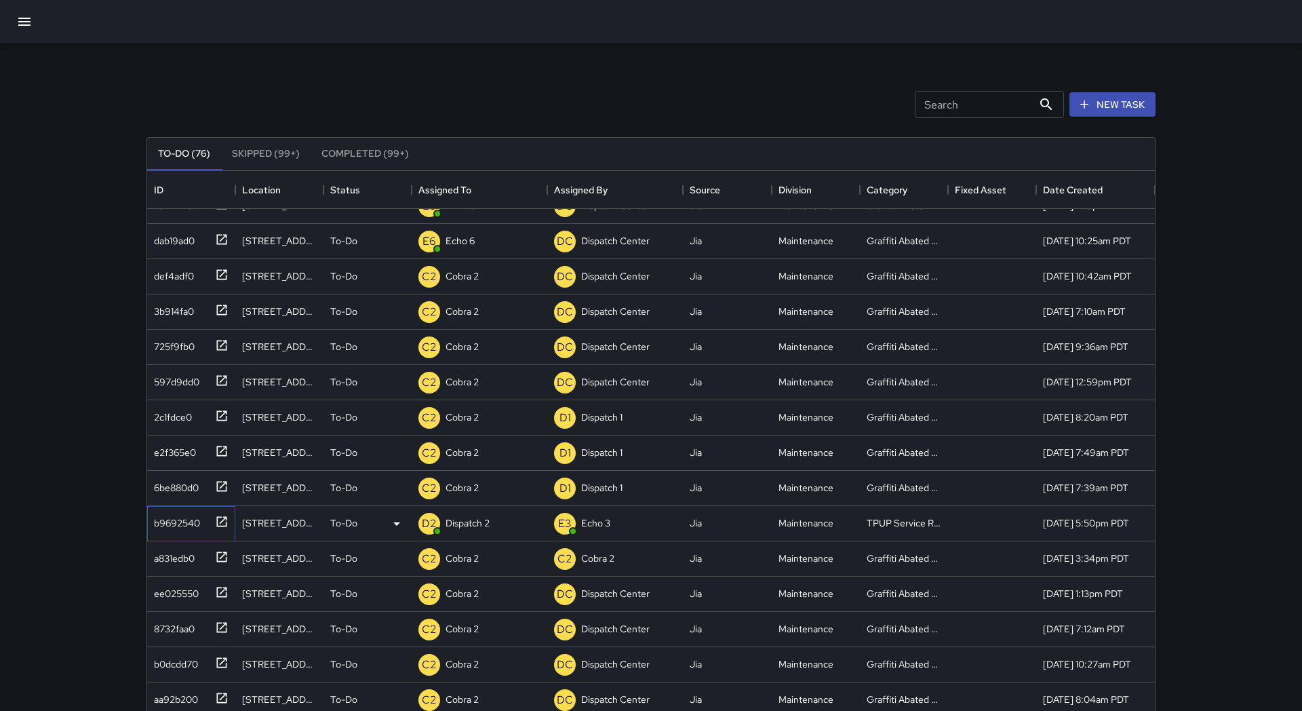
click at [217, 514] on div at bounding box center [219, 520] width 19 height 22
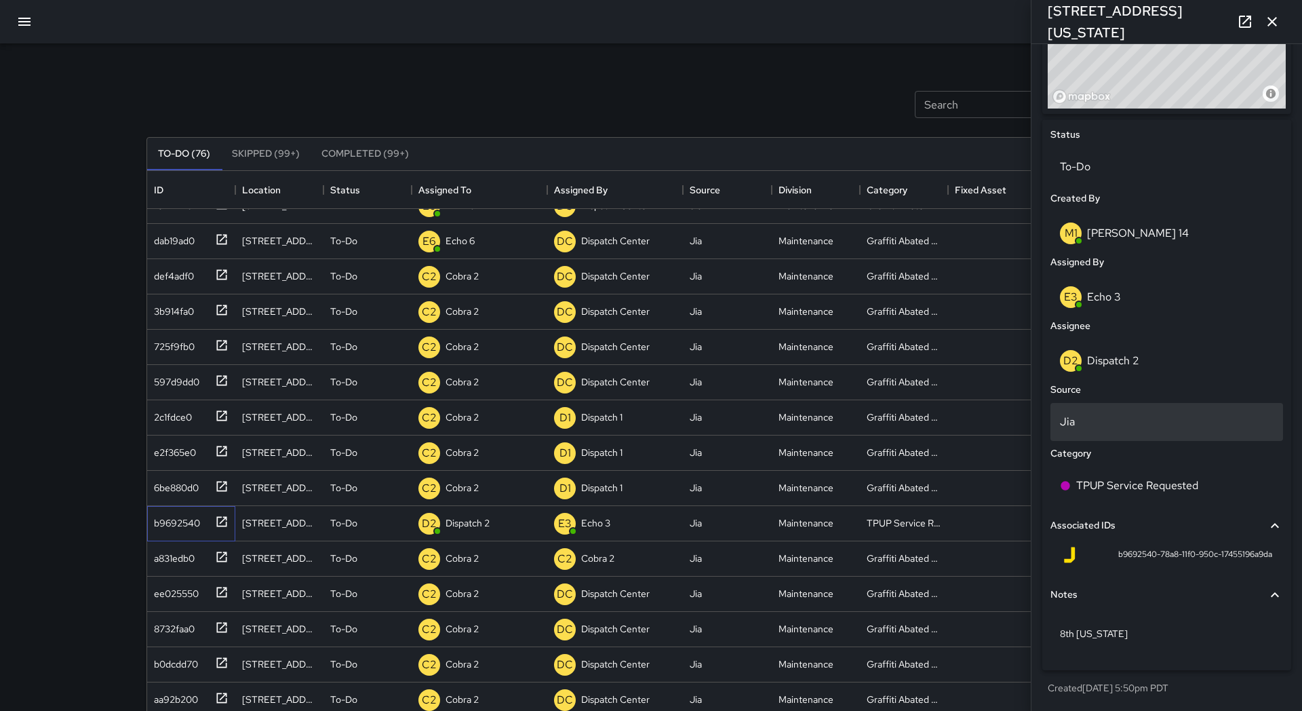
scroll to position [559, 0]
click at [390, 521] on icon at bounding box center [397, 523] width 16 height 16
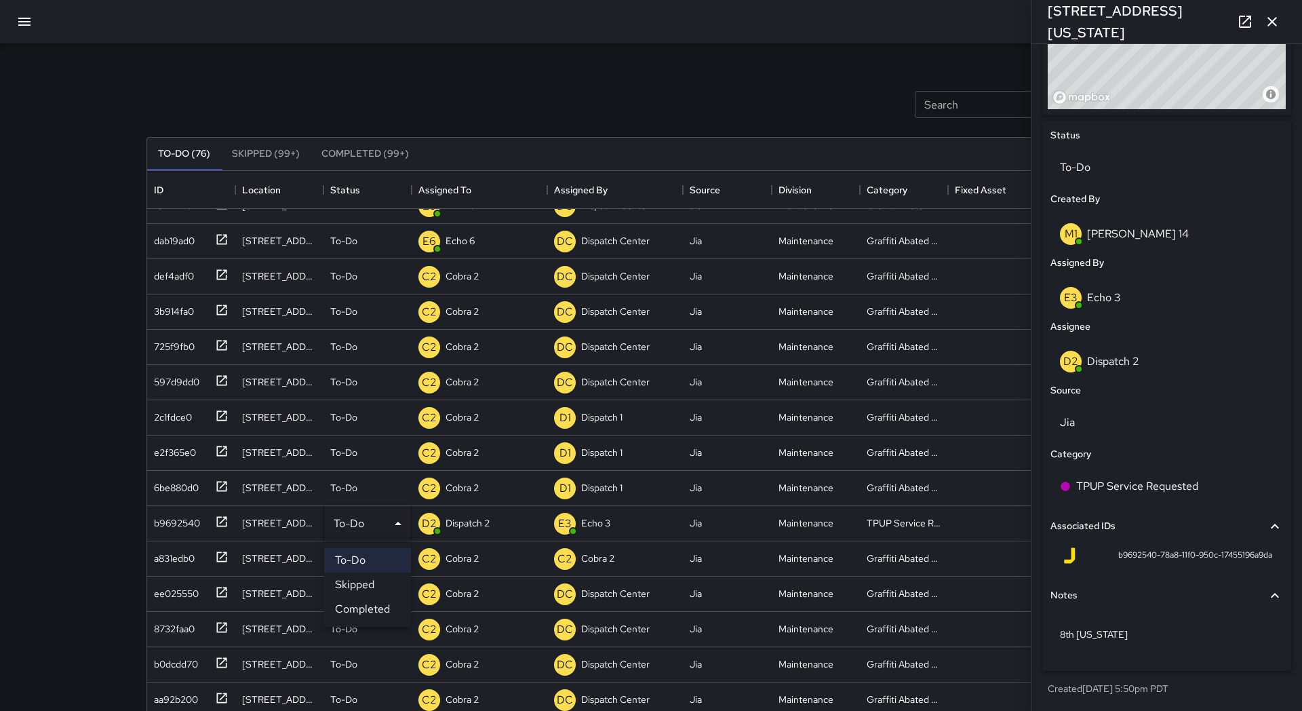
click at [370, 585] on li "Skipped" at bounding box center [367, 584] width 87 height 24
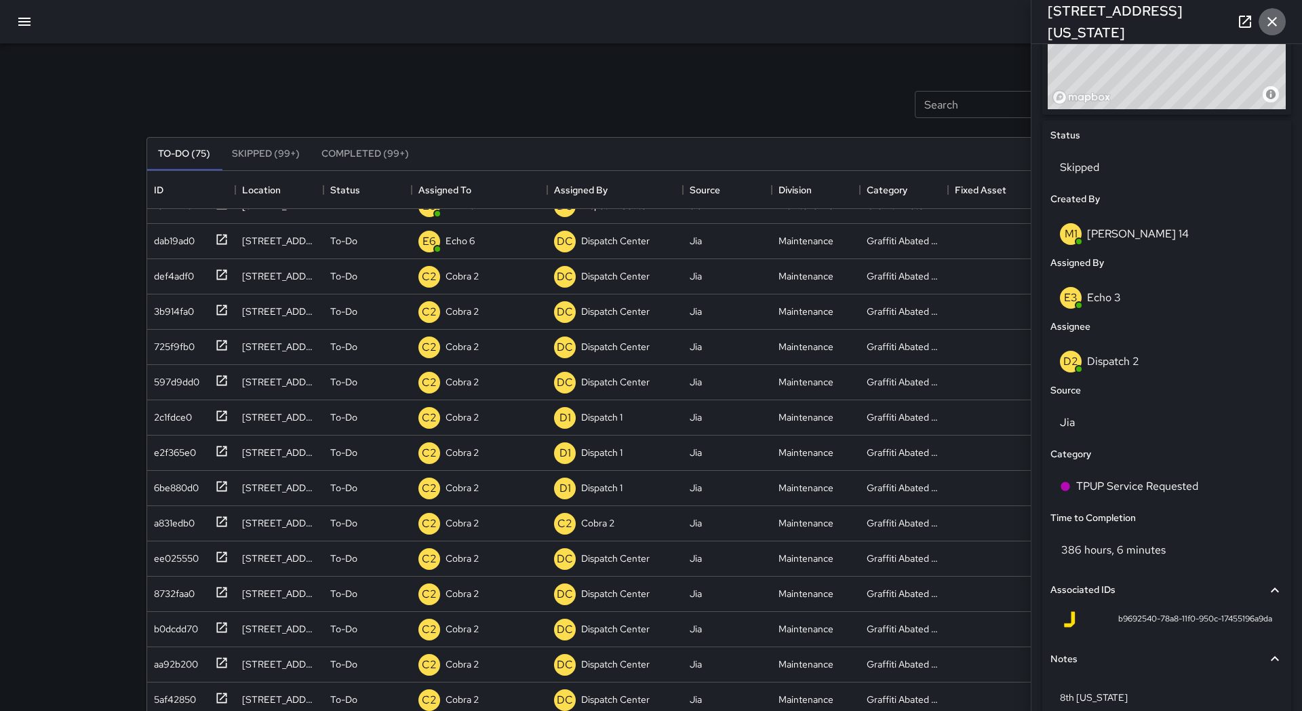
click at [1275, 26] on icon "button" at bounding box center [1272, 22] width 16 height 16
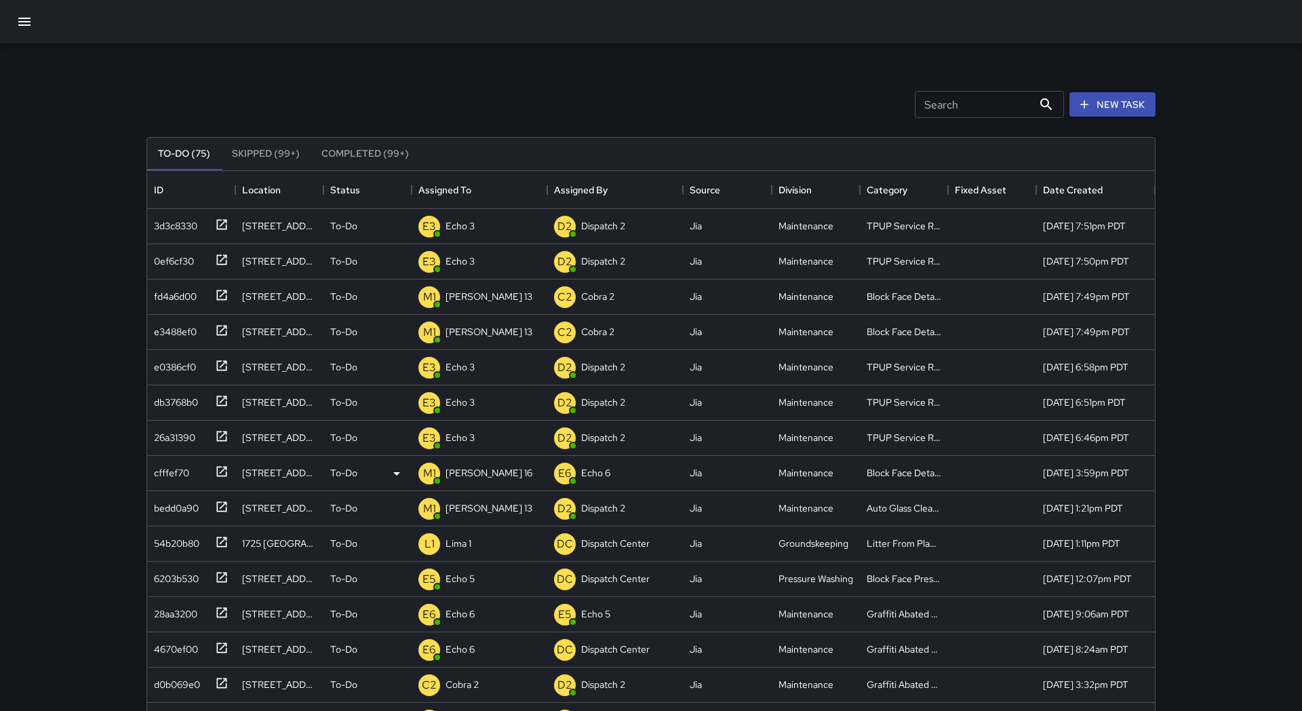
scroll to position [0, 0]
click at [26, 31] on button "button" at bounding box center [24, 21] width 33 height 33
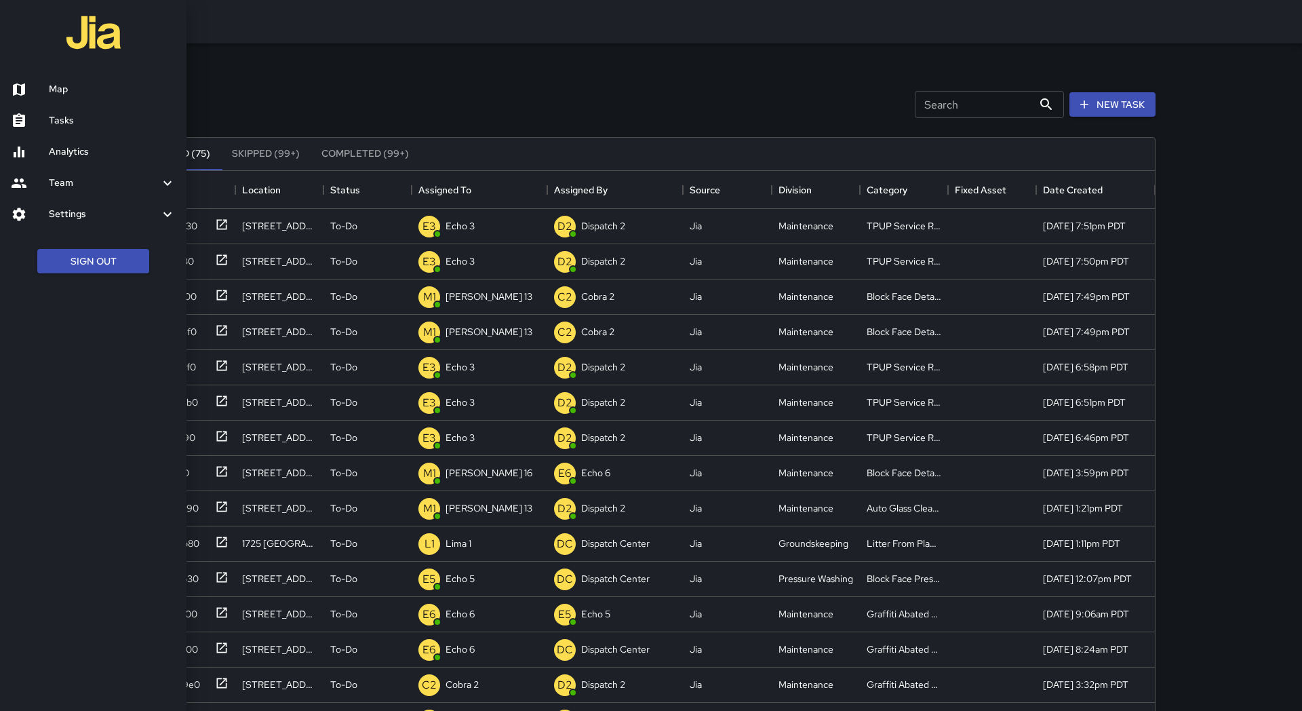
click at [86, 94] on h6 "Map" at bounding box center [112, 89] width 127 height 15
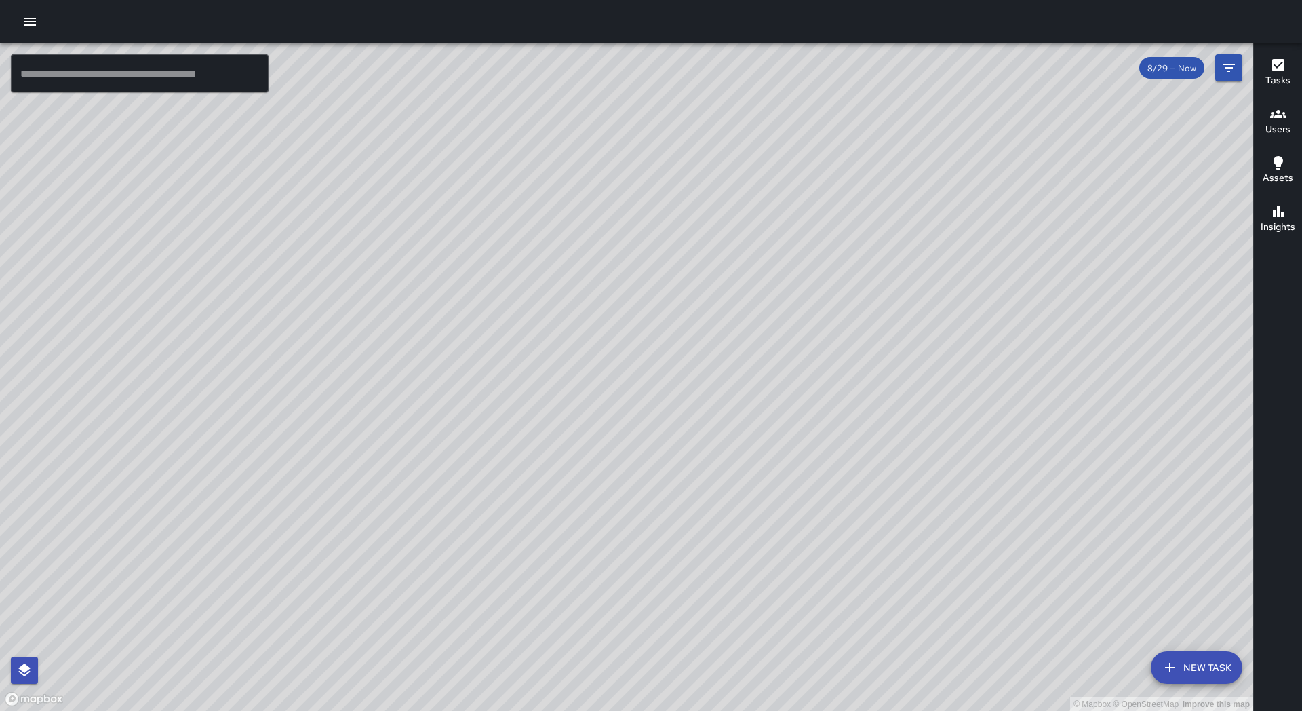
click at [134, 62] on input "text" at bounding box center [140, 73] width 258 height 38
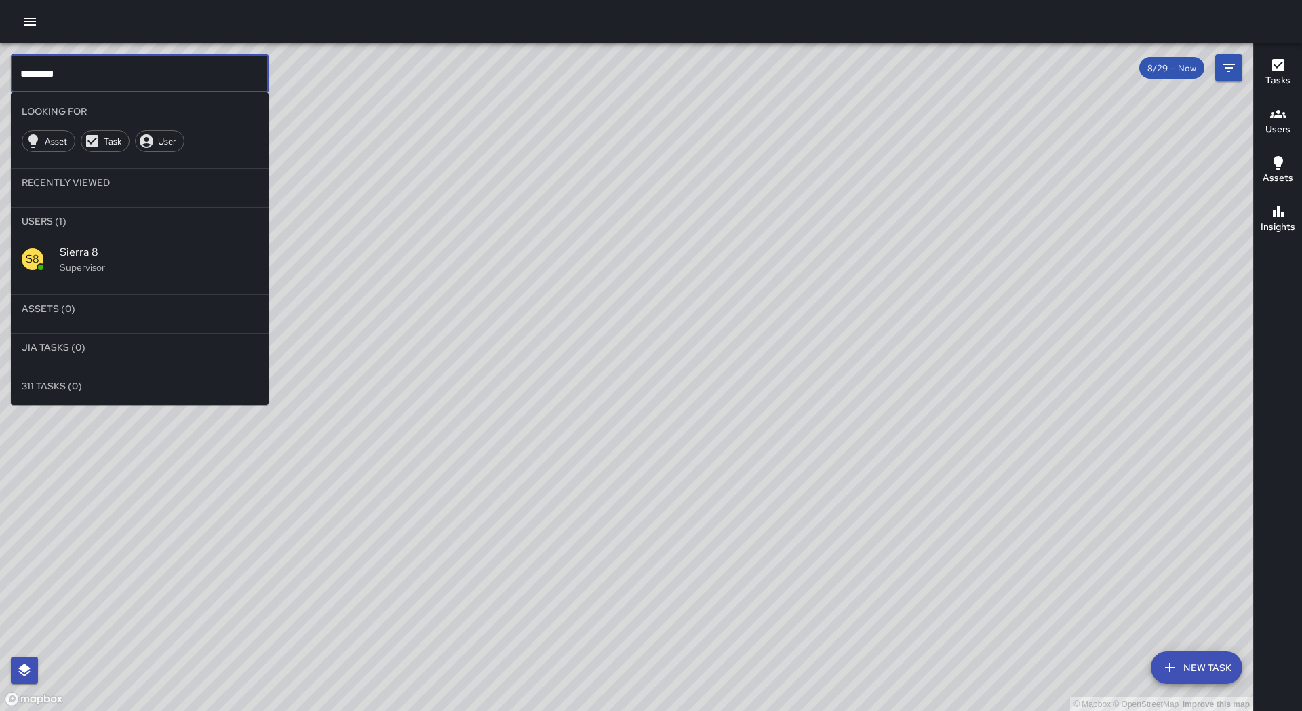
type input "********"
click at [81, 243] on div "S8 Sierra 8 Supervisor" at bounding box center [140, 259] width 258 height 49
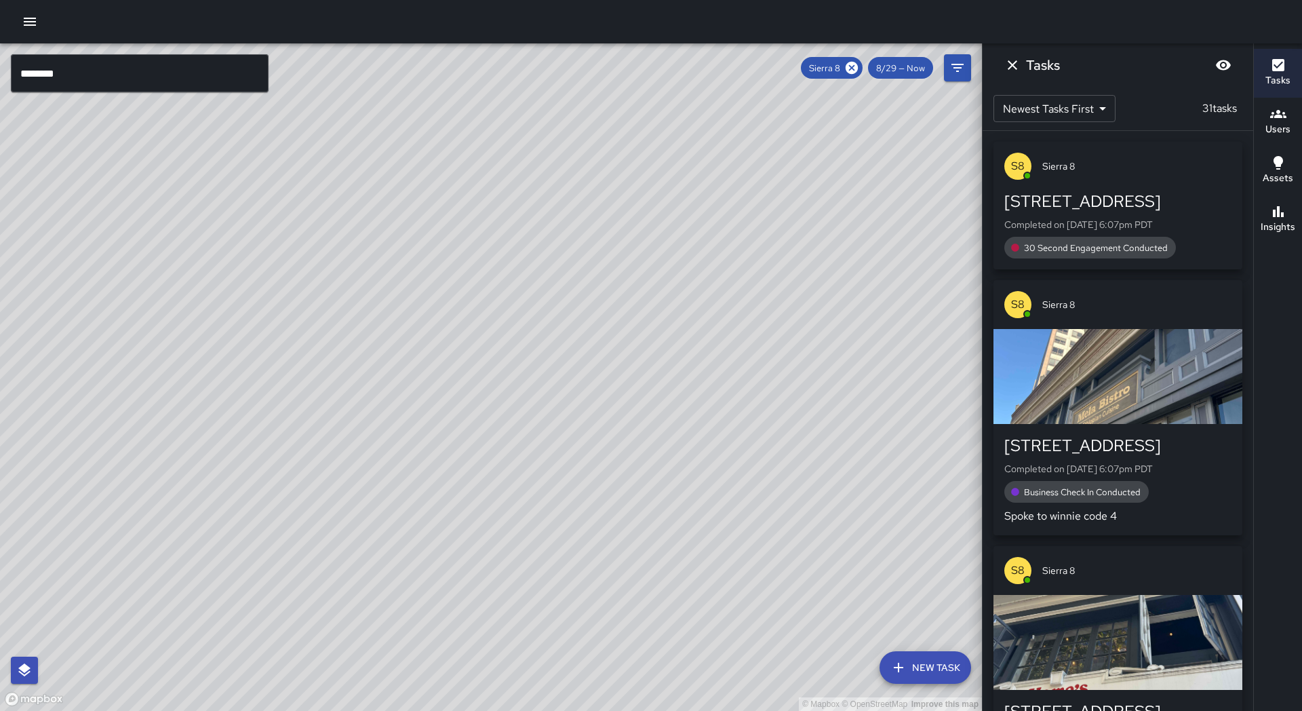
drag, startPoint x: 279, startPoint y: 285, endPoint x: 100, endPoint y: 399, distance: 211.8
click at [100, 399] on div "© Mapbox © OpenStreetMap Improve this map" at bounding box center [491, 376] width 982 height 667
